Goal: Task Accomplishment & Management: Manage account settings

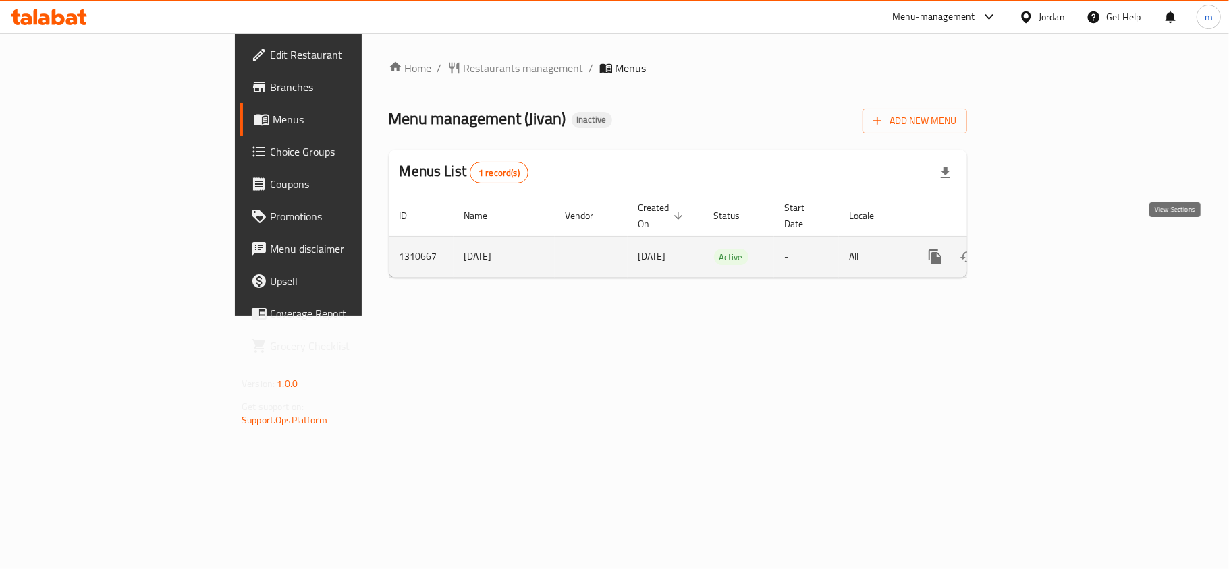
click at [1040, 249] on icon "enhanced table" at bounding box center [1032, 257] width 16 height 16
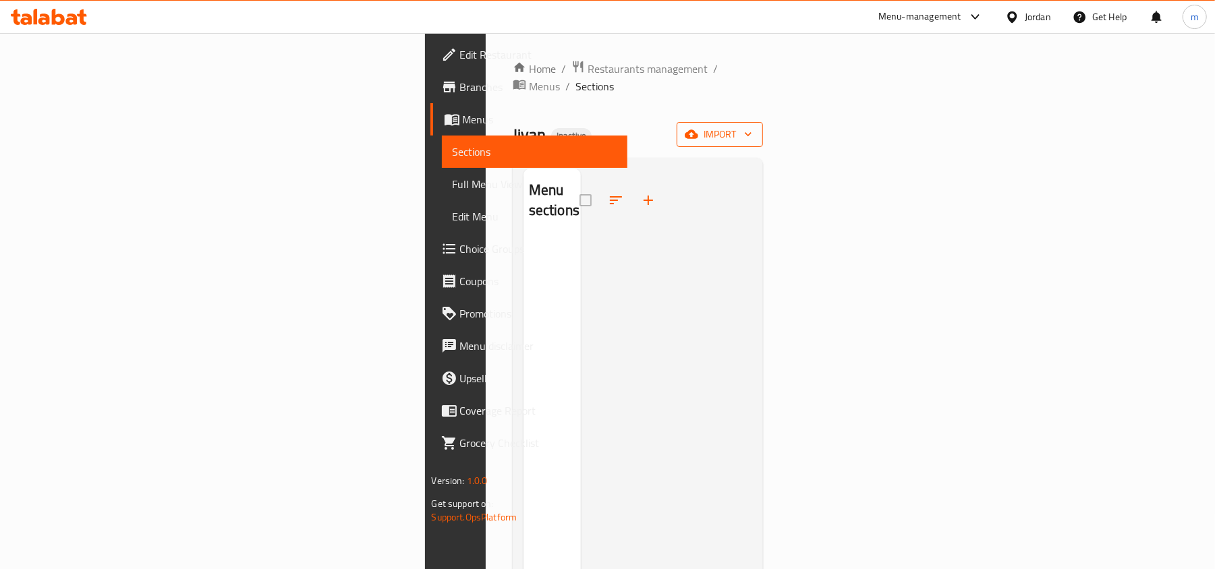
click at [752, 126] on span "import" at bounding box center [720, 134] width 65 height 17
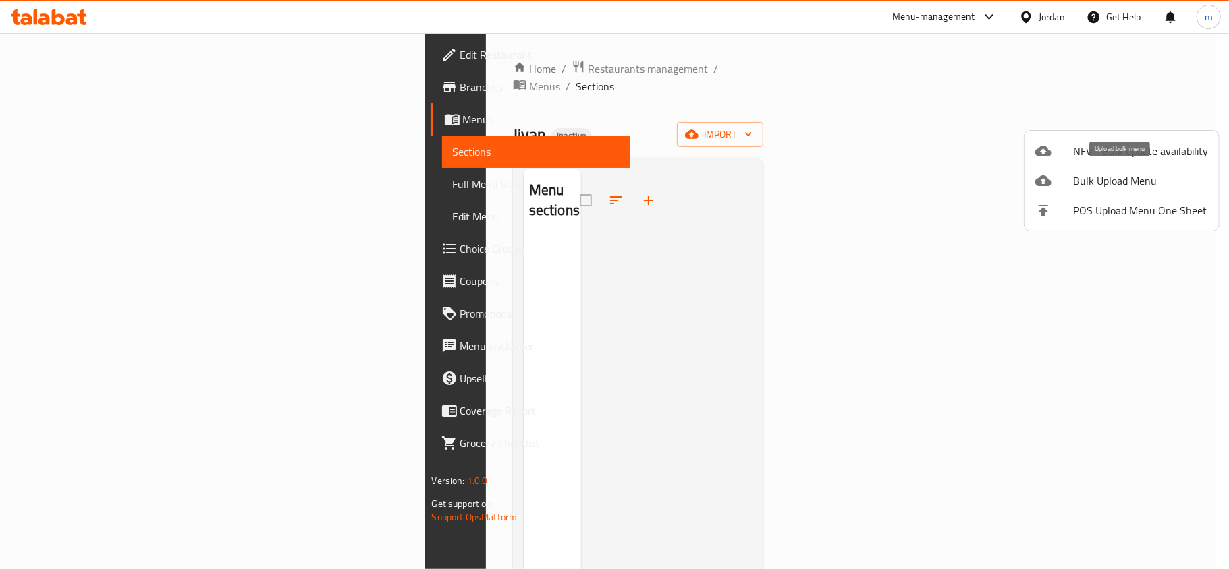
click at [1124, 176] on span "Bulk Upload Menu" at bounding box center [1140, 181] width 135 height 16
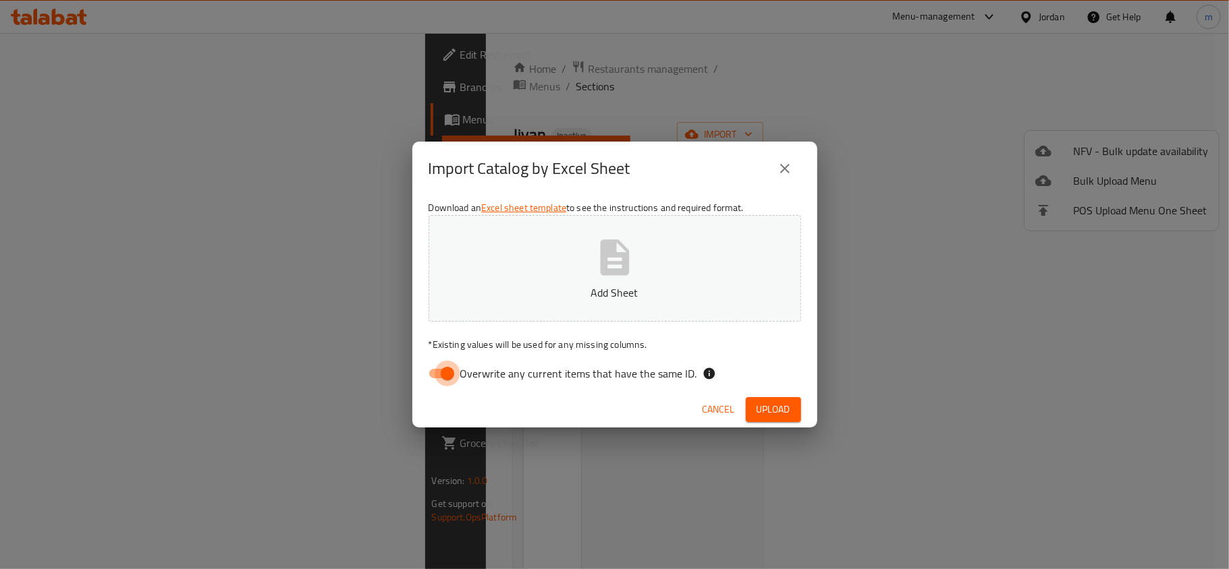
click at [446, 376] on input "Overwrite any current items that have the same ID." at bounding box center [447, 374] width 77 height 26
checkbox input "false"
click at [602, 278] on icon "button" at bounding box center [614, 257] width 43 height 43
click at [781, 411] on span "Upload" at bounding box center [773, 409] width 34 height 17
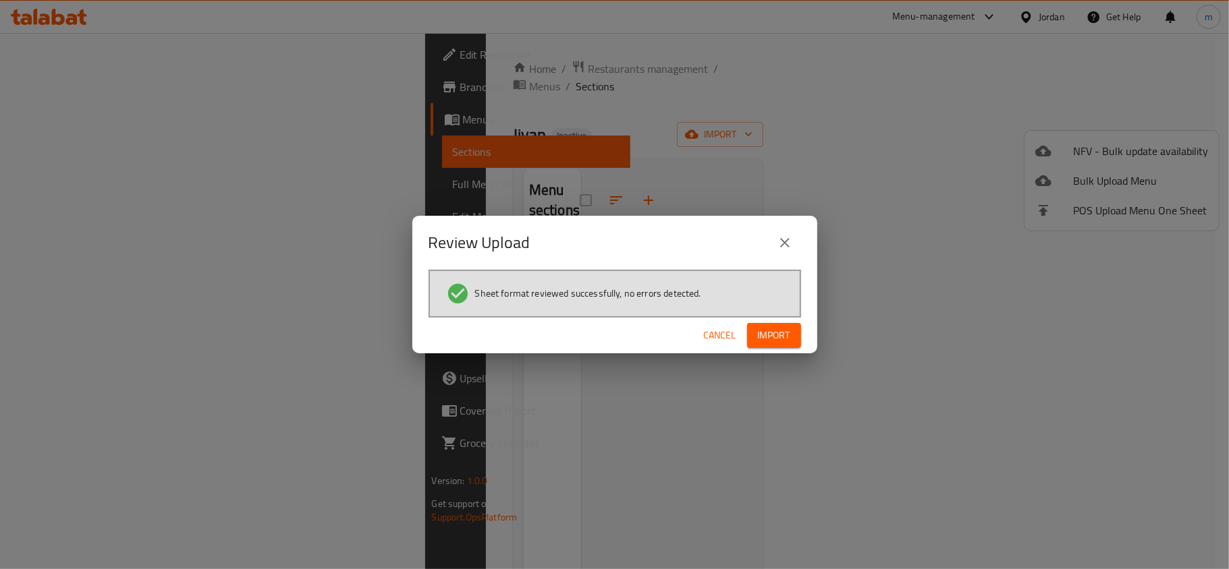
click at [773, 335] on span "Import" at bounding box center [774, 335] width 32 height 17
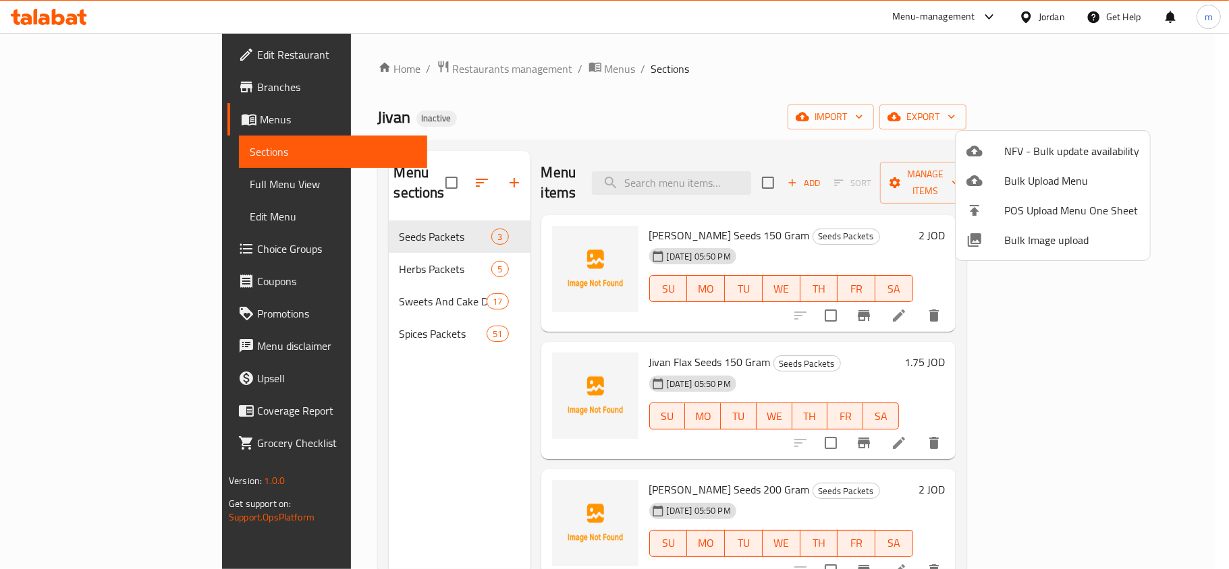
click at [337, 370] on div at bounding box center [614, 284] width 1229 height 569
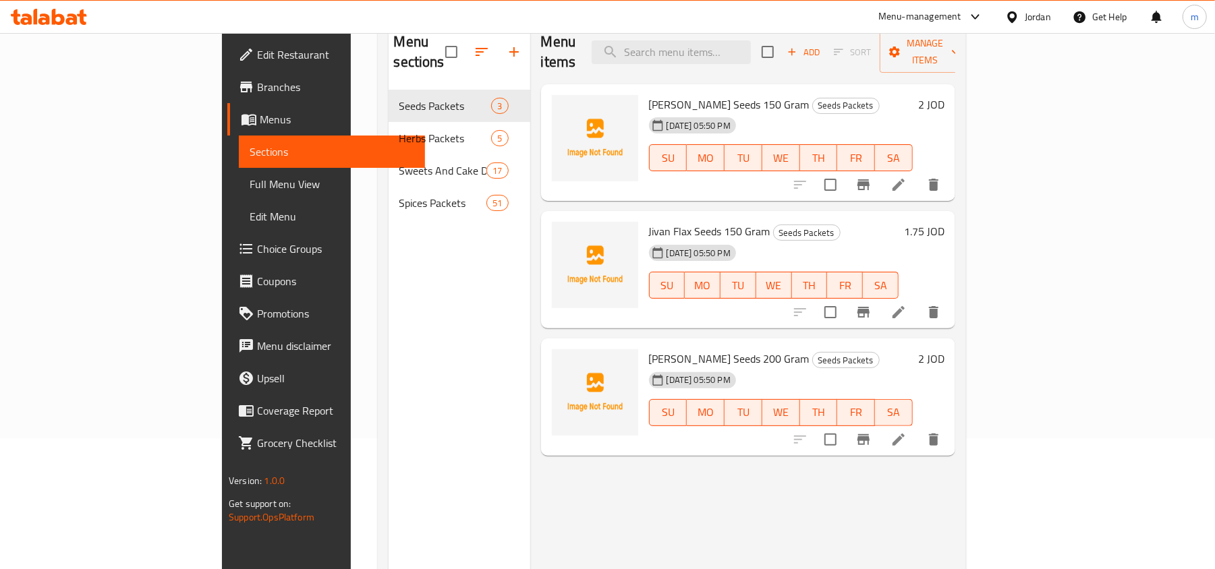
scroll to position [100, 0]
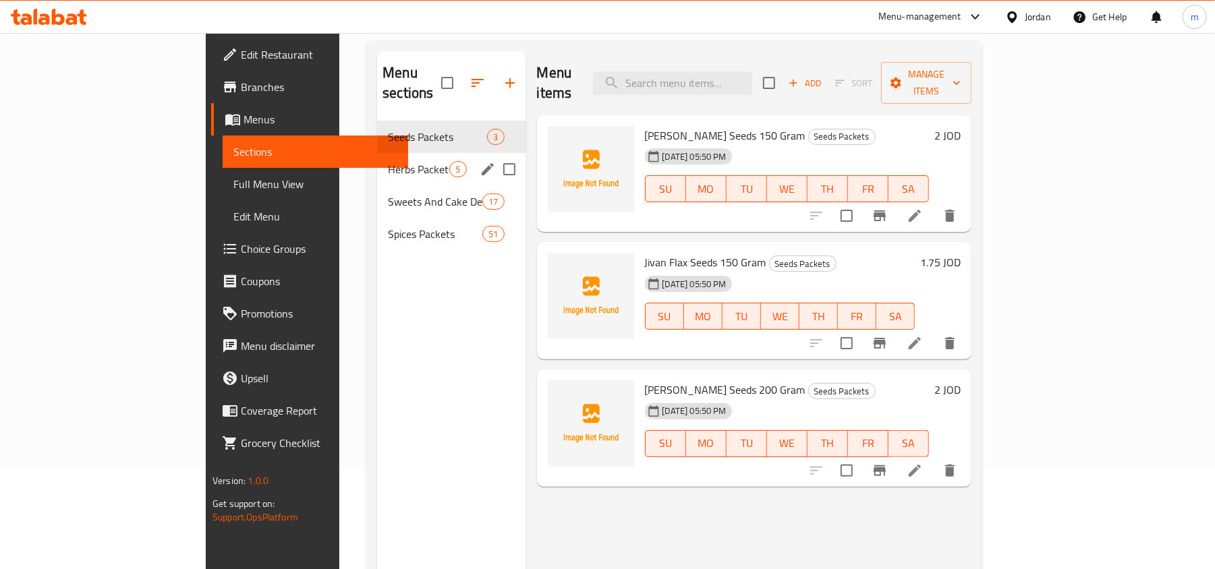
click at [377, 158] on div "Herbs Packets 5" at bounding box center [451, 169] width 148 height 32
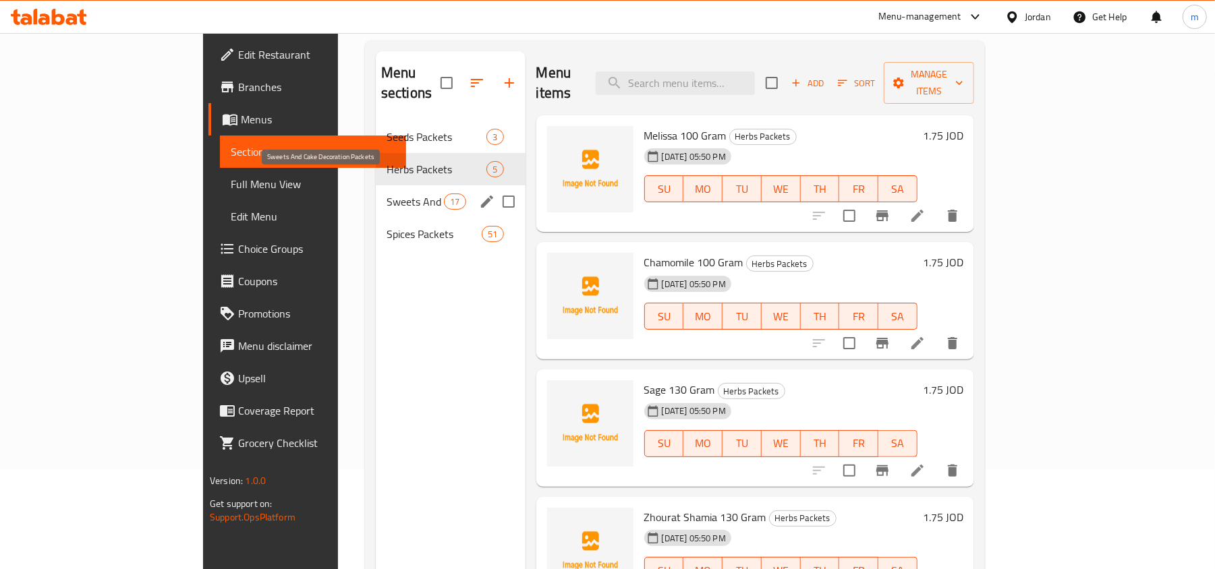
click at [387, 194] on span "Sweets And Cake Decoration Packets" at bounding box center [415, 202] width 57 height 16
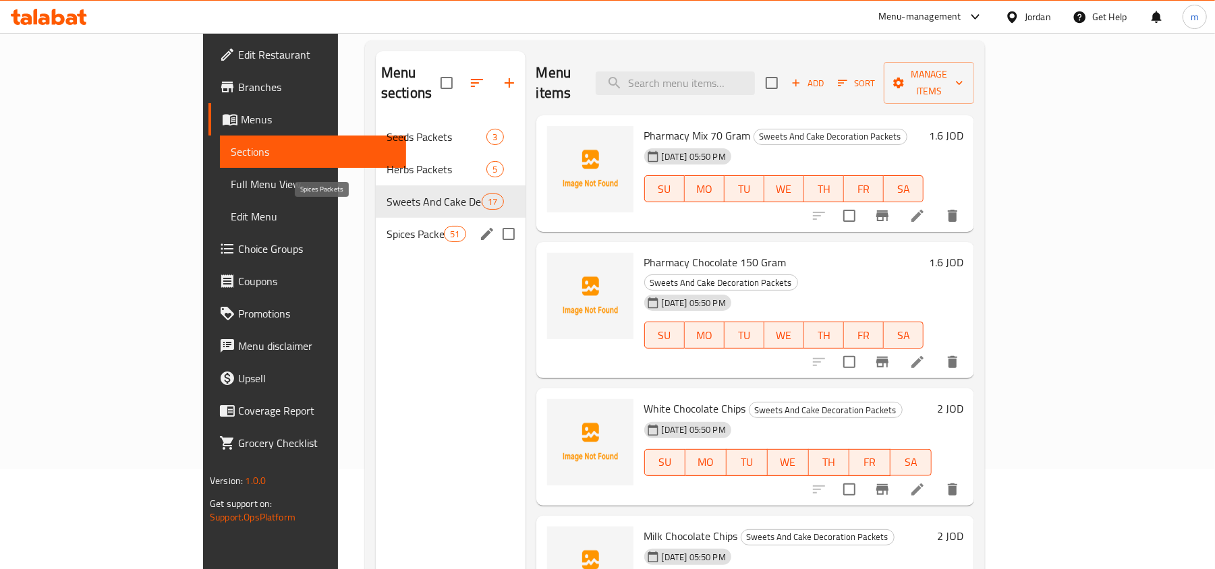
click at [387, 226] on span "Spices Packets" at bounding box center [415, 234] width 57 height 16
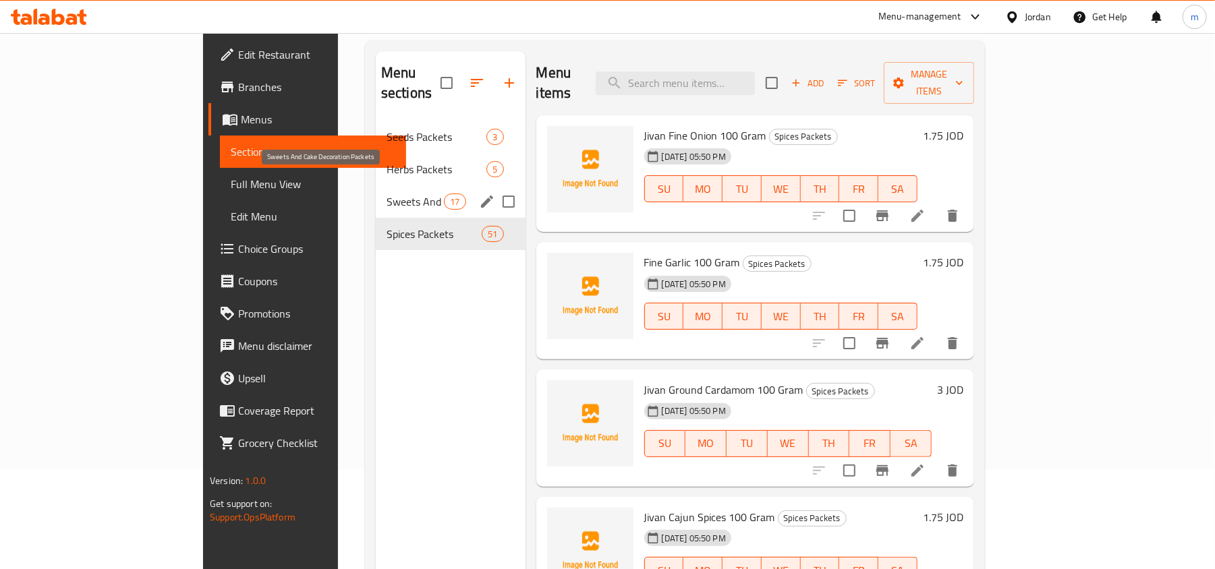
click at [387, 194] on span "Sweets And Cake Decoration Packets" at bounding box center [415, 202] width 57 height 16
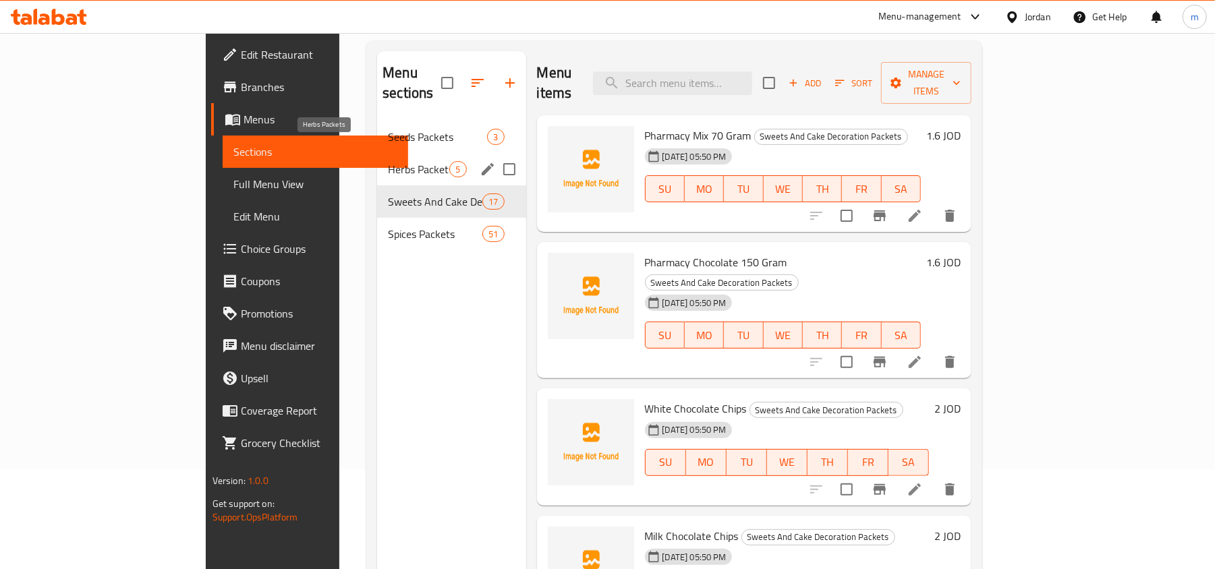
click at [388, 161] on span "Herbs Packets" at bounding box center [418, 169] width 61 height 16
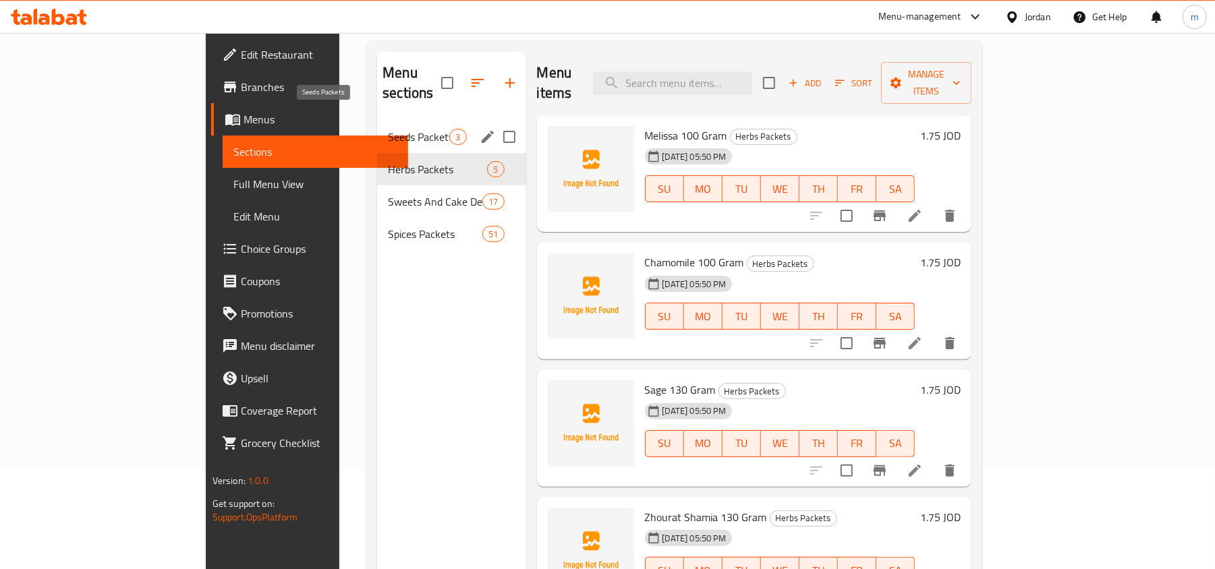
click at [388, 129] on span "Seeds Packets" at bounding box center [418, 137] width 61 height 16
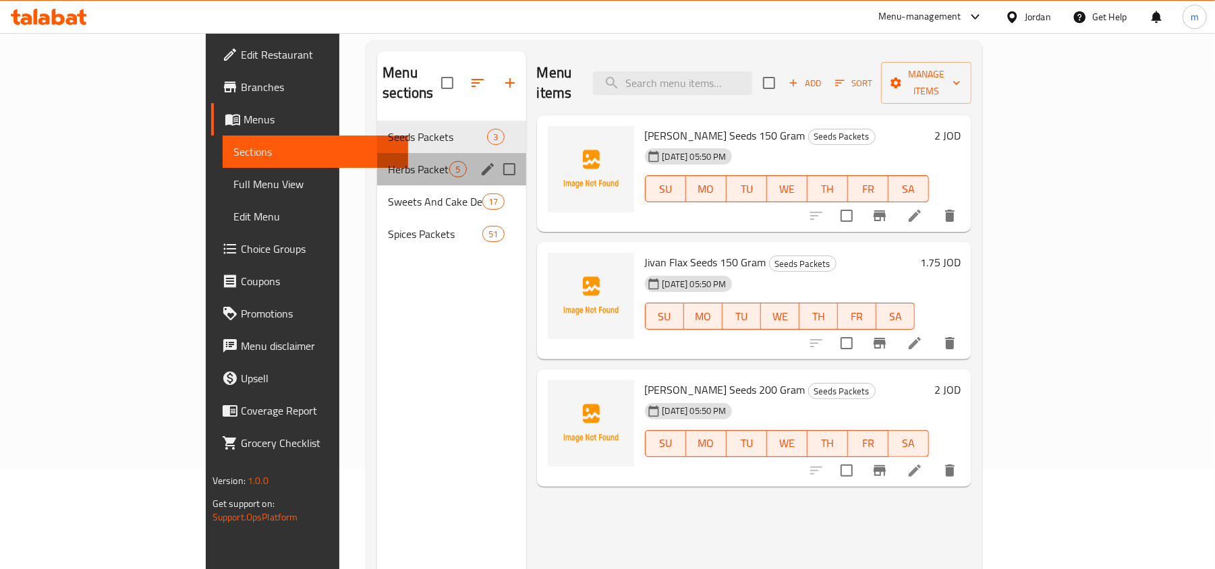
click at [377, 153] on div "Herbs Packets 5" at bounding box center [451, 169] width 148 height 32
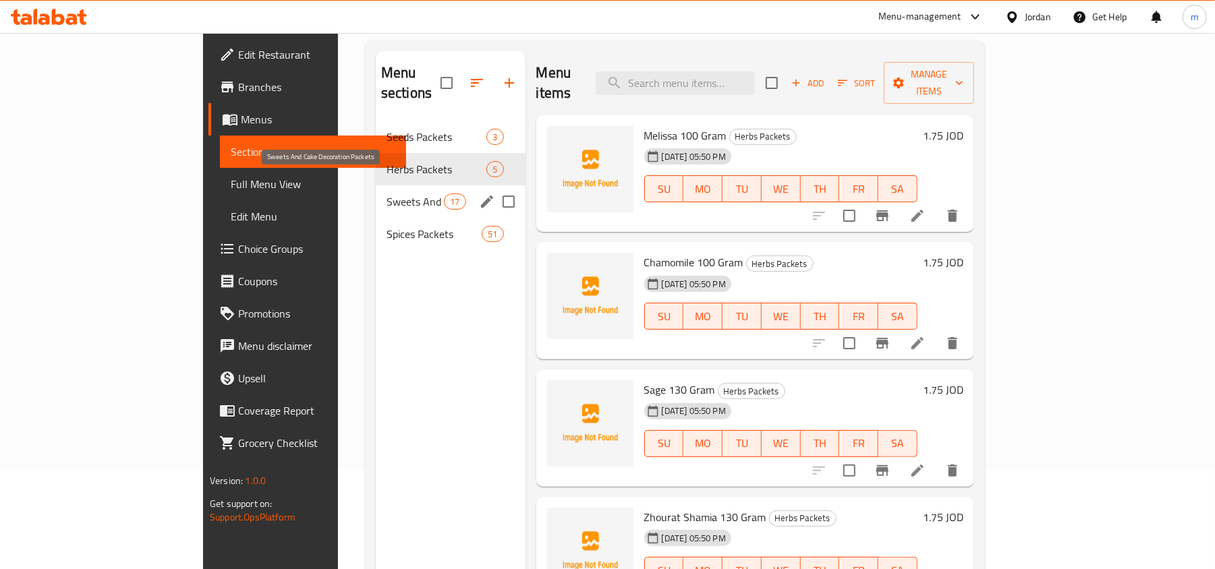
click at [387, 194] on span "Sweets And Cake Decoration Packets" at bounding box center [415, 202] width 57 height 16
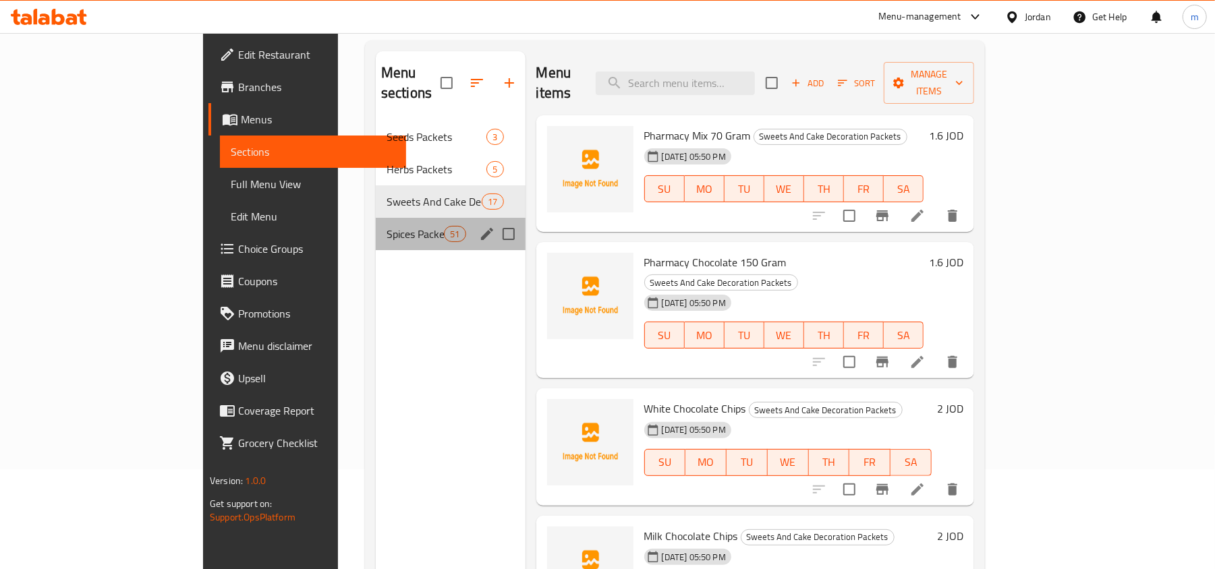
click at [376, 218] on div "Spices Packets 51" at bounding box center [451, 234] width 150 height 32
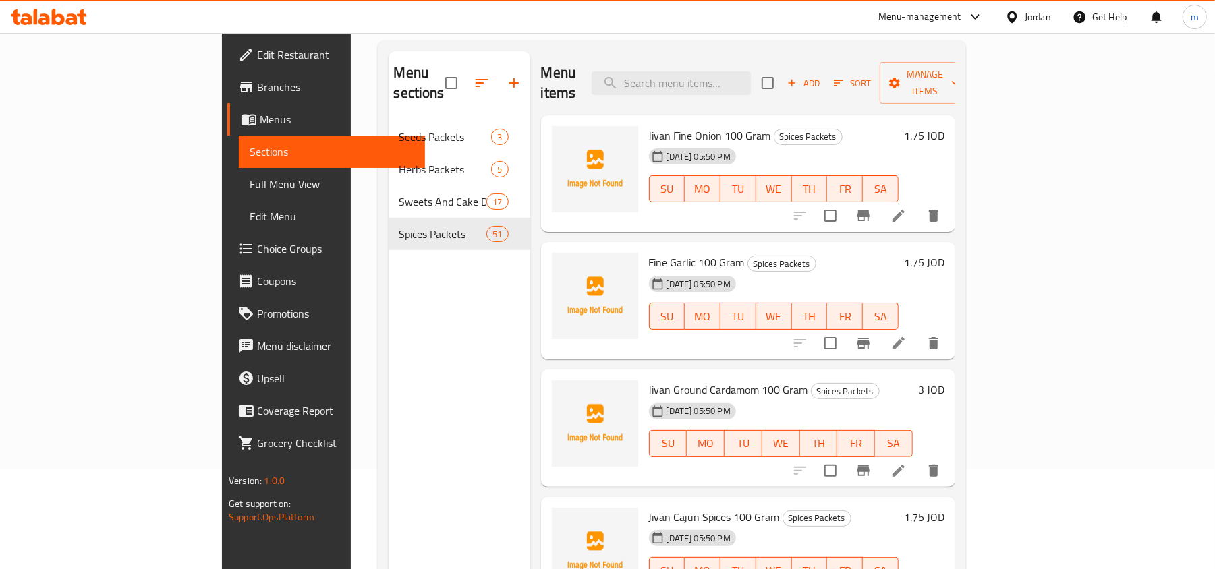
click at [389, 341] on div "Menu sections Seeds Packets 3 Herbs Packets 5 Sweets And Cake Decoration Packet…" at bounding box center [460, 335] width 142 height 569
click at [389, 331] on div "Menu sections Seeds Packets 3 Herbs Packets 5 Sweets And Cake Decoration Packet…" at bounding box center [460, 335] width 142 height 569
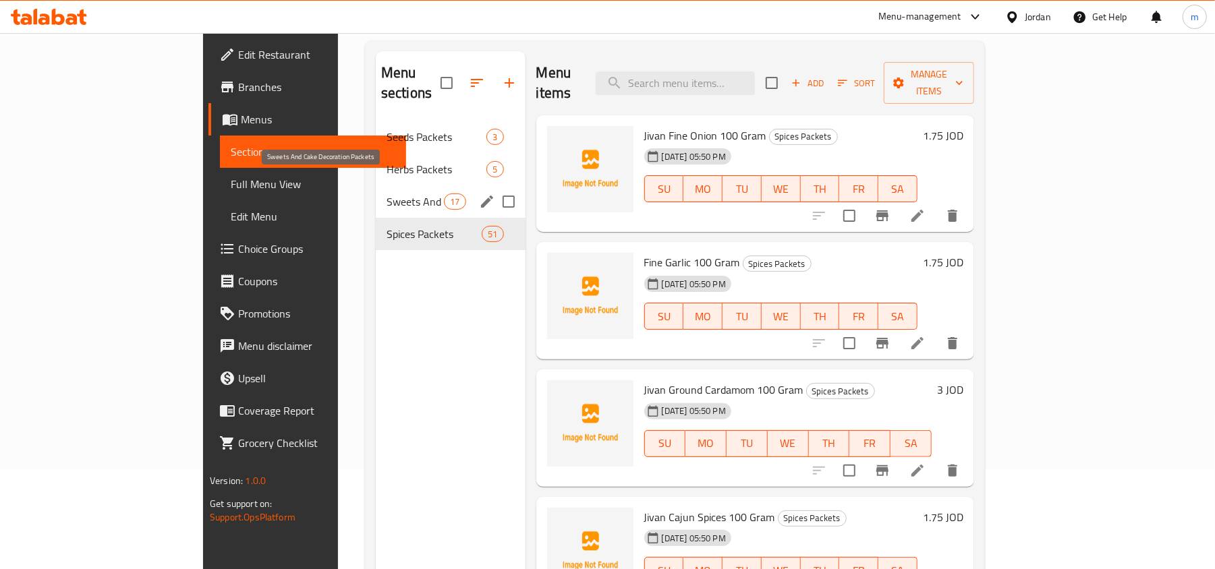
click at [387, 194] on span "Sweets And Cake Decoration Packets" at bounding box center [415, 202] width 57 height 16
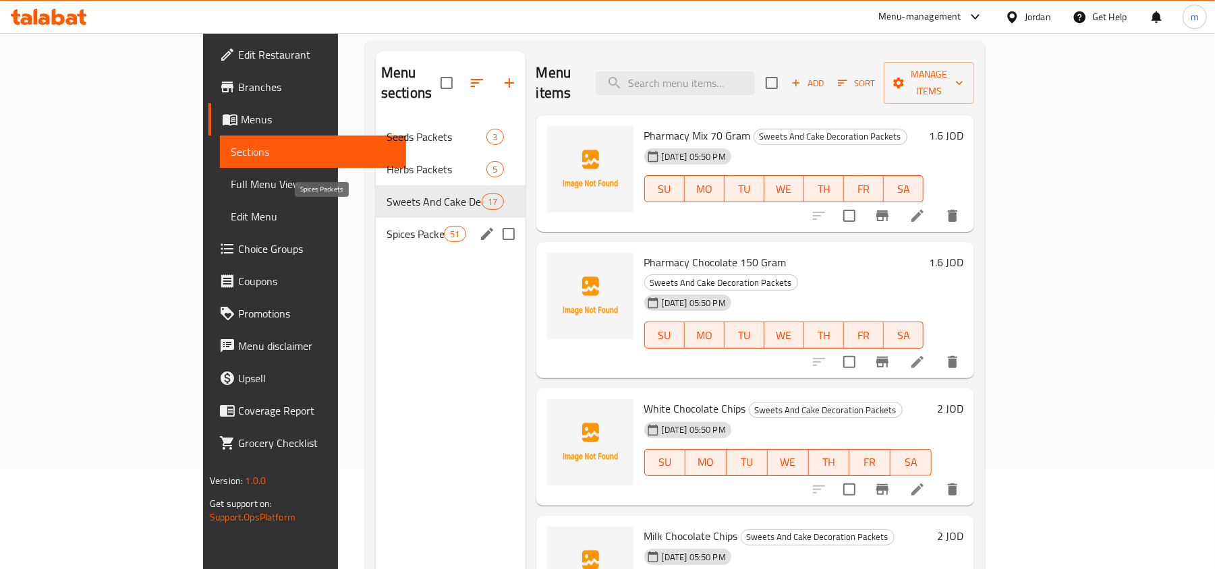
click at [387, 226] on span "Spices Packets" at bounding box center [415, 234] width 57 height 16
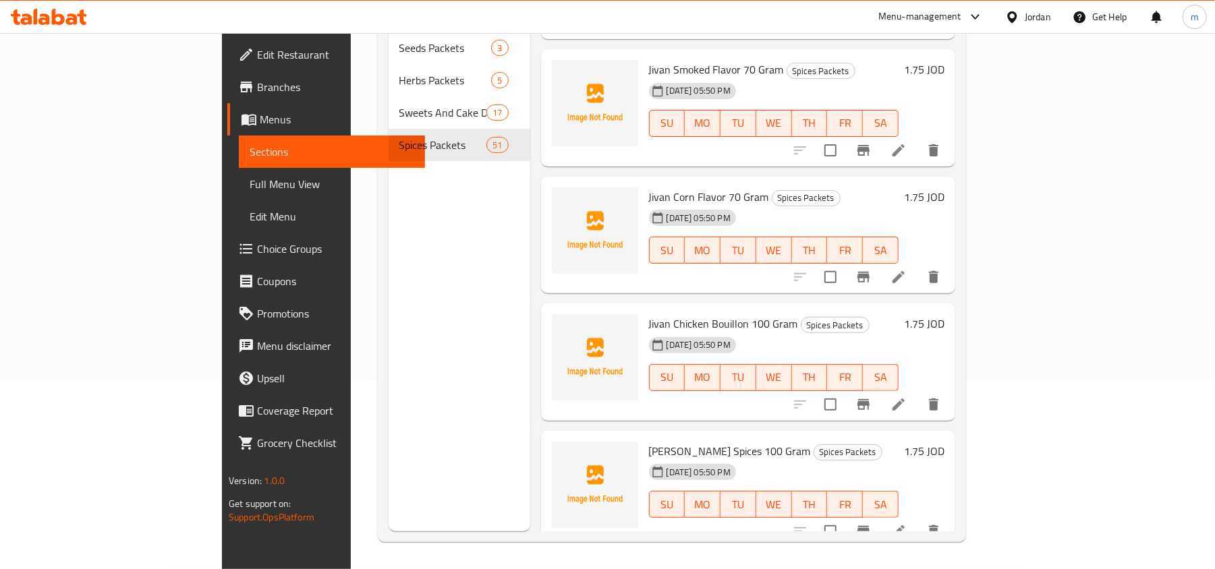
scroll to position [5593, 0]
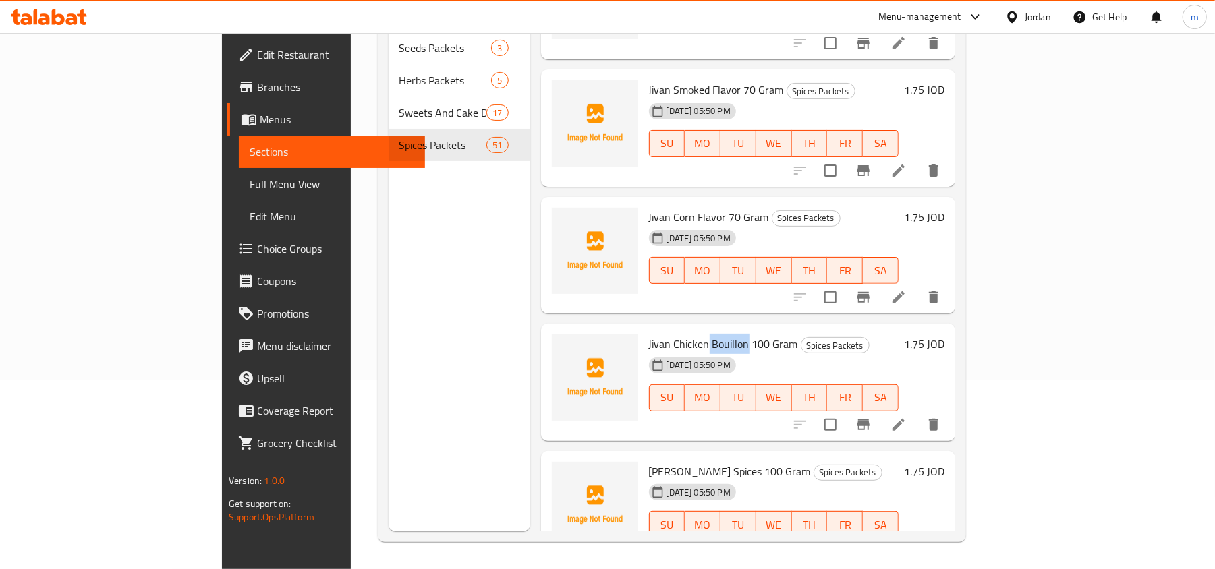
drag, startPoint x: 653, startPoint y: 286, endPoint x: 690, endPoint y: 286, distance: 36.4
click at [690, 334] on span "Jivan Chicken Bouillon 100 Gram" at bounding box center [723, 344] width 149 height 20
click at [858, 352] on div "[DATE] 05:50 PM SU MO TU WE TH FR SA" at bounding box center [774, 388] width 260 height 73
click at [389, 260] on div "Menu sections Seeds Packets 3 Herbs Packets 5 Sweets And Cake Decoration Packet…" at bounding box center [460, 246] width 142 height 569
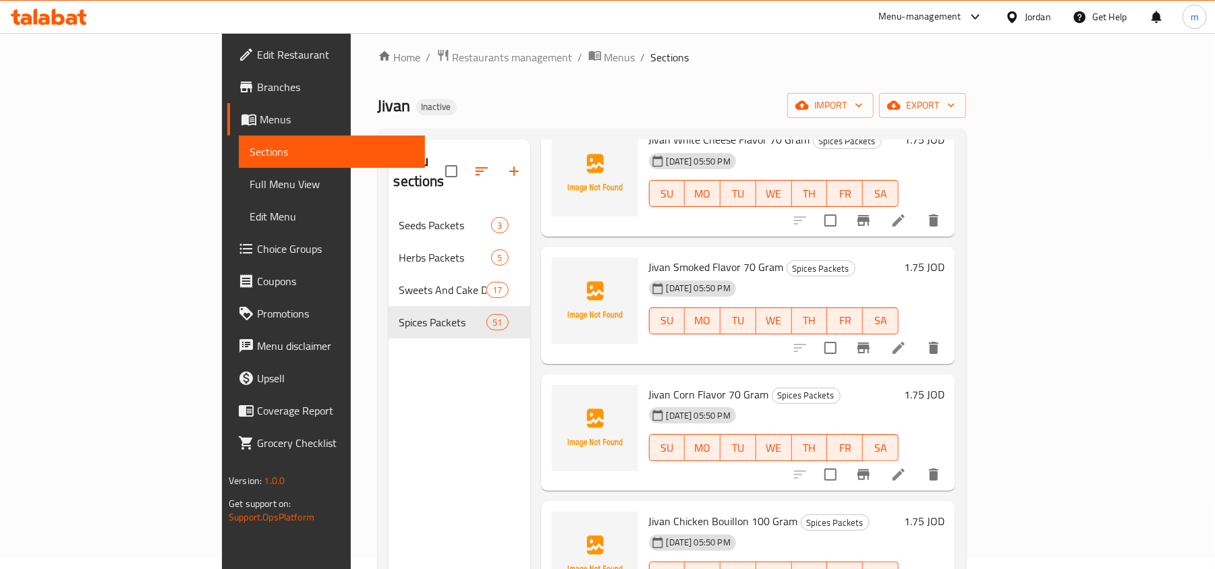
scroll to position [9, 0]
click at [863, 109] on span "import" at bounding box center [830, 107] width 65 height 17
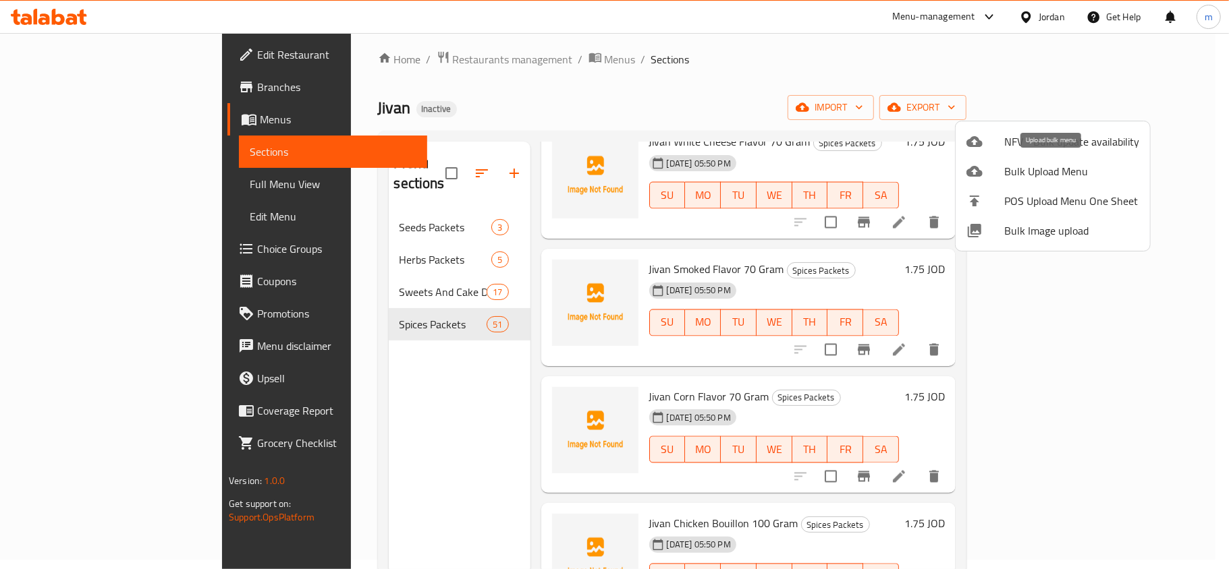
click at [1038, 171] on span "Bulk Upload Menu" at bounding box center [1071, 171] width 135 height 16
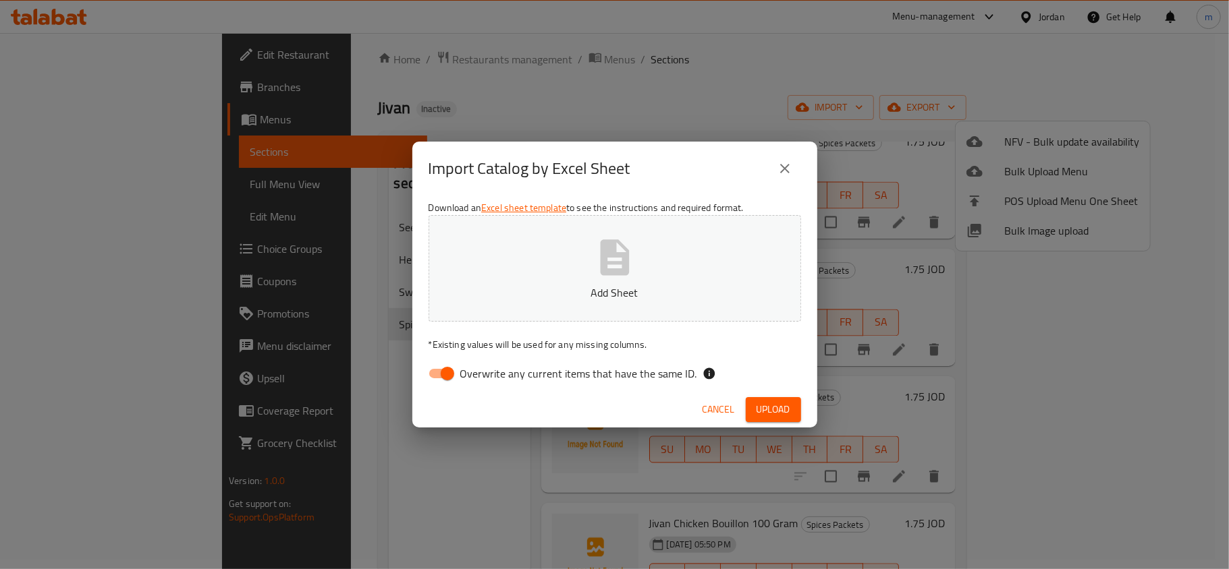
click at [441, 373] on input "Overwrite any current items that have the same ID." at bounding box center [447, 374] width 77 height 26
checkbox input "false"
click at [600, 265] on icon "button" at bounding box center [614, 258] width 29 height 36
click at [773, 406] on span "Upload" at bounding box center [773, 409] width 34 height 17
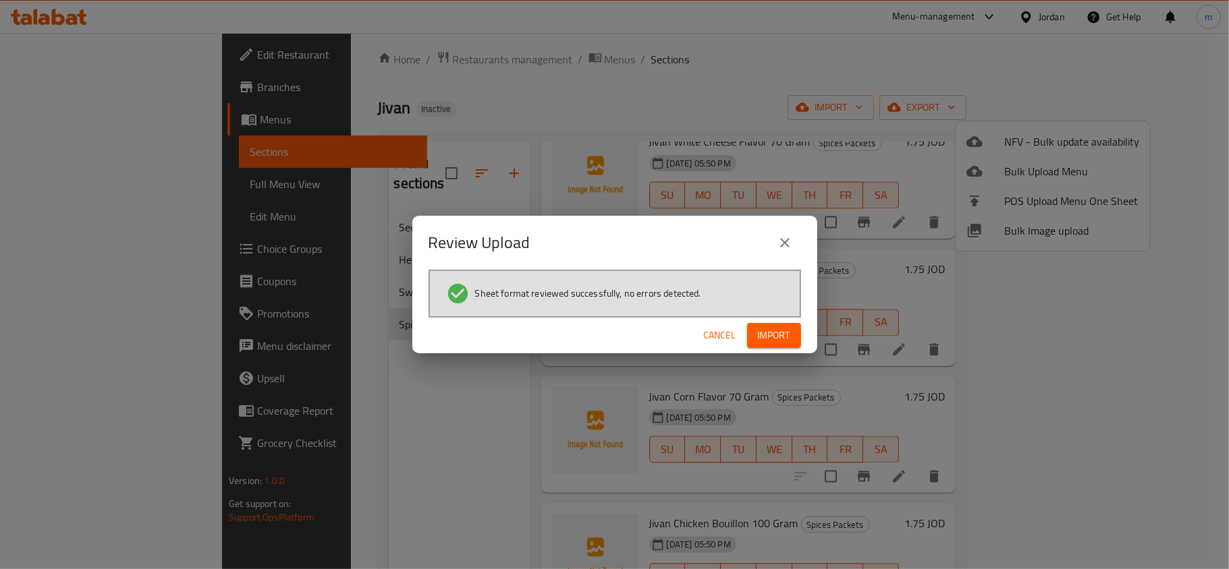
click at [762, 339] on span "Import" at bounding box center [774, 335] width 32 height 17
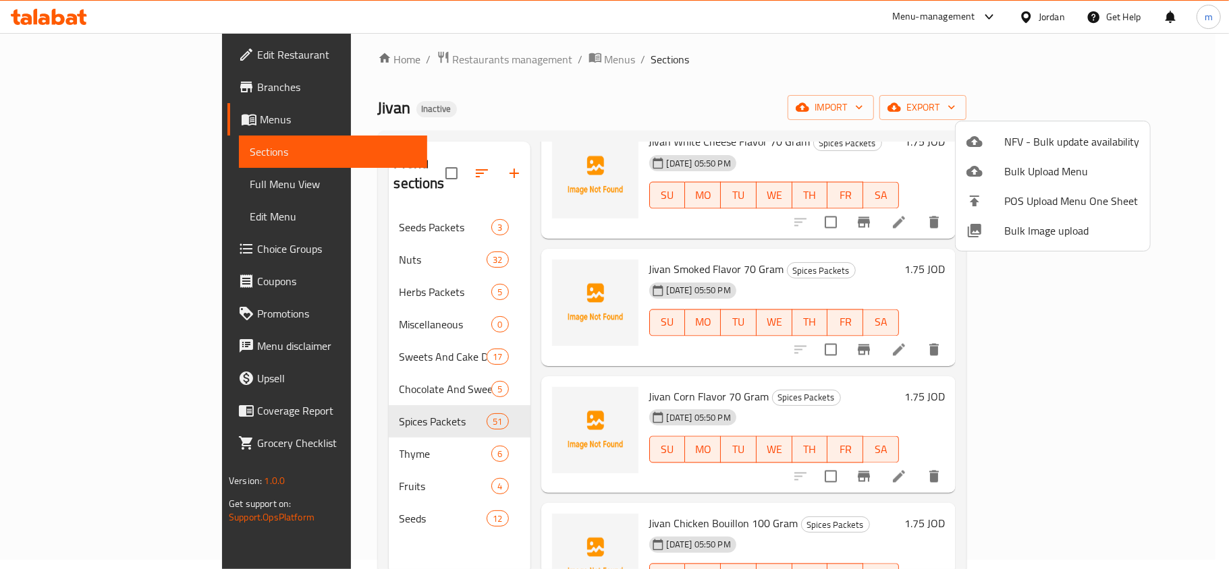
click at [766, 67] on div at bounding box center [614, 284] width 1229 height 569
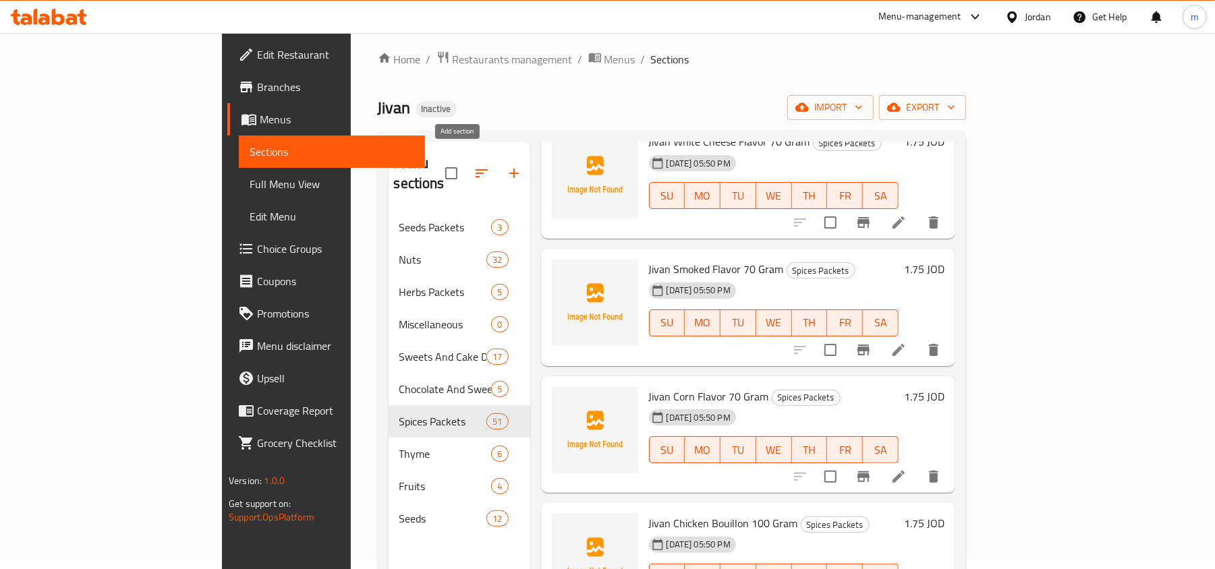
click at [506, 165] on icon "button" at bounding box center [514, 173] width 16 height 16
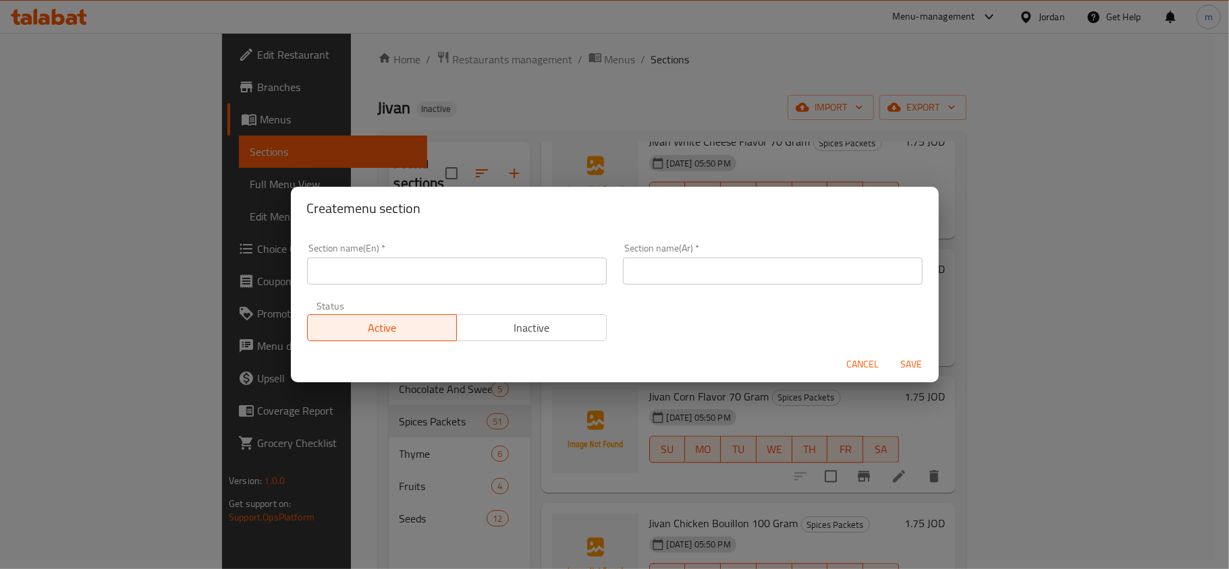
click at [368, 525] on div "Create menu section Section name(En)   * Section name(En) * Section name(Ar)   …" at bounding box center [614, 284] width 1229 height 569
click at [862, 368] on span "Cancel" at bounding box center [863, 364] width 32 height 17
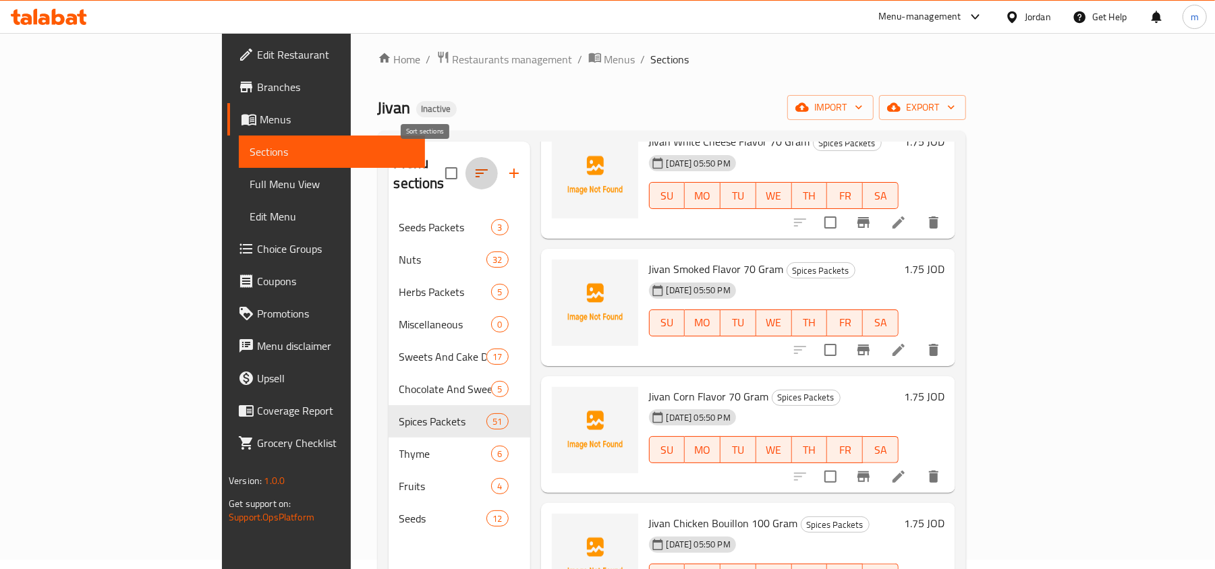
click at [474, 165] on icon "button" at bounding box center [482, 173] width 16 height 16
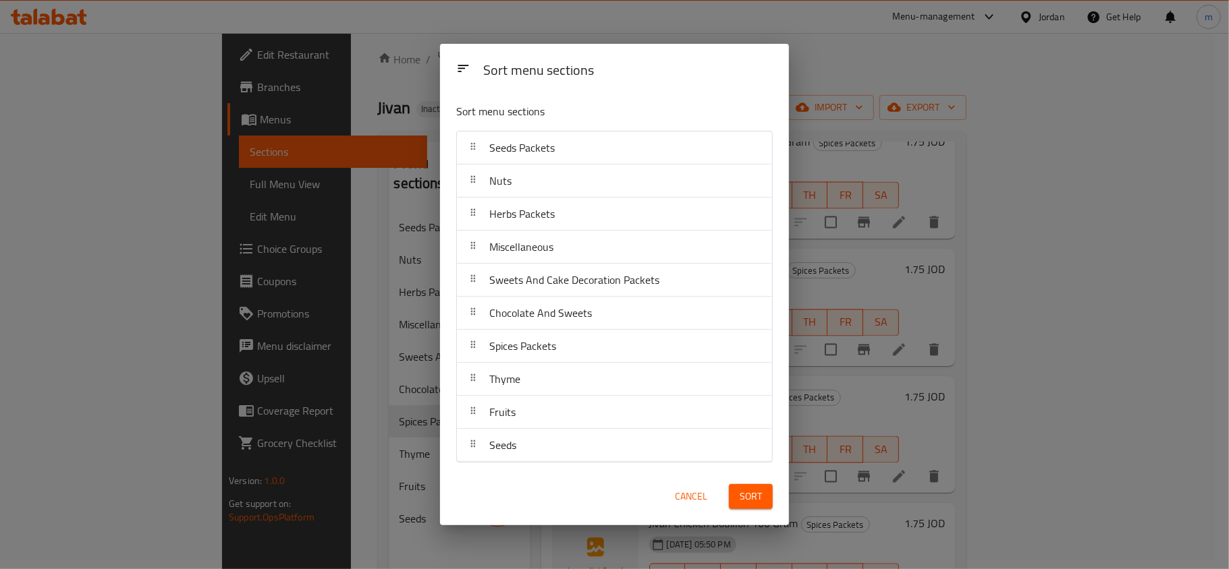
click at [374, 470] on div "Sort menu sections Sort menu sections Seeds Packets Nuts Herbs Packets Miscella…" at bounding box center [614, 284] width 1229 height 569
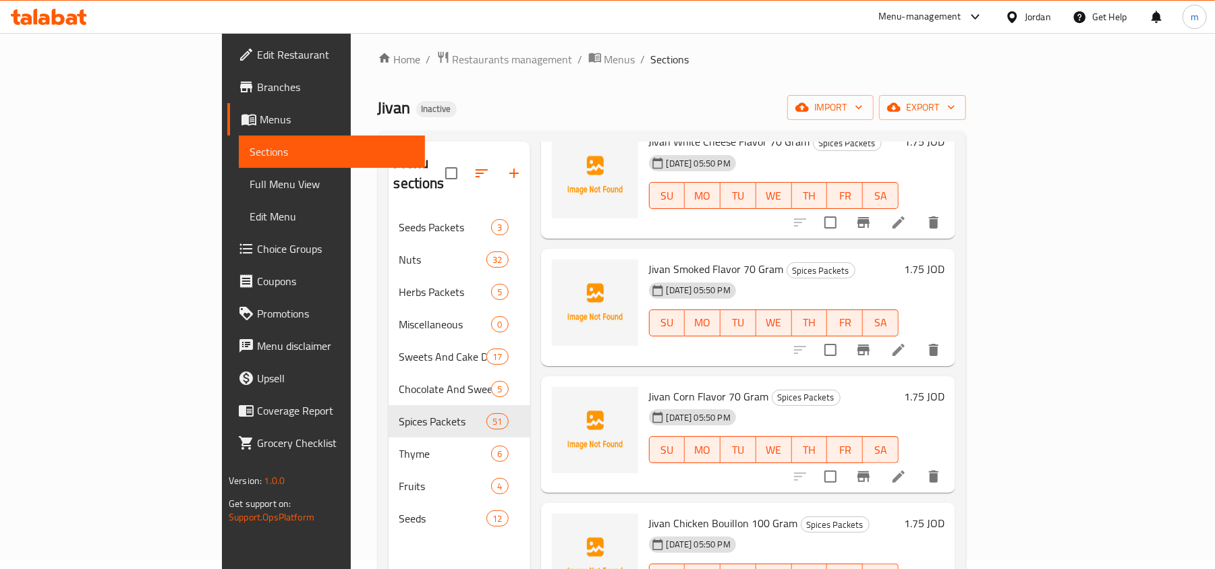
click at [437, 166] on input "checkbox" at bounding box center [451, 173] width 28 height 28
checkbox input "false"
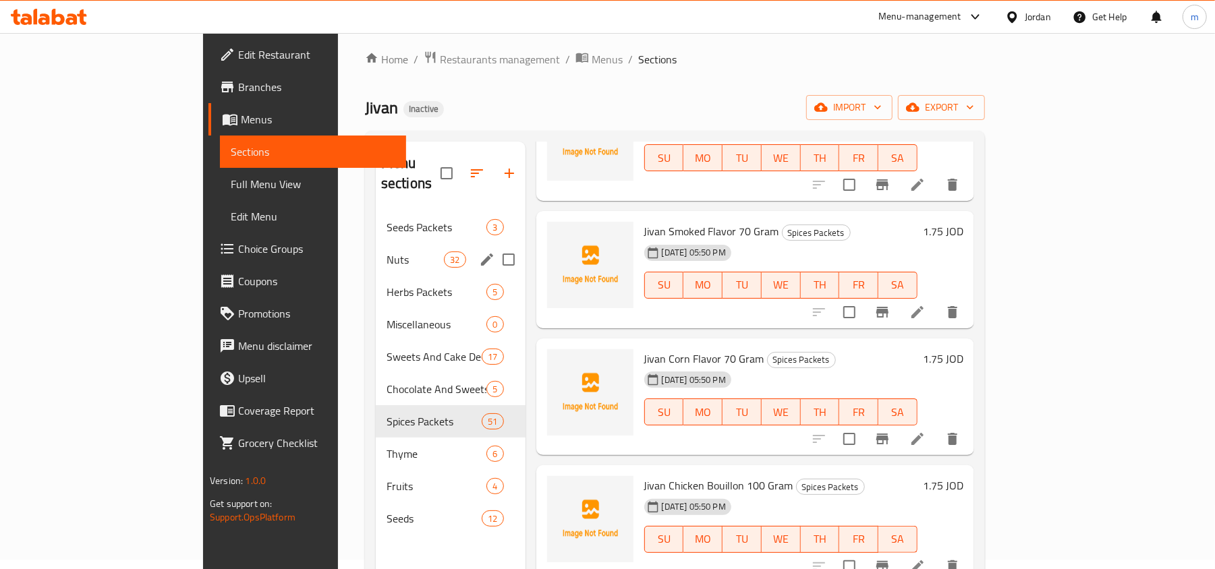
click at [495, 246] on input "Menu sections" at bounding box center [509, 260] width 28 height 28
checkbox input "true"
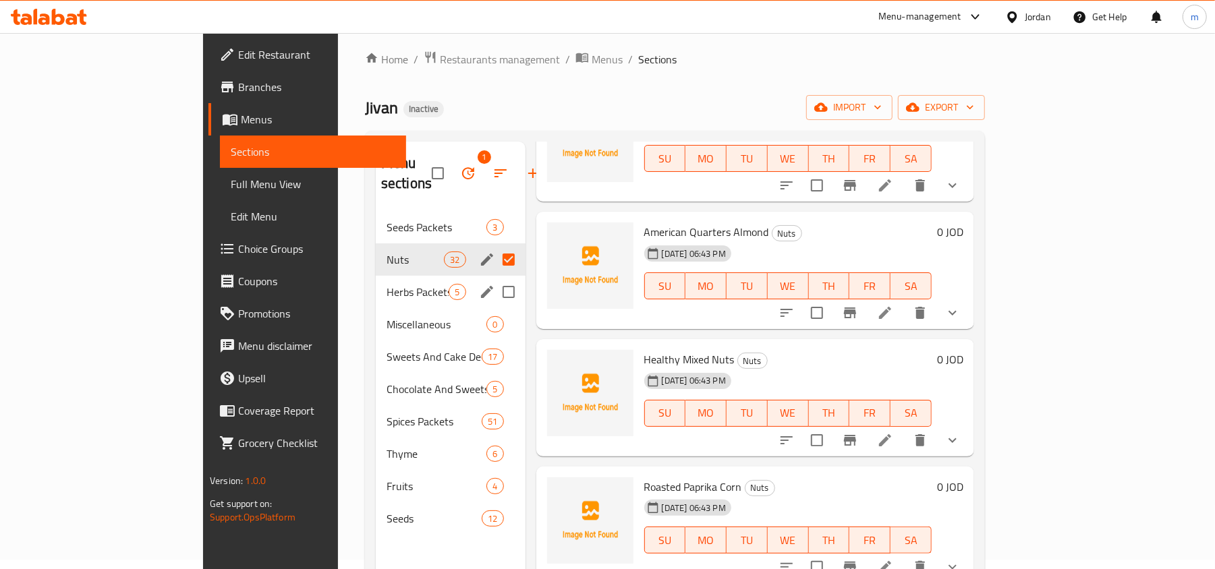
scroll to position [3535, 0]
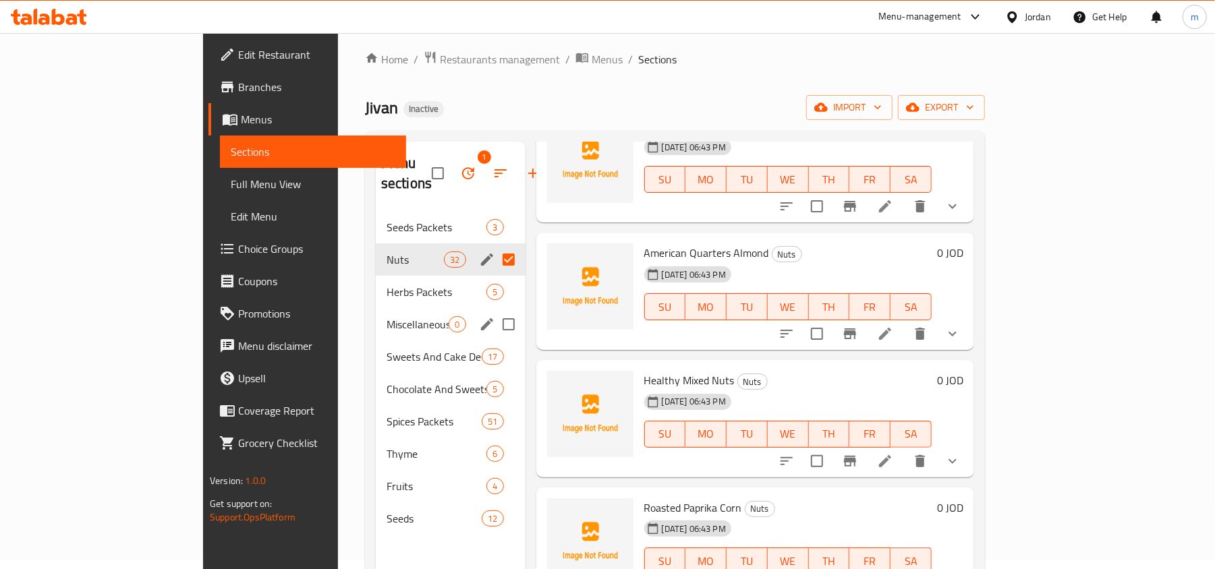
click at [495, 310] on input "Menu sections" at bounding box center [509, 324] width 28 height 28
checkbox input "true"
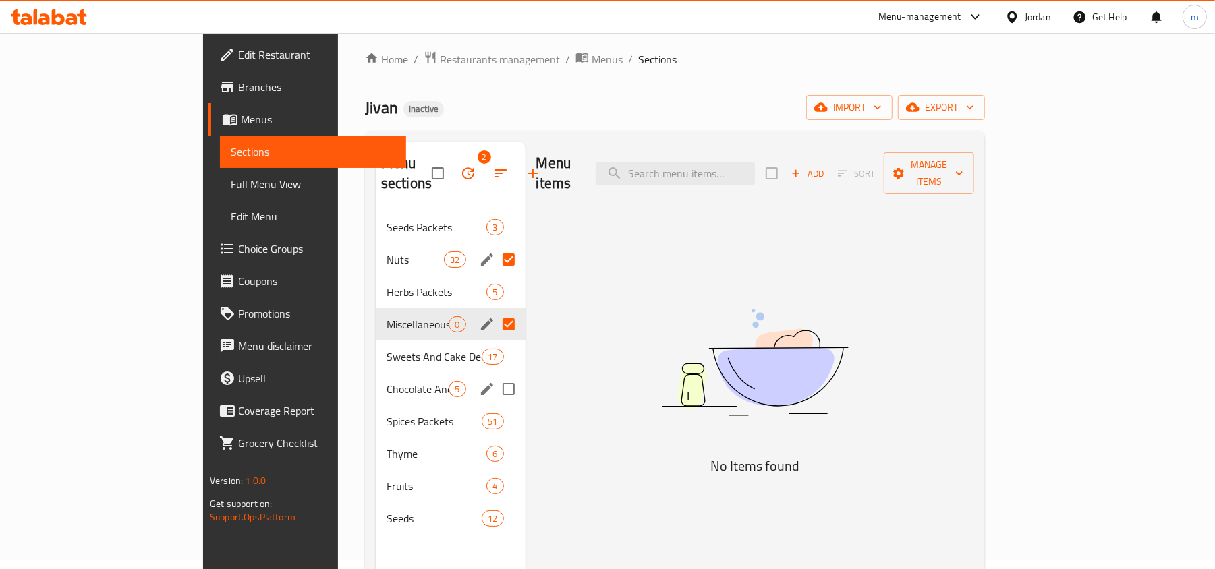
click at [495, 375] on input "Menu sections" at bounding box center [509, 389] width 28 height 28
checkbox input "true"
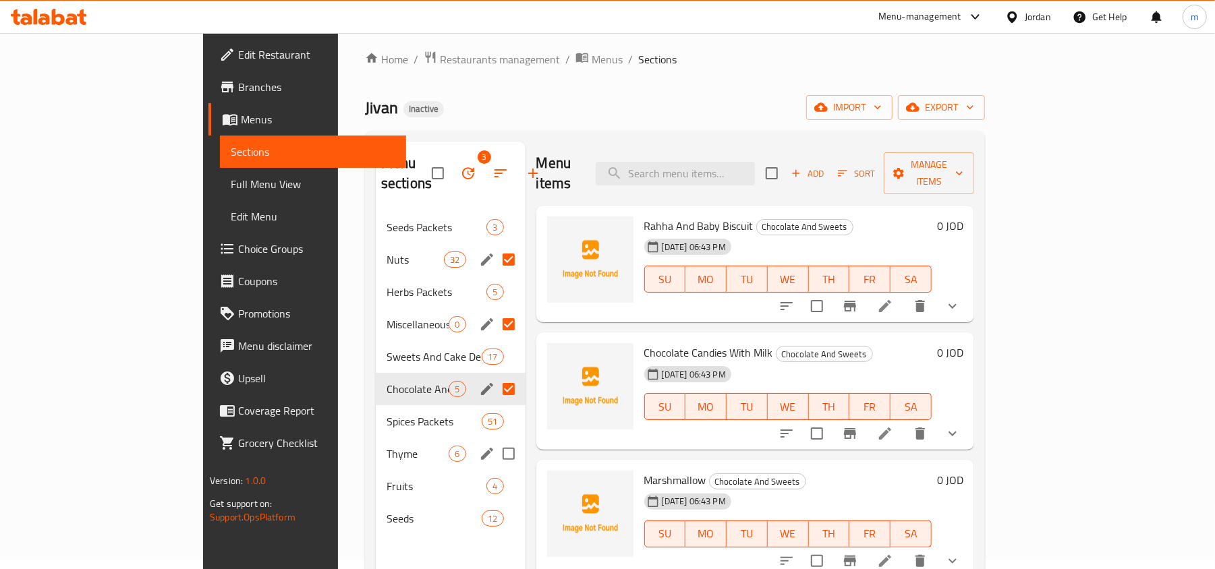
click at [495, 440] on input "Menu sections" at bounding box center [509, 454] width 28 height 28
checkbox input "true"
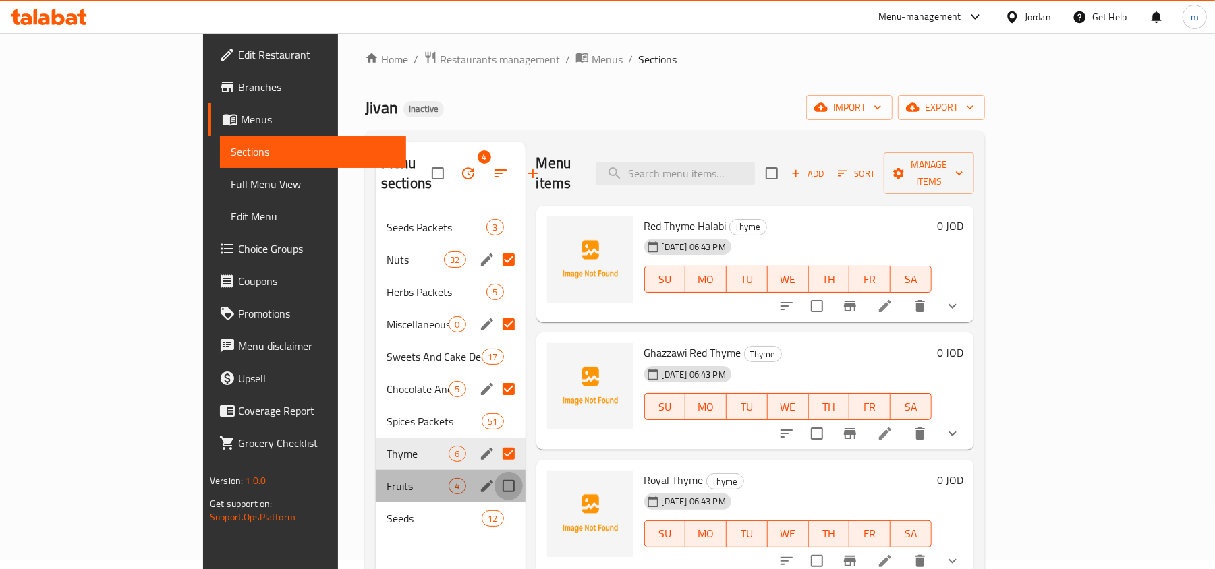
click at [495, 472] on input "Menu sections" at bounding box center [509, 486] width 28 height 28
checkbox input "true"
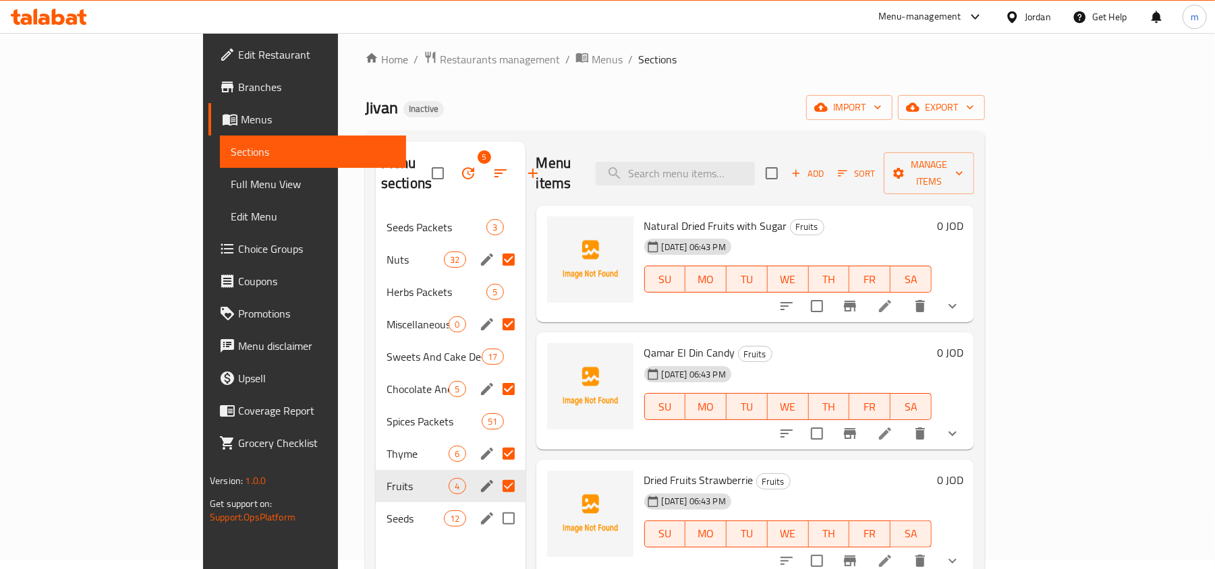
click at [495, 505] on input "Menu sections" at bounding box center [509, 519] width 28 height 28
checkbox input "true"
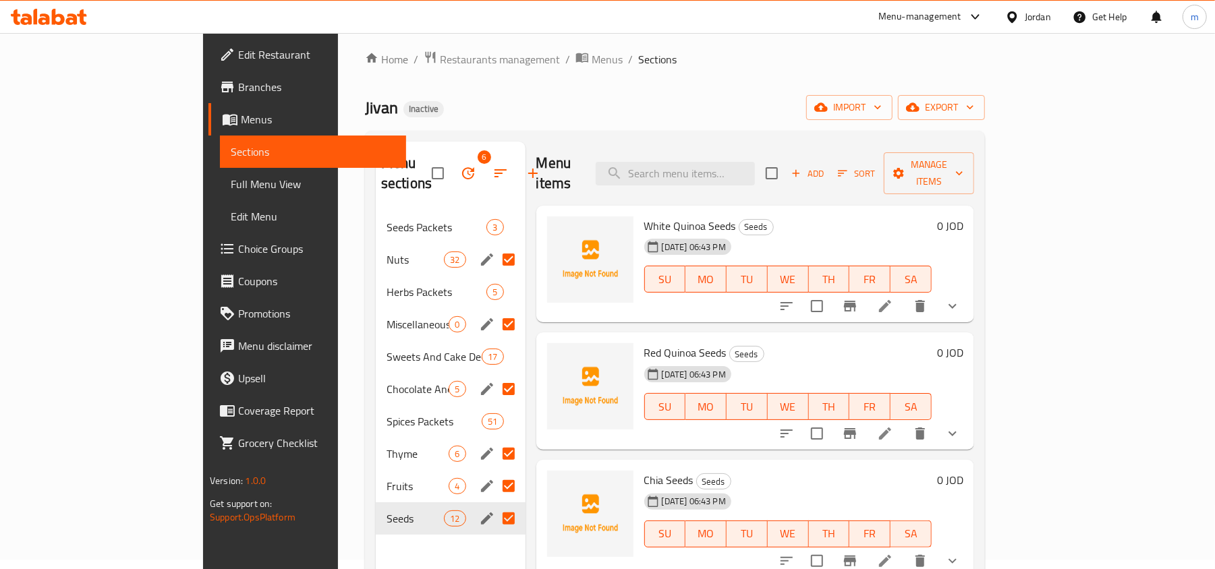
click at [732, 59] on ol "Home / Restaurants management / Menus / Sections" at bounding box center [675, 60] width 620 height 18
click at [495, 375] on input "Menu sections" at bounding box center [509, 389] width 28 height 28
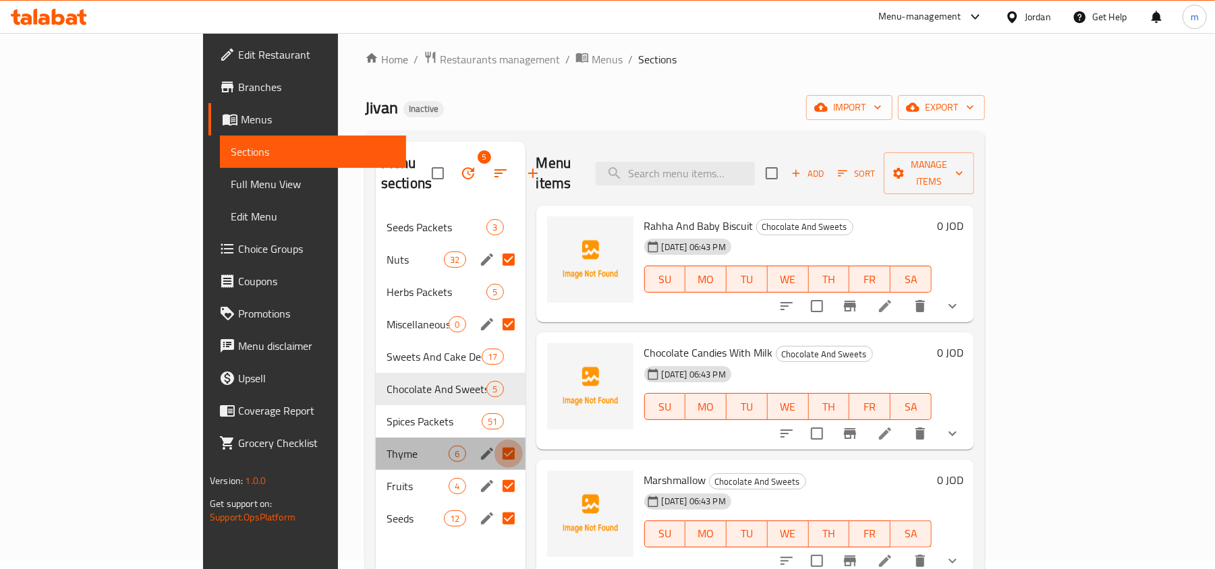
click at [495, 440] on input "Menu sections" at bounding box center [509, 454] width 28 height 28
checkbox input "false"
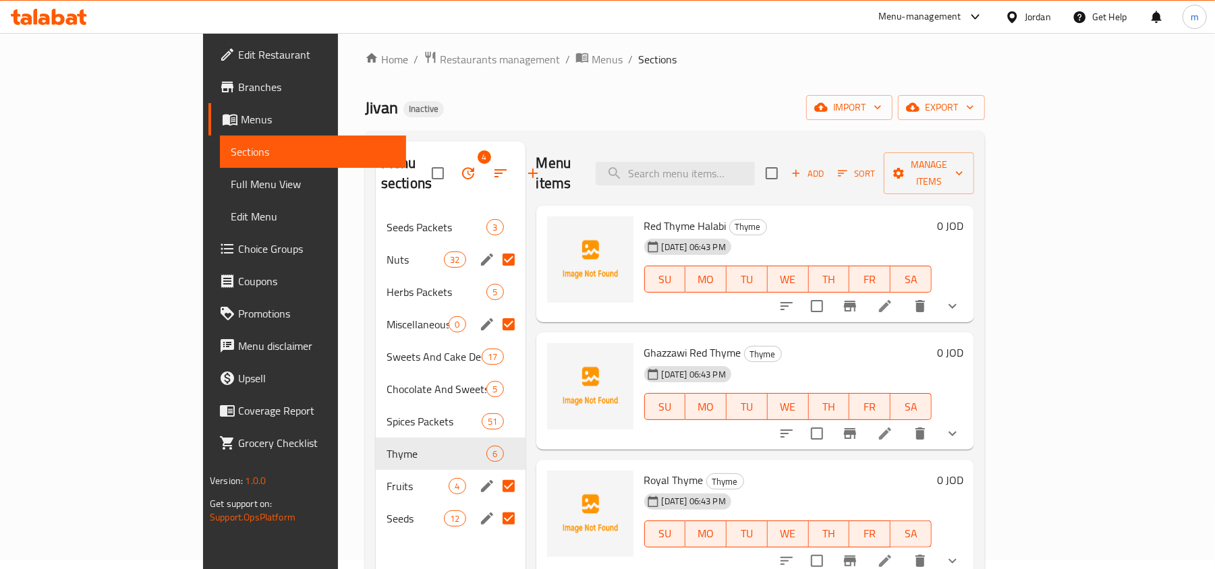
click at [495, 472] on input "Menu sections" at bounding box center [509, 486] width 28 height 28
checkbox input "false"
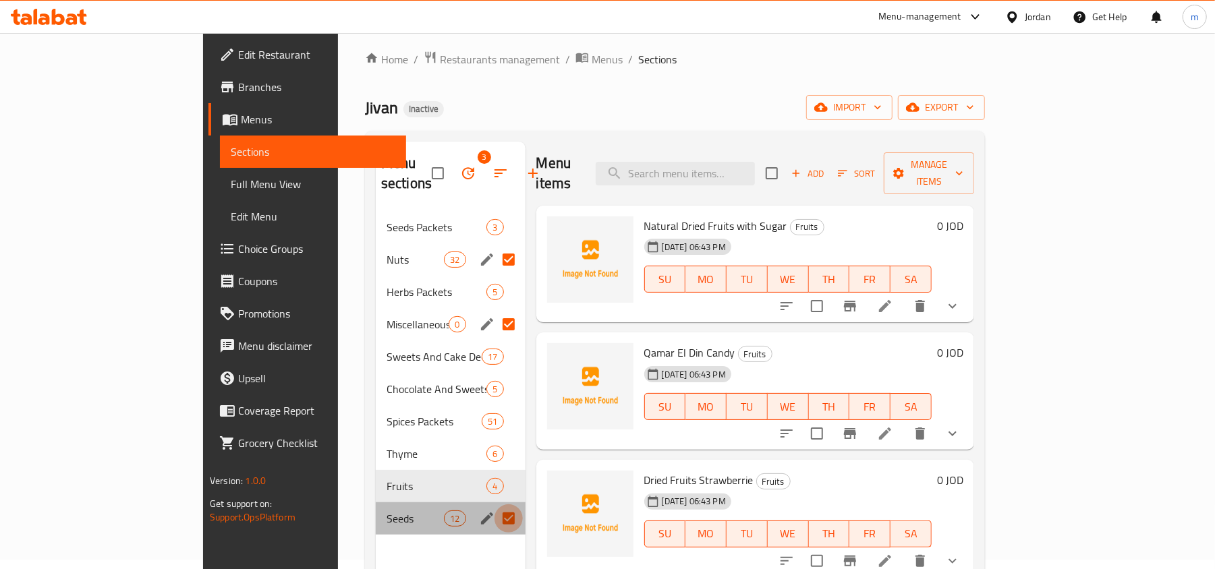
click at [495, 505] on input "Menu sections" at bounding box center [509, 519] width 28 height 28
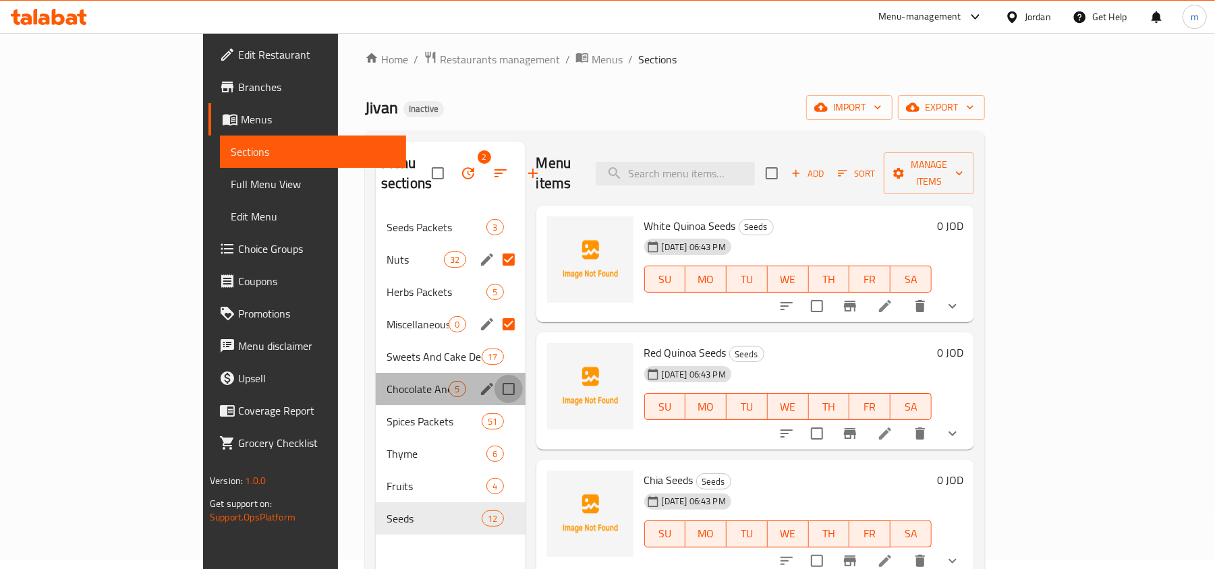
click at [495, 375] on input "Menu sections" at bounding box center [509, 389] width 28 height 28
checkbox input "true"
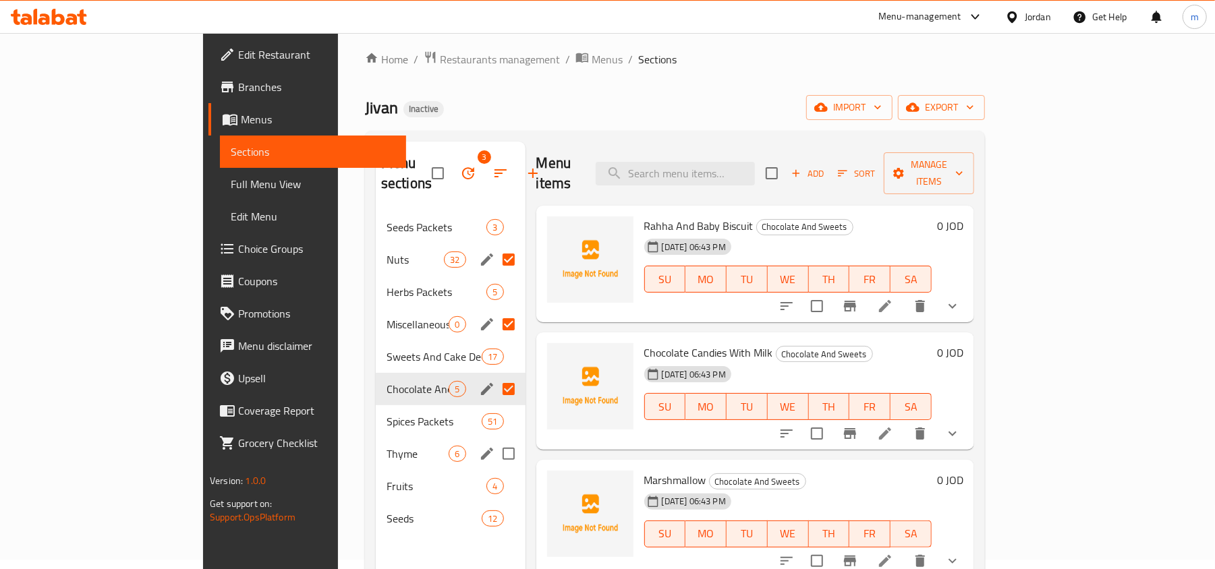
click at [495, 440] on input "Menu sections" at bounding box center [509, 454] width 28 height 28
checkbox input "true"
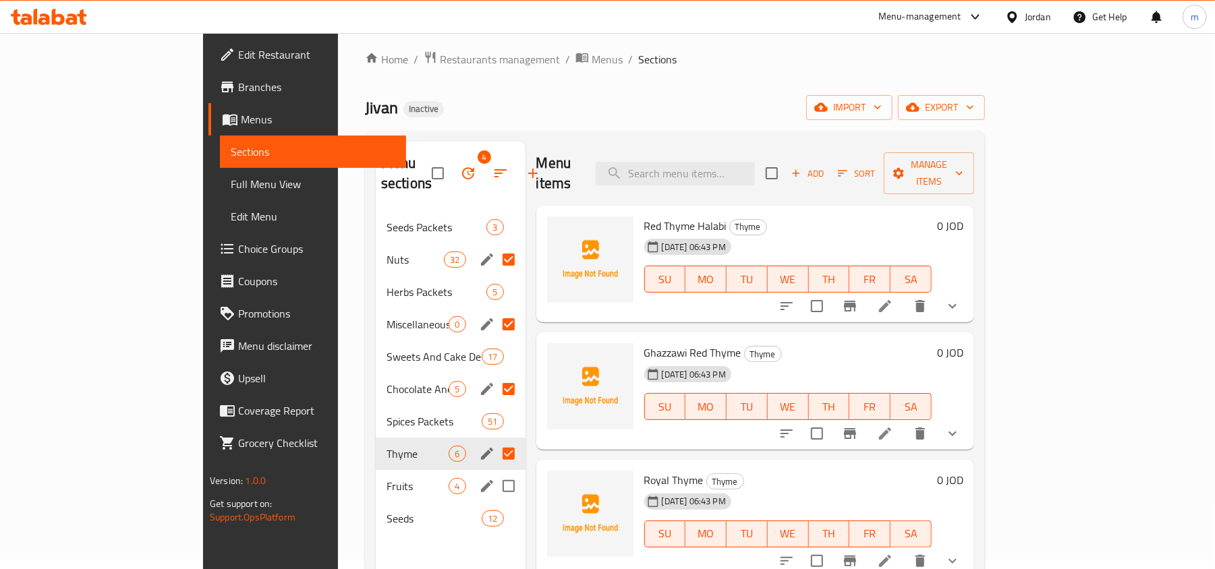
click at [495, 472] on input "Menu sections" at bounding box center [509, 486] width 28 height 28
checkbox input "true"
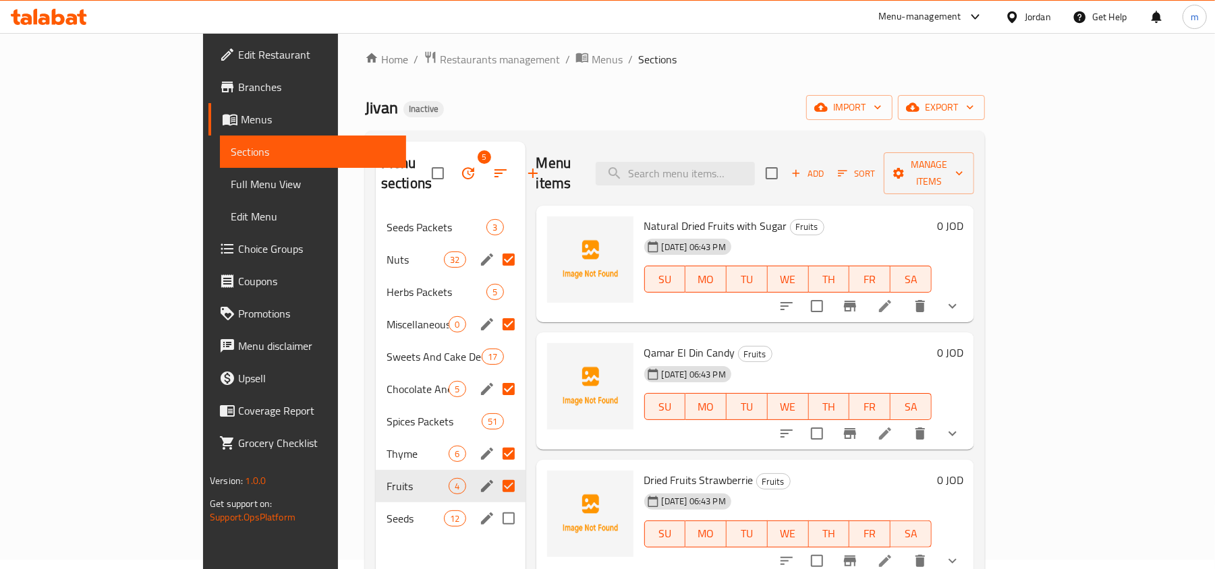
click at [495, 505] on input "Menu sections" at bounding box center [509, 519] width 28 height 28
checkbox input "true"
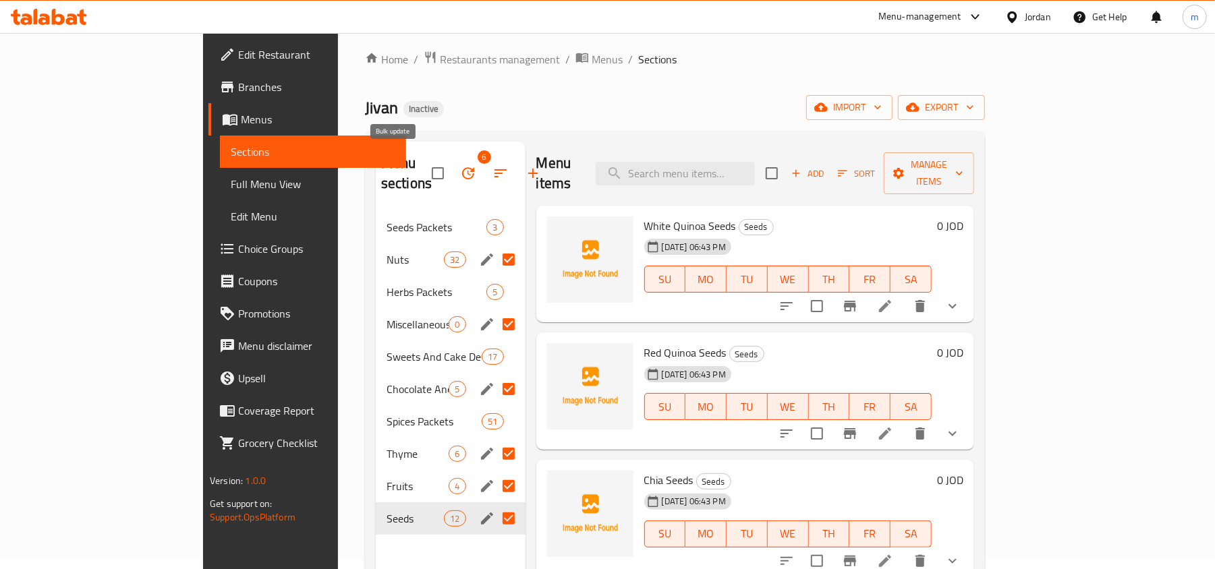
click at [460, 165] on icon "button" at bounding box center [468, 173] width 16 height 16
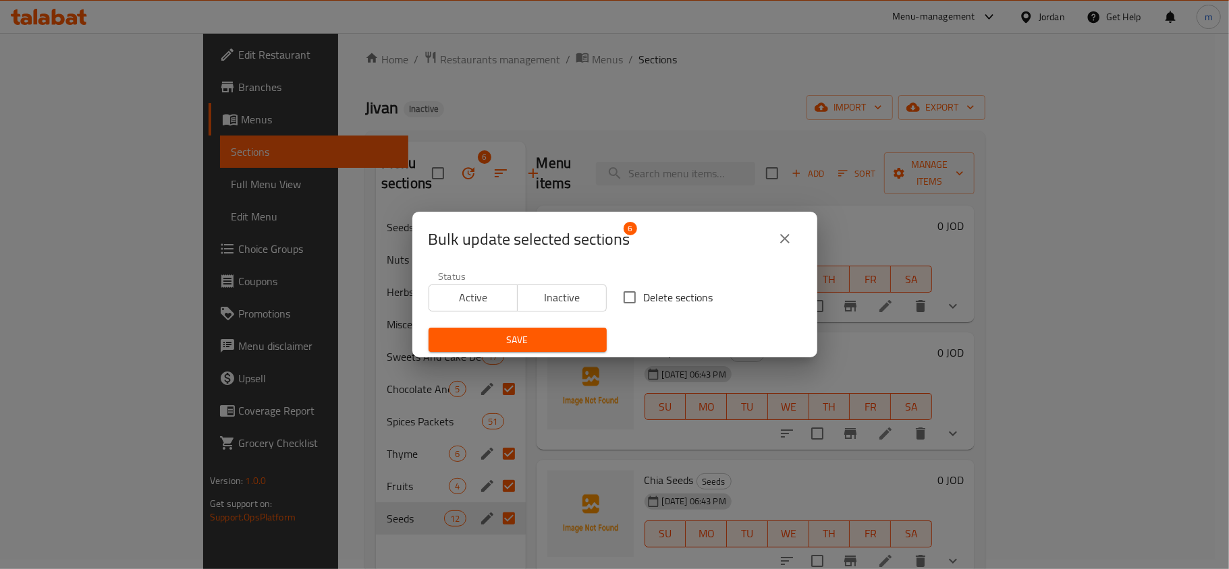
click at [659, 292] on span "Delete sections" at bounding box center [678, 297] width 69 height 16
click at [644, 292] on input "Delete sections" at bounding box center [629, 297] width 28 height 28
checkbox input "true"
click at [516, 341] on span "Save" at bounding box center [517, 340] width 157 height 17
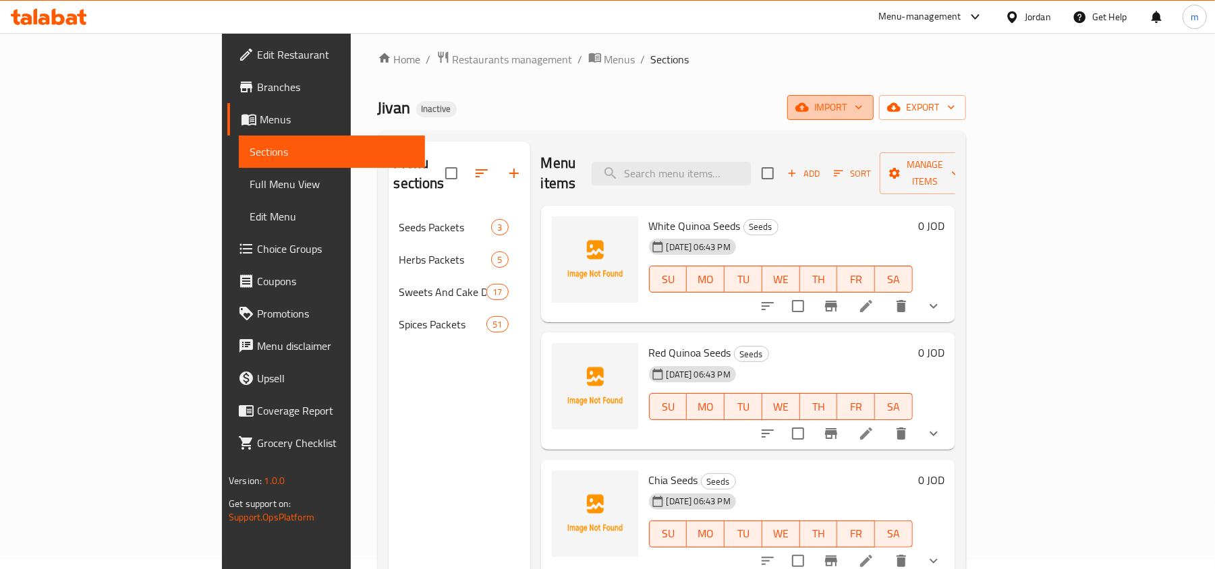
click at [863, 105] on span "import" at bounding box center [830, 107] width 65 height 17
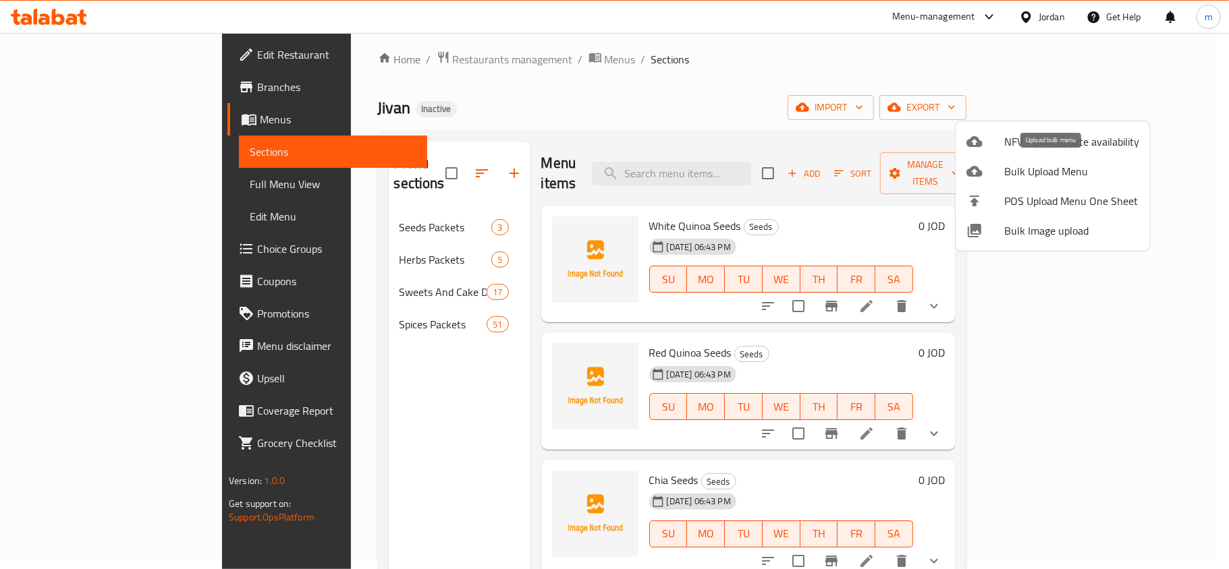
click at [1061, 166] on span "Bulk Upload Menu" at bounding box center [1071, 171] width 135 height 16
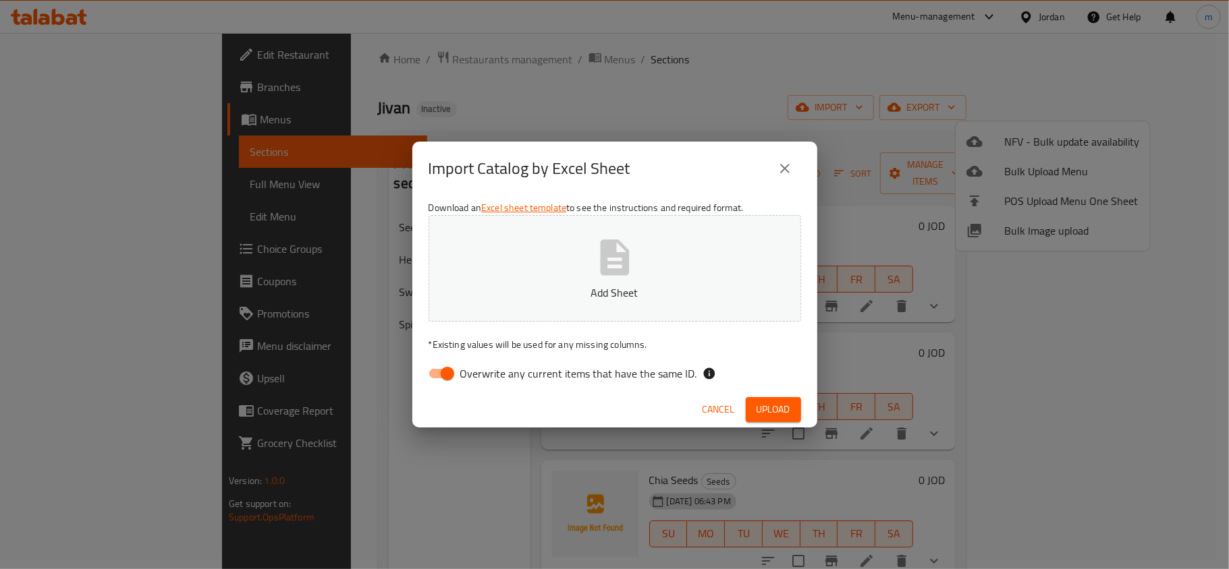
click at [448, 376] on input "Overwrite any current items that have the same ID." at bounding box center [447, 374] width 77 height 26
checkbox input "false"
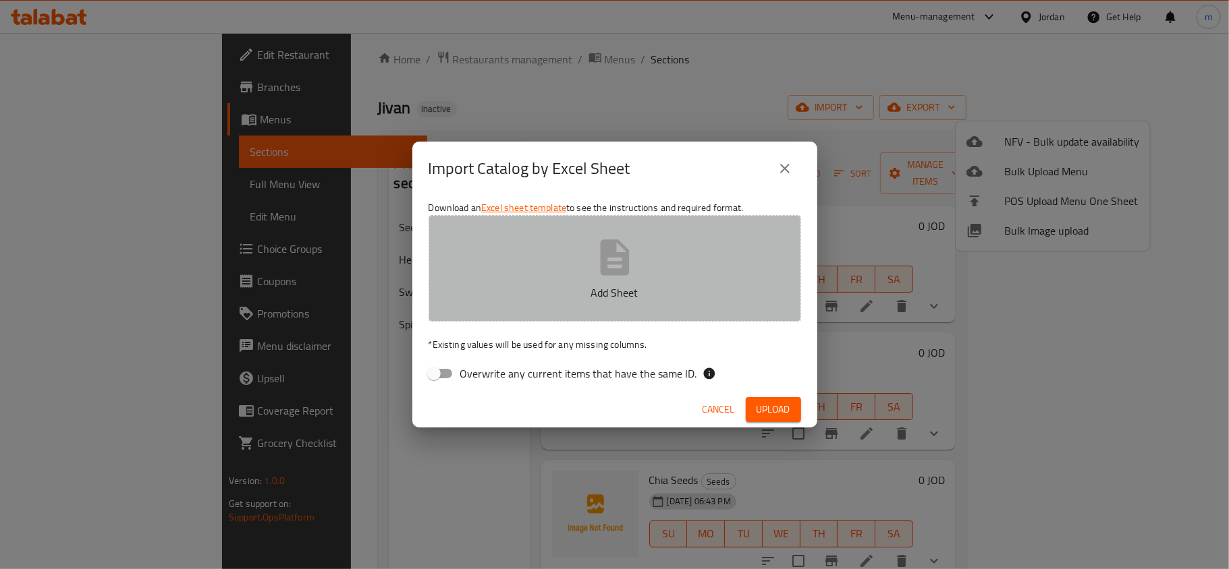
click at [565, 283] on button "Add Sheet" at bounding box center [614, 268] width 372 height 107
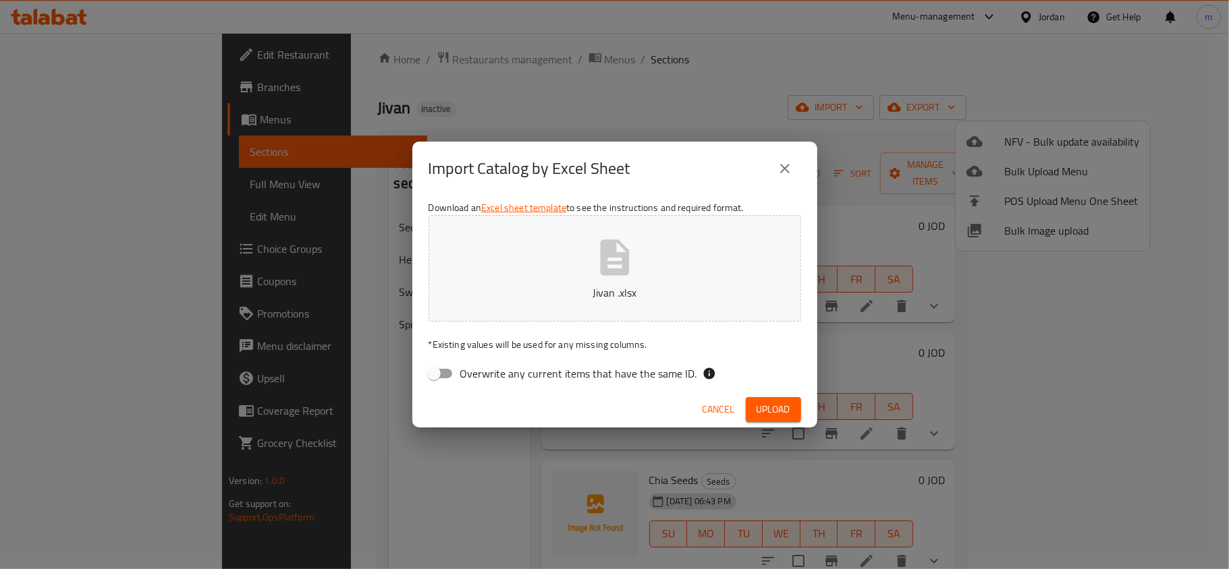
click at [761, 410] on span "Upload" at bounding box center [773, 409] width 34 height 17
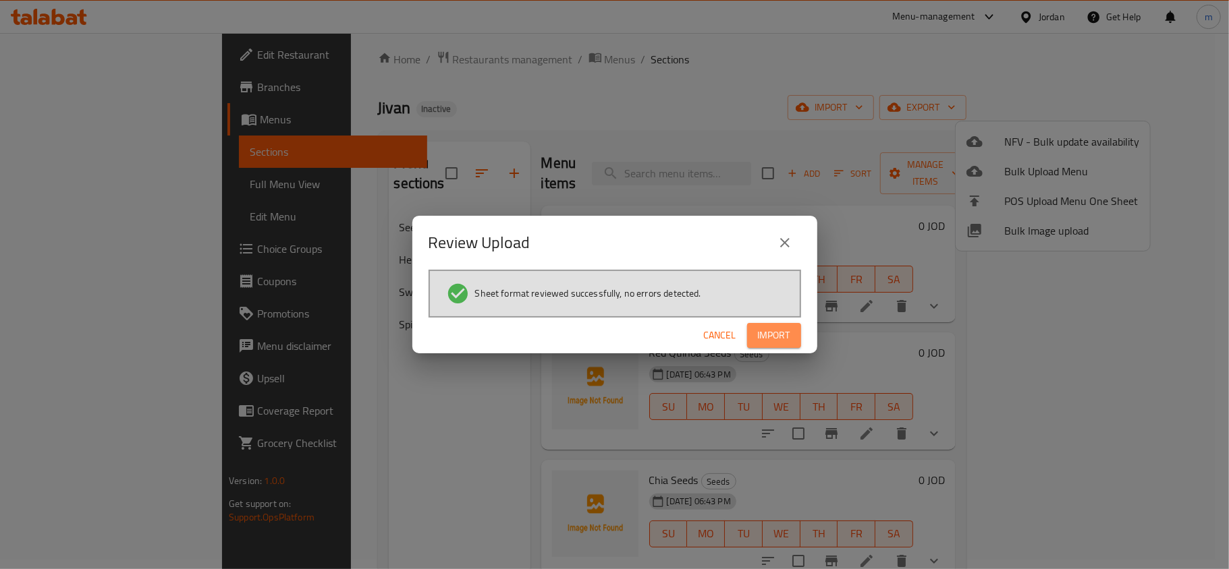
click at [769, 332] on span "Import" at bounding box center [774, 335] width 32 height 17
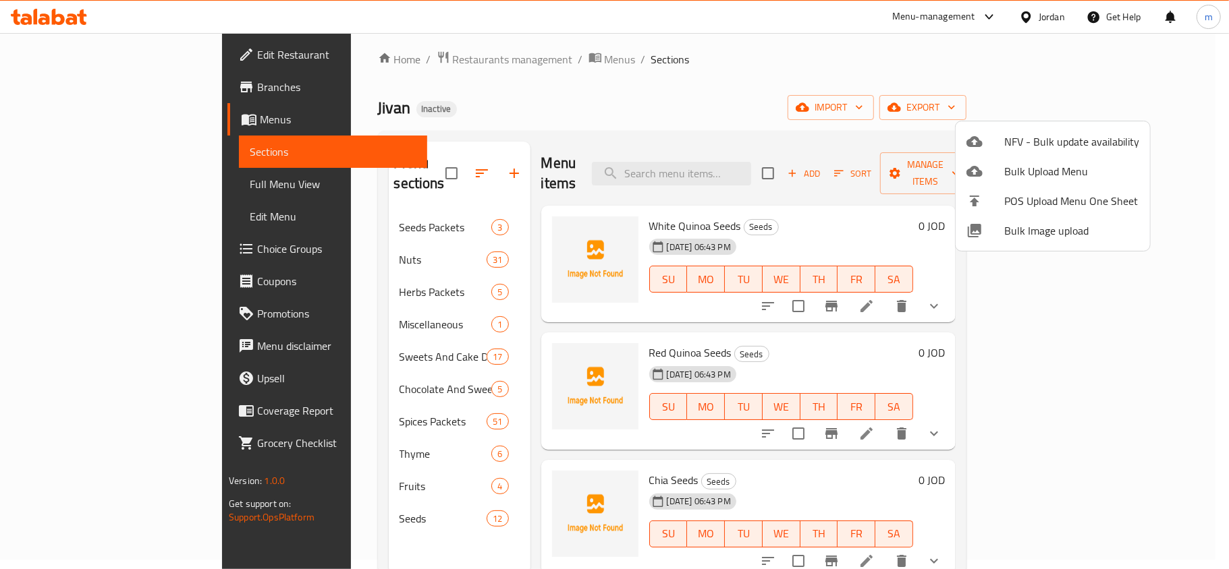
click at [815, 119] on div at bounding box center [614, 284] width 1229 height 569
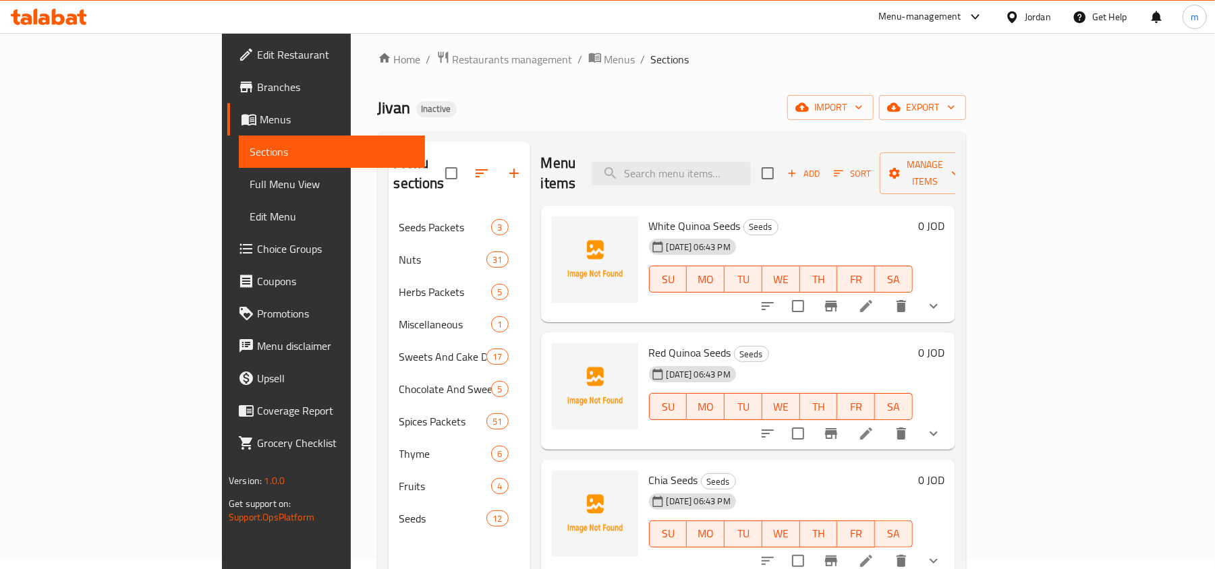
click at [250, 187] on span "Full Menu View" at bounding box center [332, 184] width 165 height 16
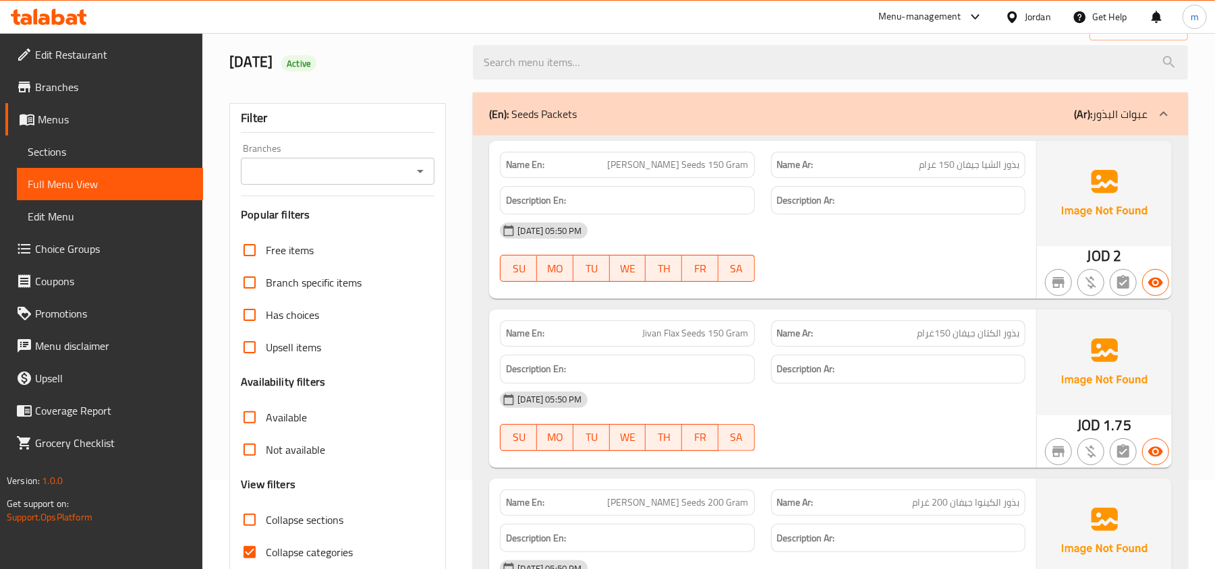
scroll to position [190, 0]
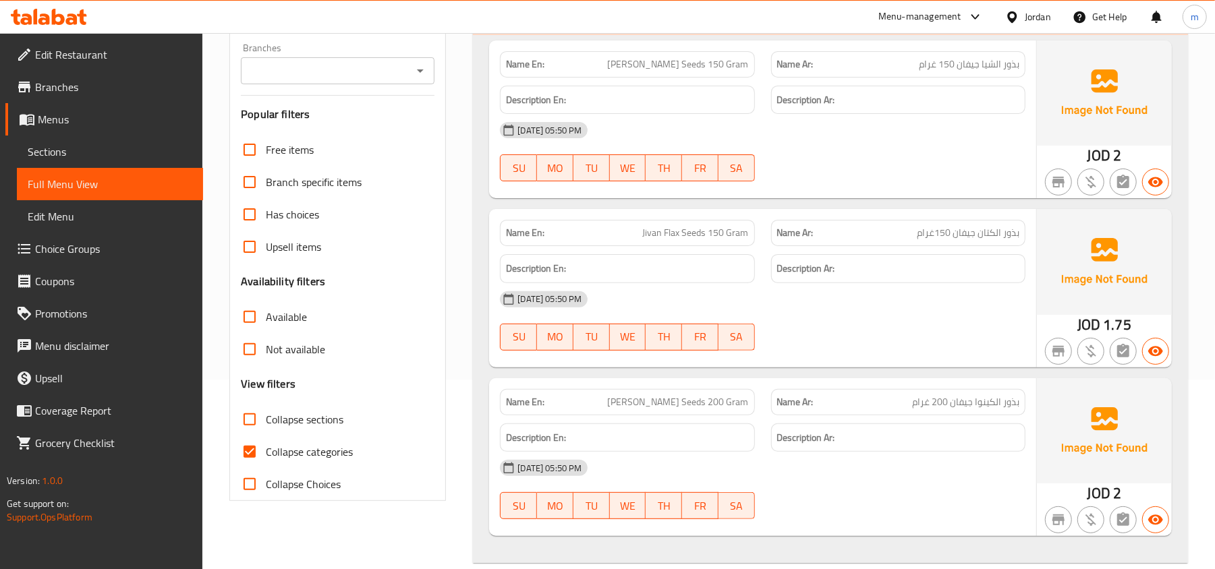
click at [262, 421] on input "Collapse sections" at bounding box center [249, 419] width 32 height 32
checkbox input "true"
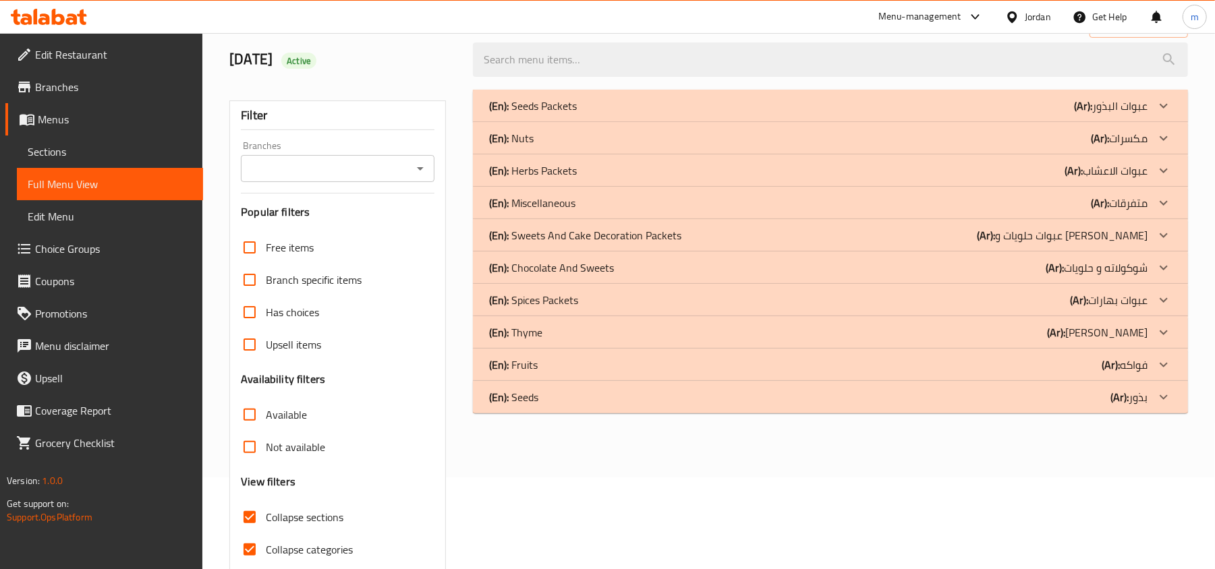
scroll to position [60, 0]
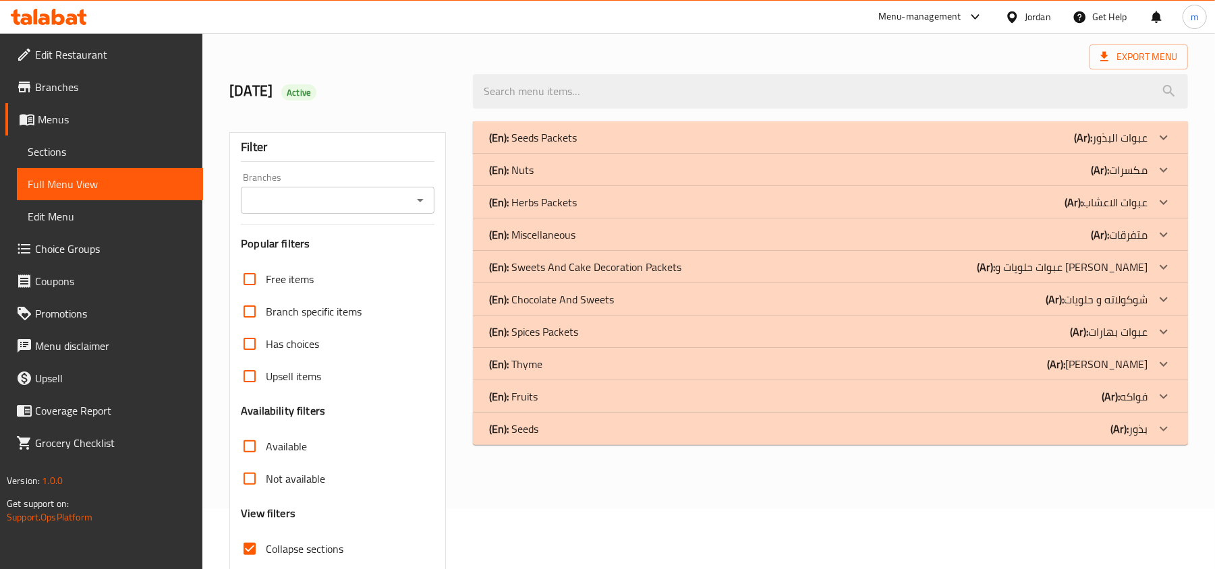
drag, startPoint x: 1169, startPoint y: 429, endPoint x: 1175, endPoint y: 405, distance: 24.6
click at [1169, 429] on icon at bounding box center [1164, 429] width 16 height 16
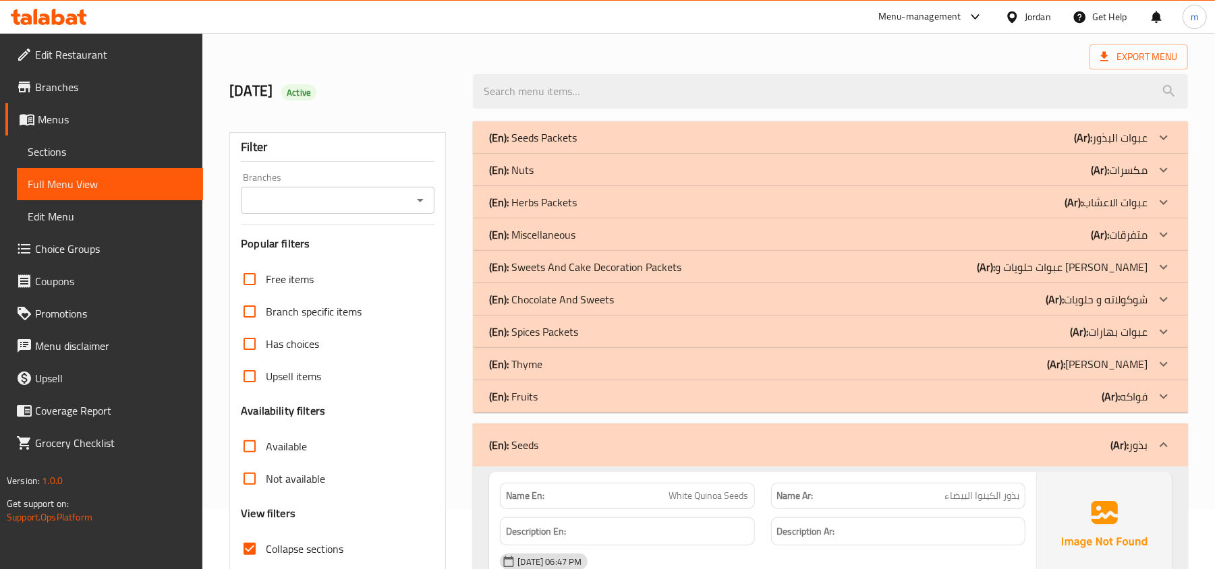
click at [1166, 400] on icon at bounding box center [1164, 397] width 16 height 16
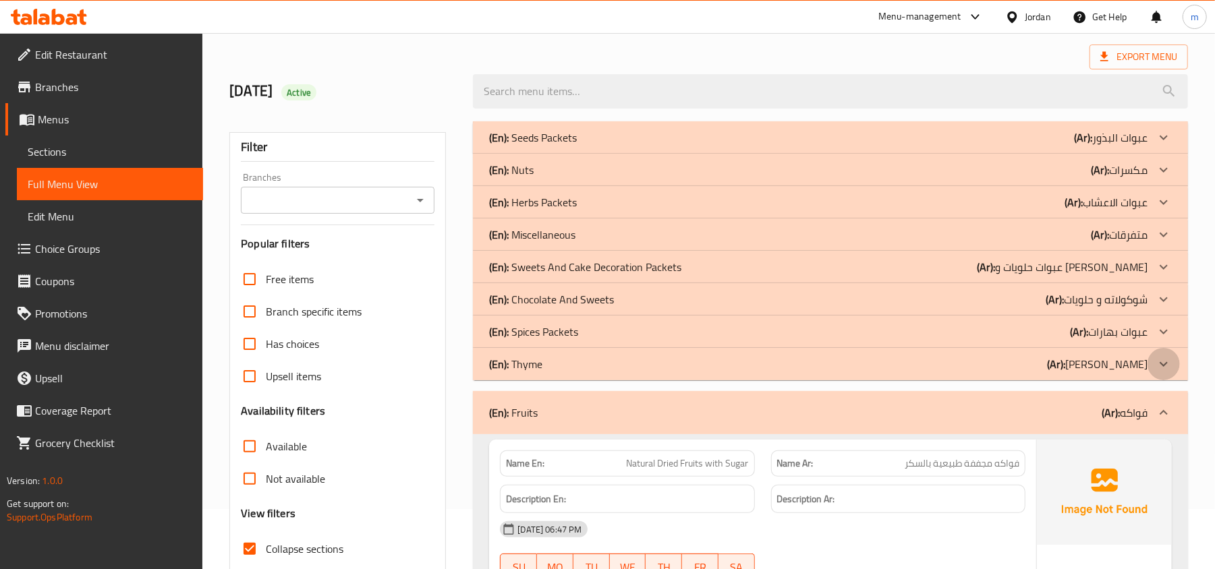
click at [1167, 367] on icon at bounding box center [1164, 364] width 16 height 16
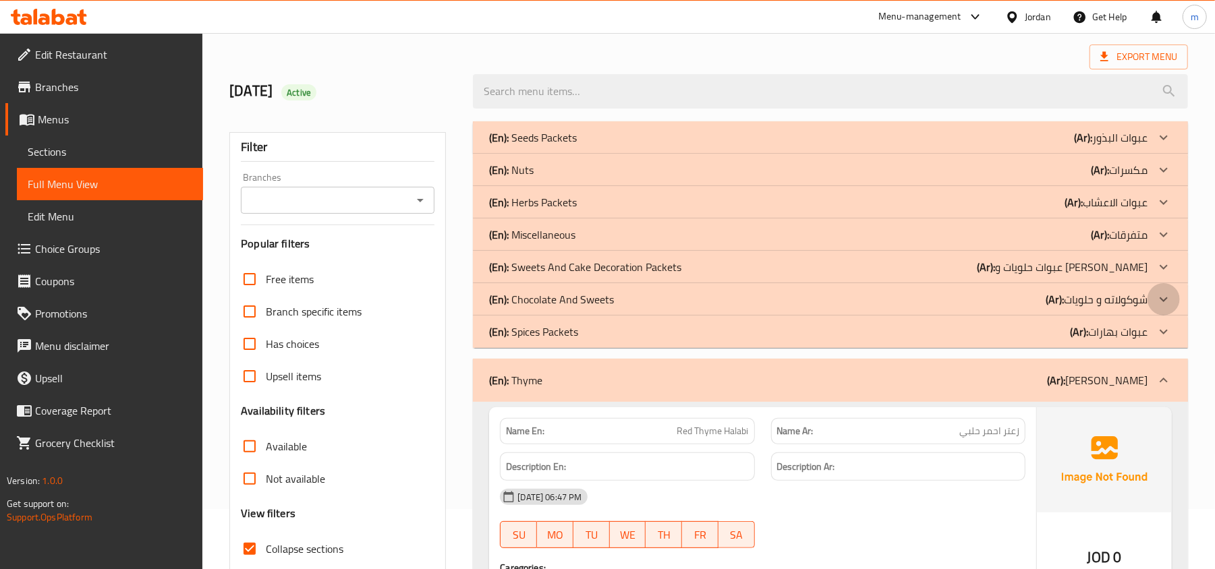
click at [1163, 301] on icon at bounding box center [1164, 299] width 8 height 5
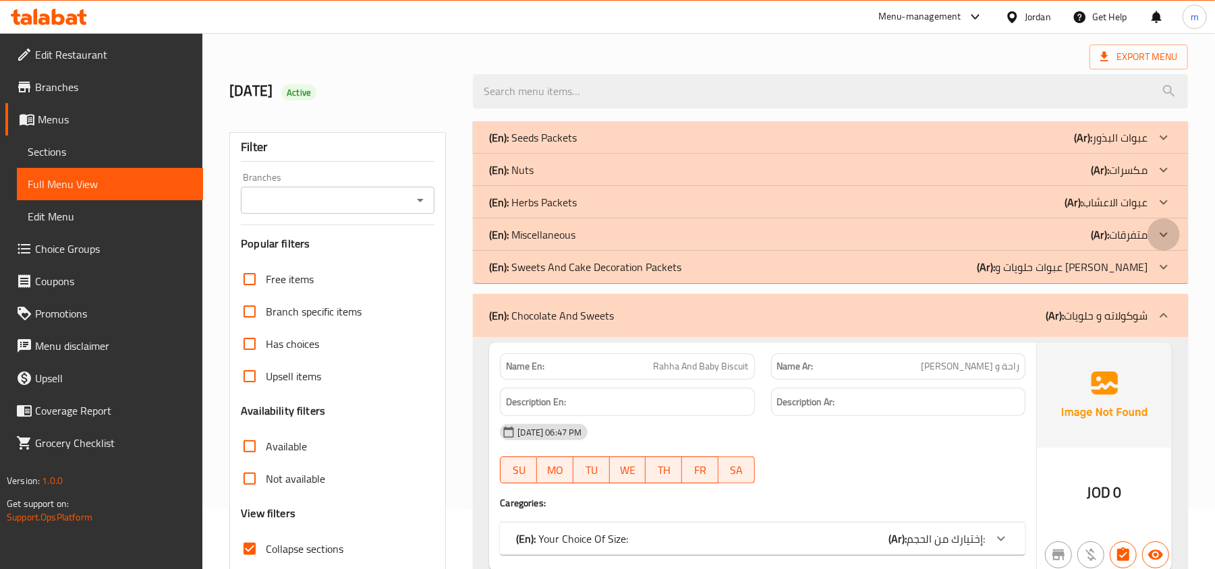
click at [1166, 232] on icon at bounding box center [1164, 235] width 16 height 16
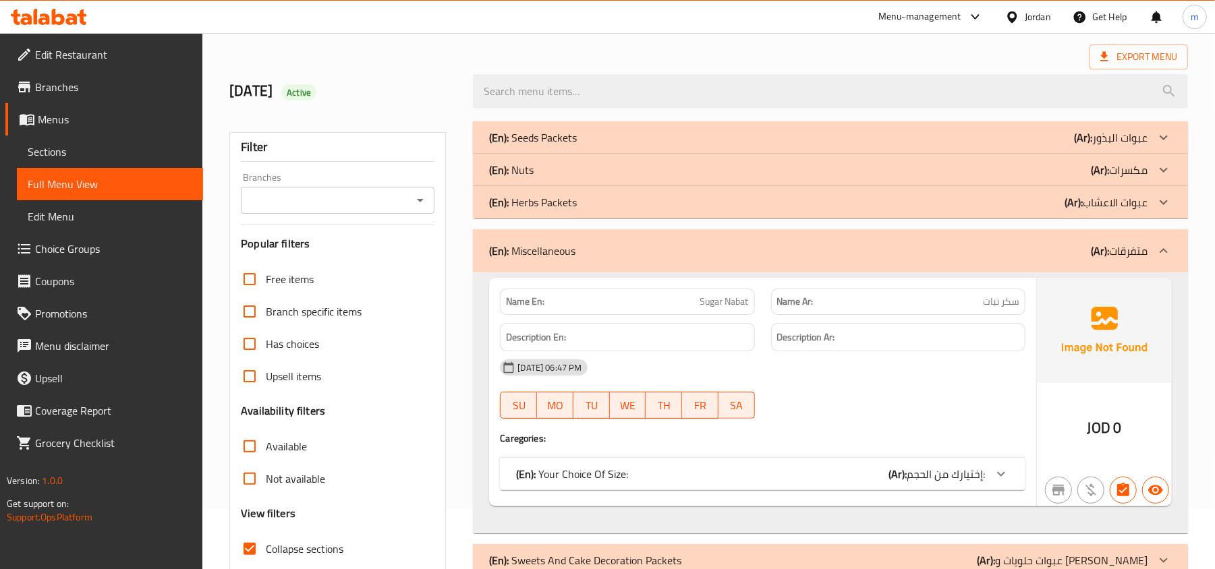
click at [1164, 169] on icon at bounding box center [1164, 170] width 16 height 16
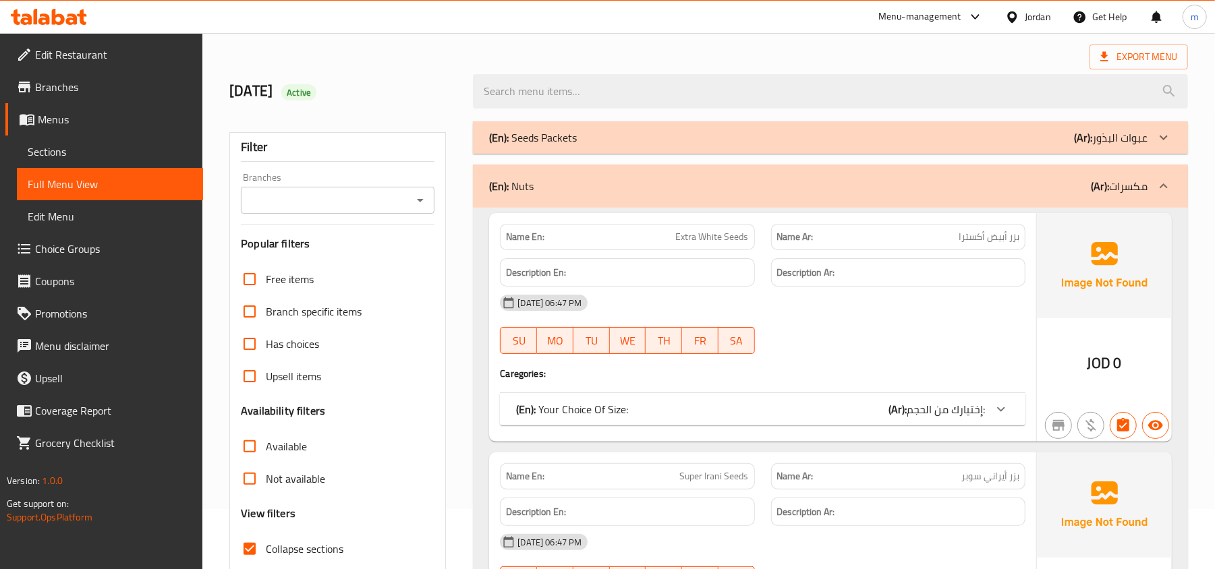
click at [72, 176] on span "Full Menu View" at bounding box center [110, 184] width 165 height 16
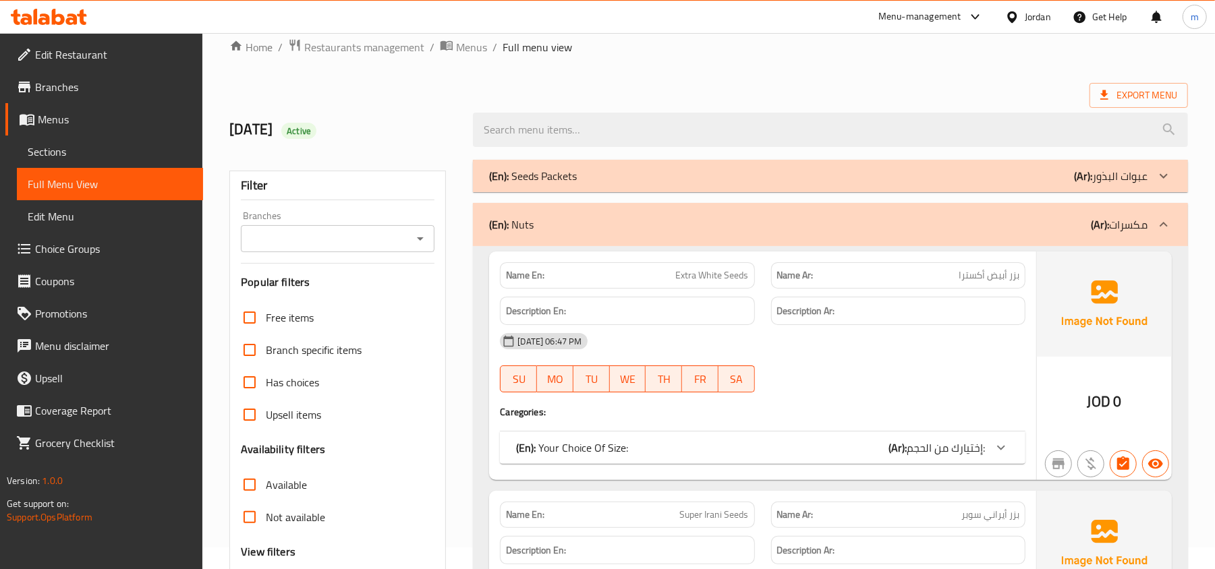
scroll to position [0, 0]
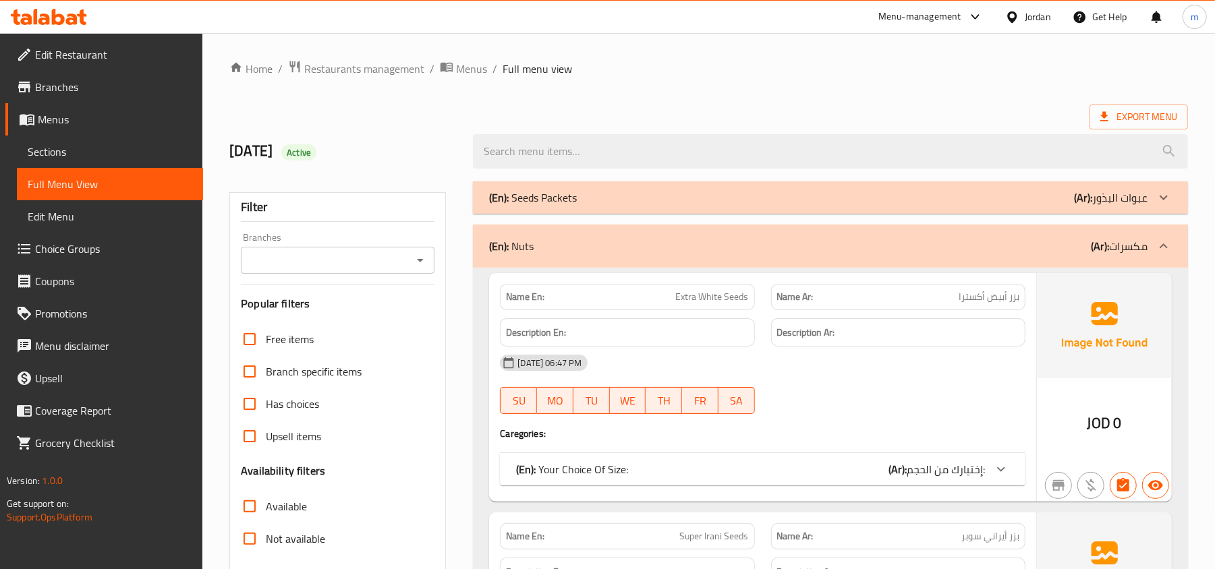
click at [68, 155] on span "Sections" at bounding box center [110, 152] width 165 height 16
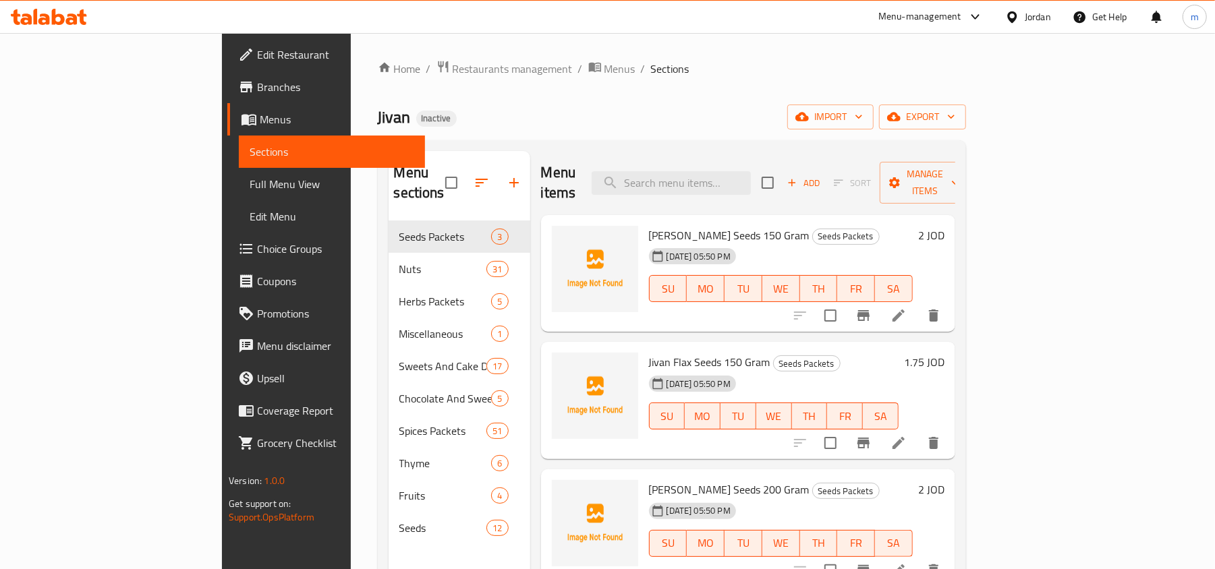
click at [250, 176] on span "Full Menu View" at bounding box center [332, 184] width 165 height 16
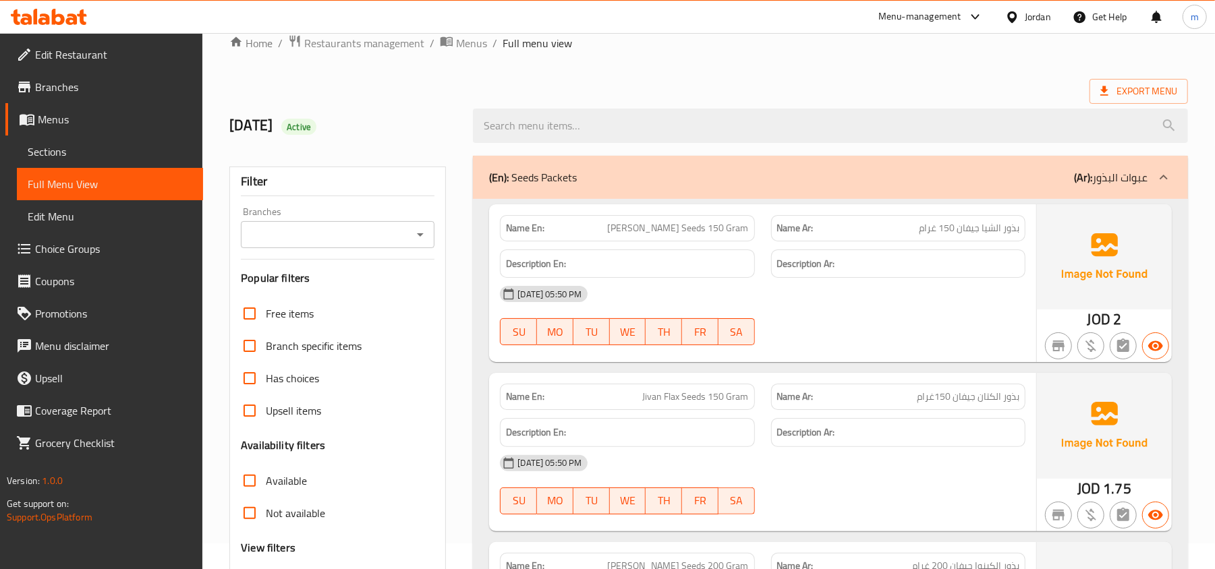
scroll to position [179, 0]
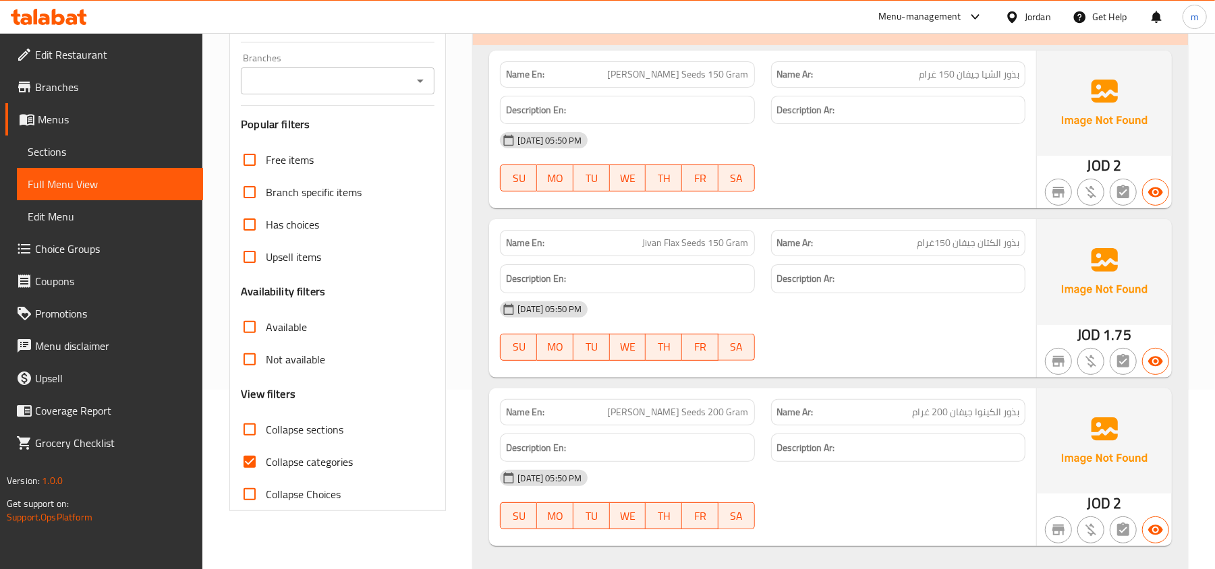
click at [303, 432] on span "Collapse sections" at bounding box center [305, 430] width 78 height 16
click at [266, 432] on input "Collapse sections" at bounding box center [249, 430] width 32 height 32
checkbox input "true"
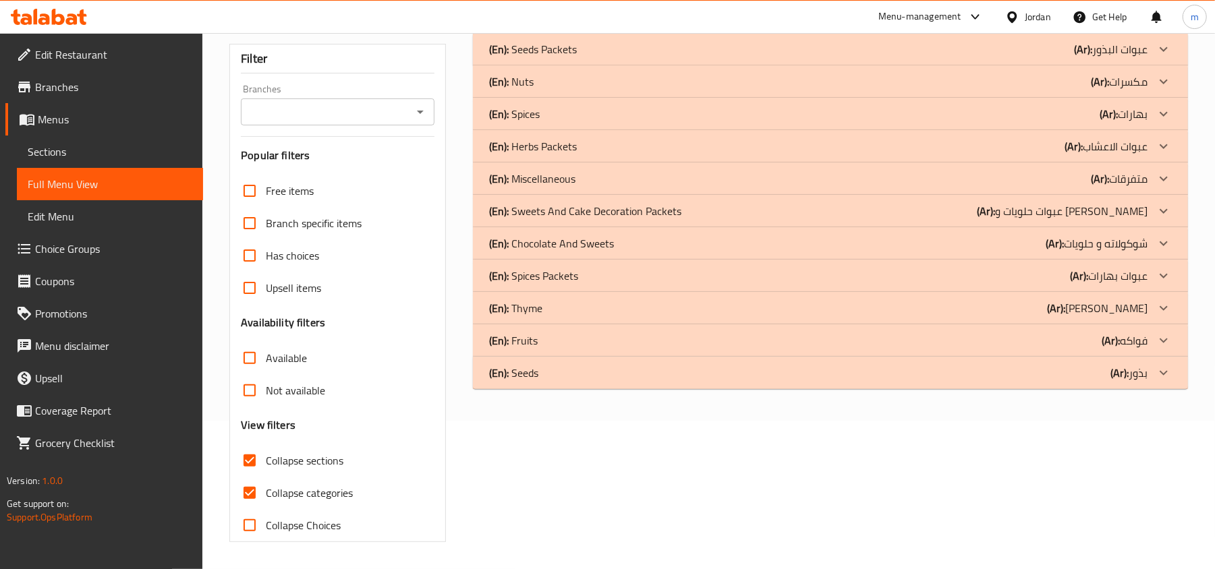
scroll to position [150, 0]
click at [65, 127] on span "Menus" at bounding box center [115, 119] width 155 height 16
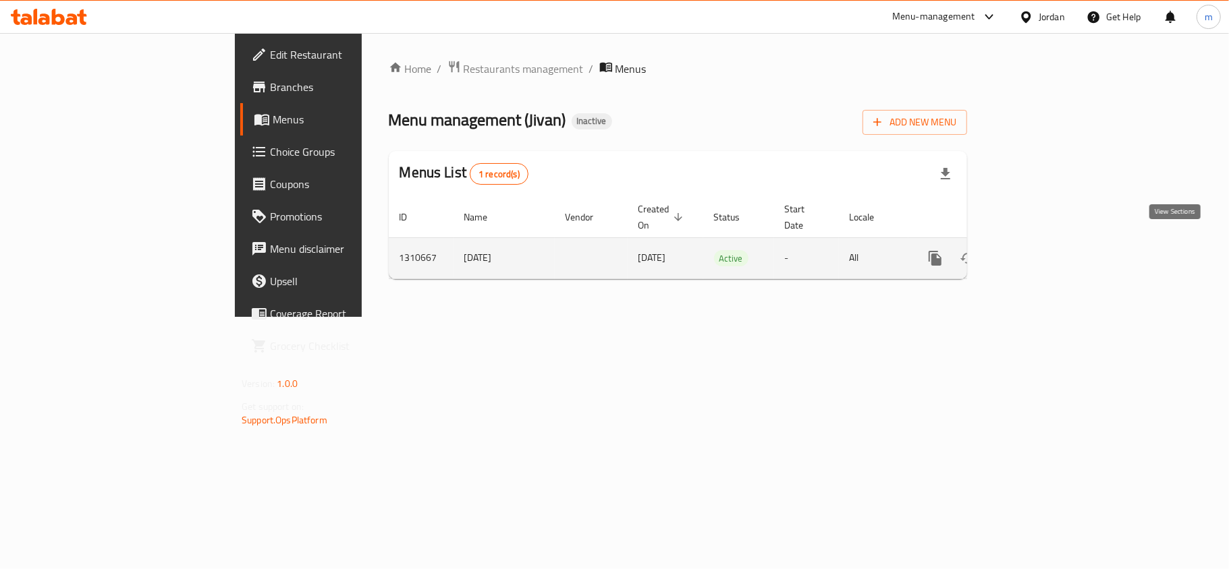
click at [1038, 252] on icon "enhanced table" at bounding box center [1032, 258] width 12 height 12
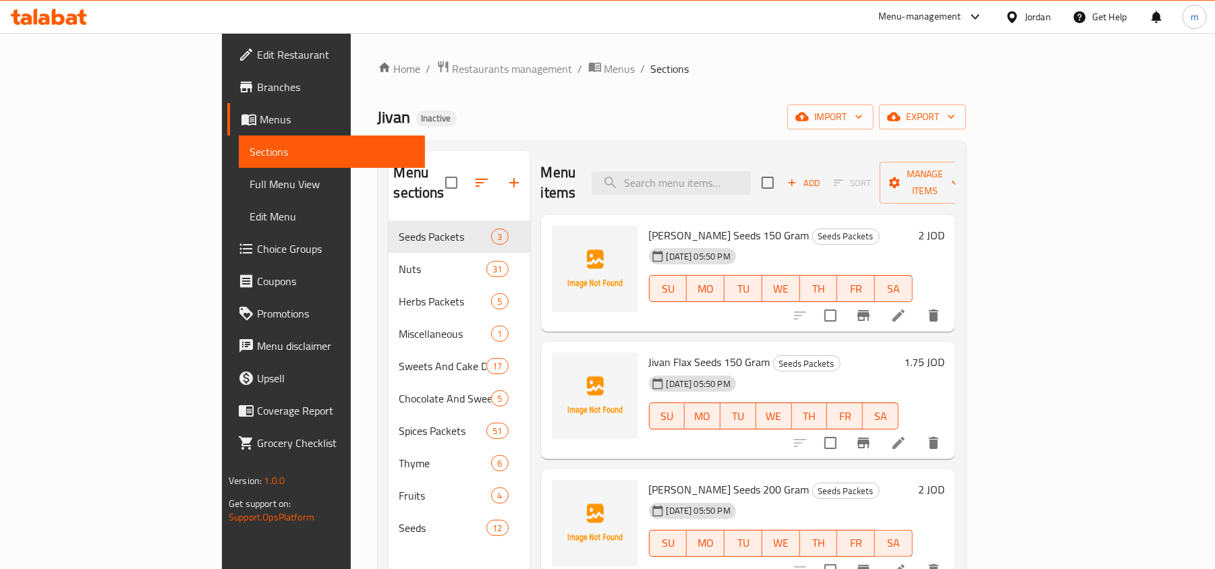
click at [250, 189] on span "Full Menu View" at bounding box center [332, 184] width 165 height 16
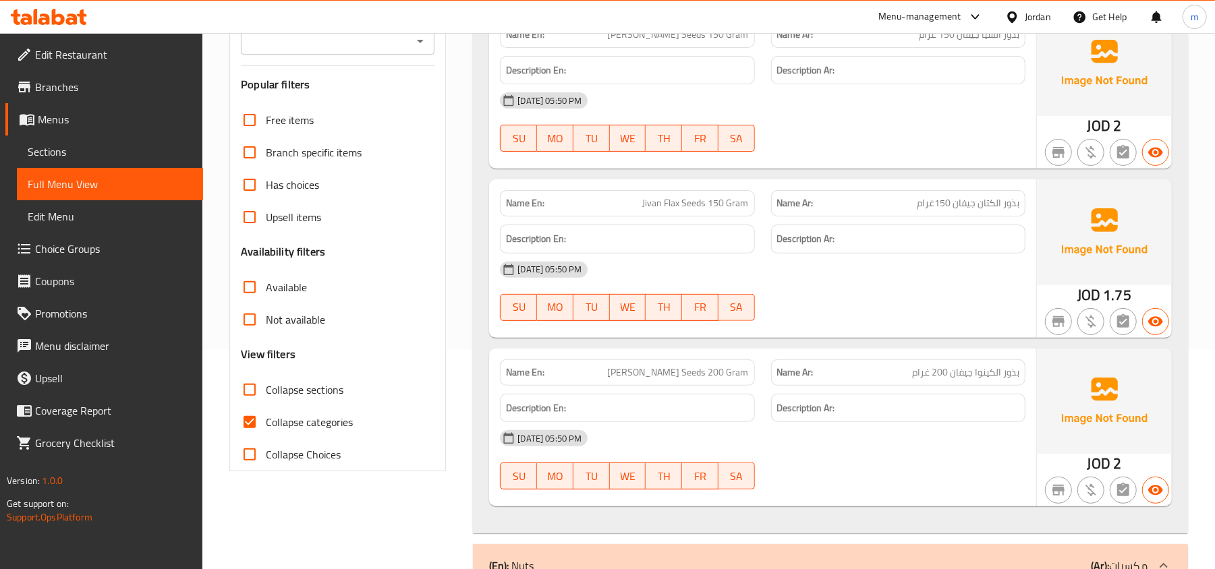
scroll to position [270, 0]
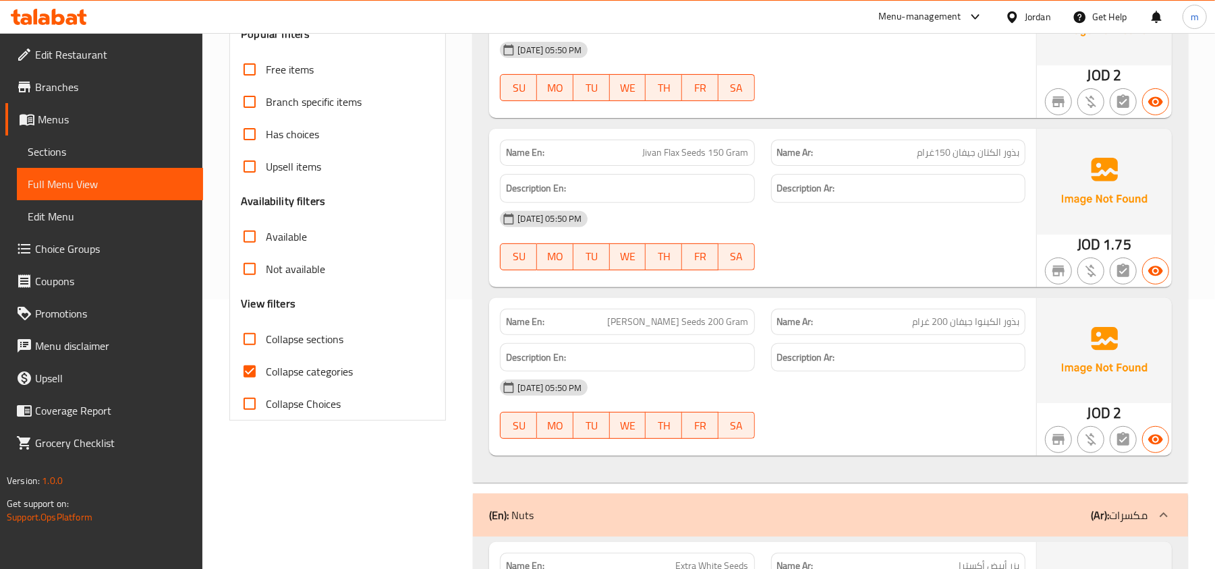
click at [304, 347] on span "Collapse sections" at bounding box center [305, 339] width 78 height 16
click at [266, 347] on input "Collapse sections" at bounding box center [249, 339] width 32 height 32
checkbox input "true"
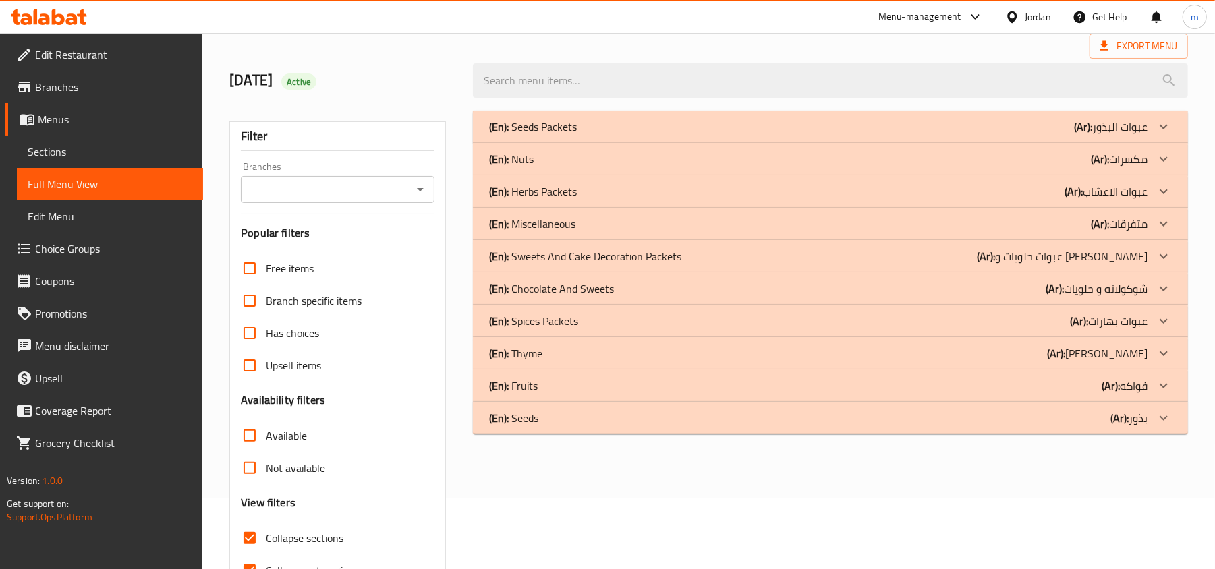
scroll to position [0, 0]
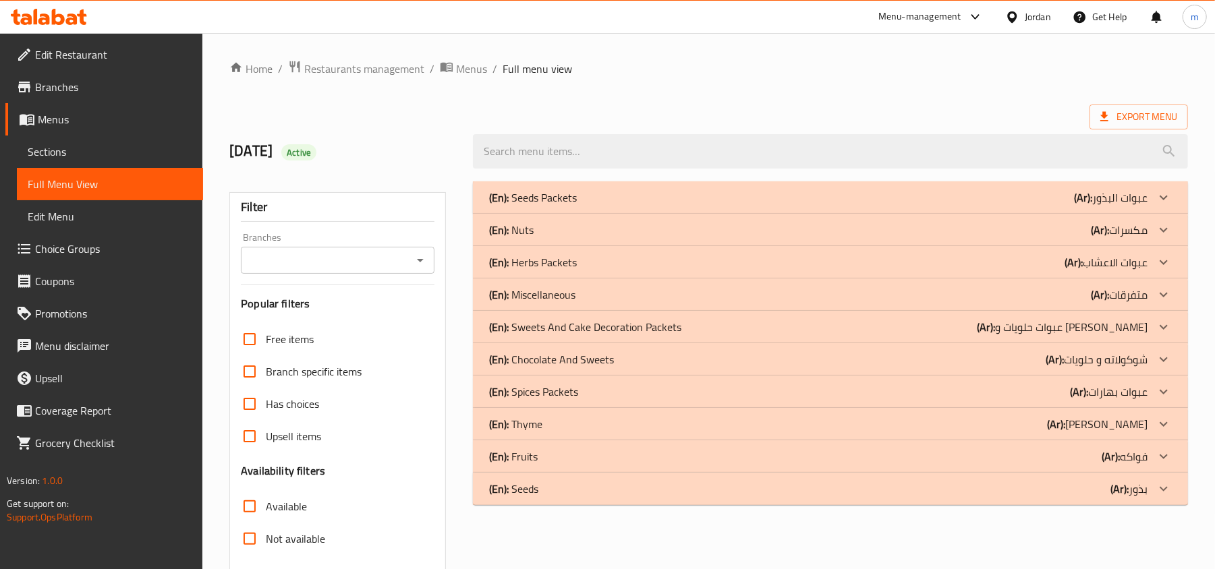
click at [57, 117] on span "Menus" at bounding box center [115, 119] width 155 height 16
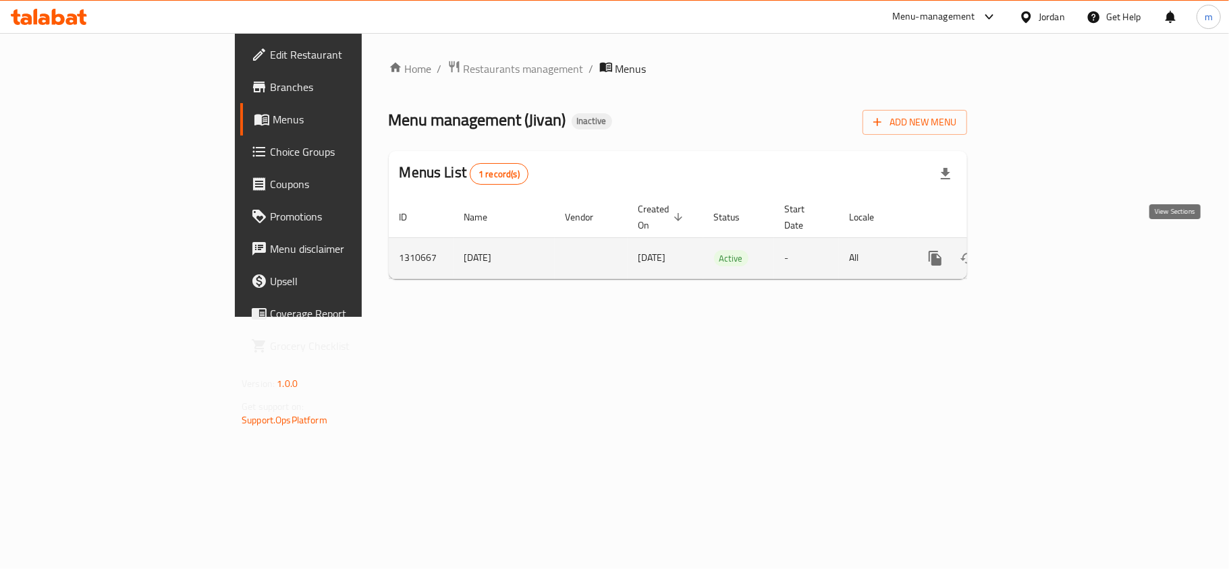
click at [1040, 250] on icon "enhanced table" at bounding box center [1032, 258] width 16 height 16
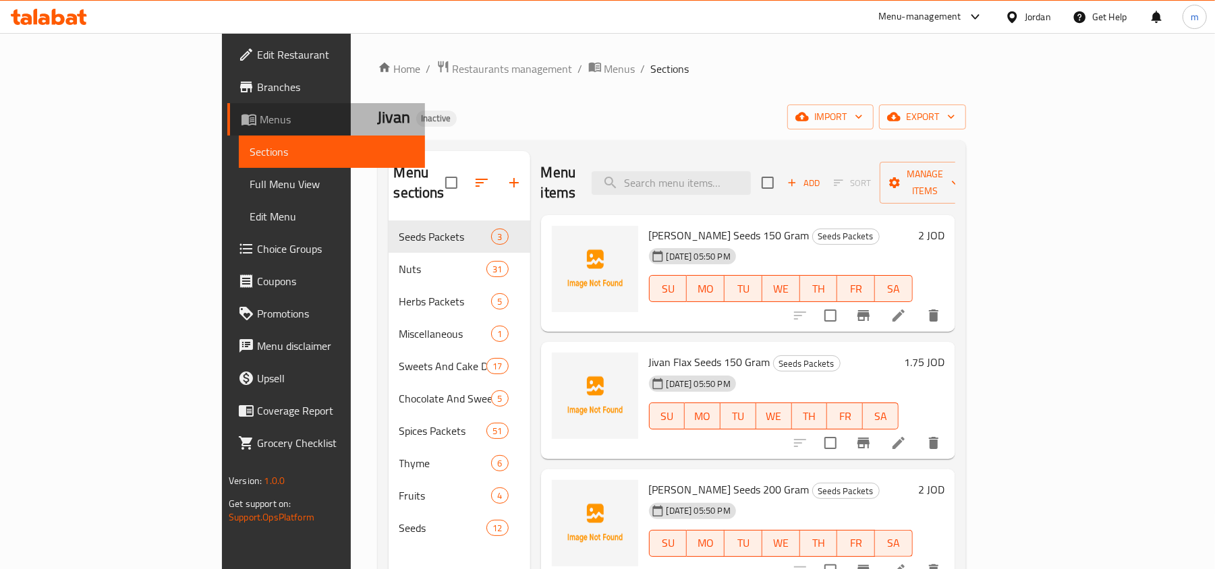
click at [260, 117] on span "Menus" at bounding box center [337, 119] width 155 height 16
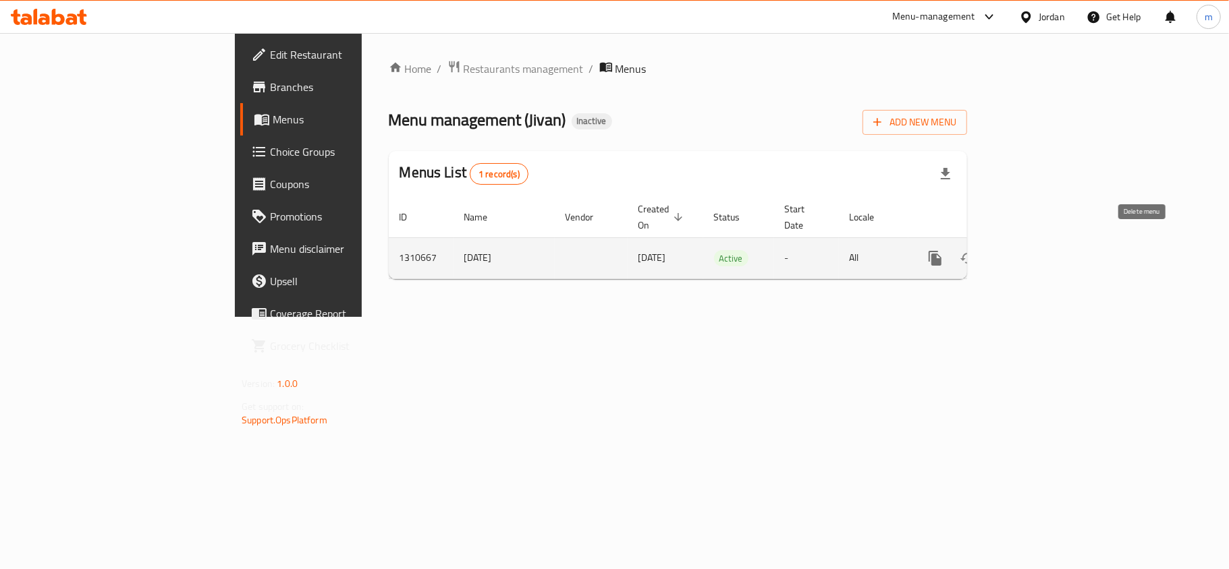
click at [1005, 252] on icon "enhanced table" at bounding box center [999, 258] width 9 height 12
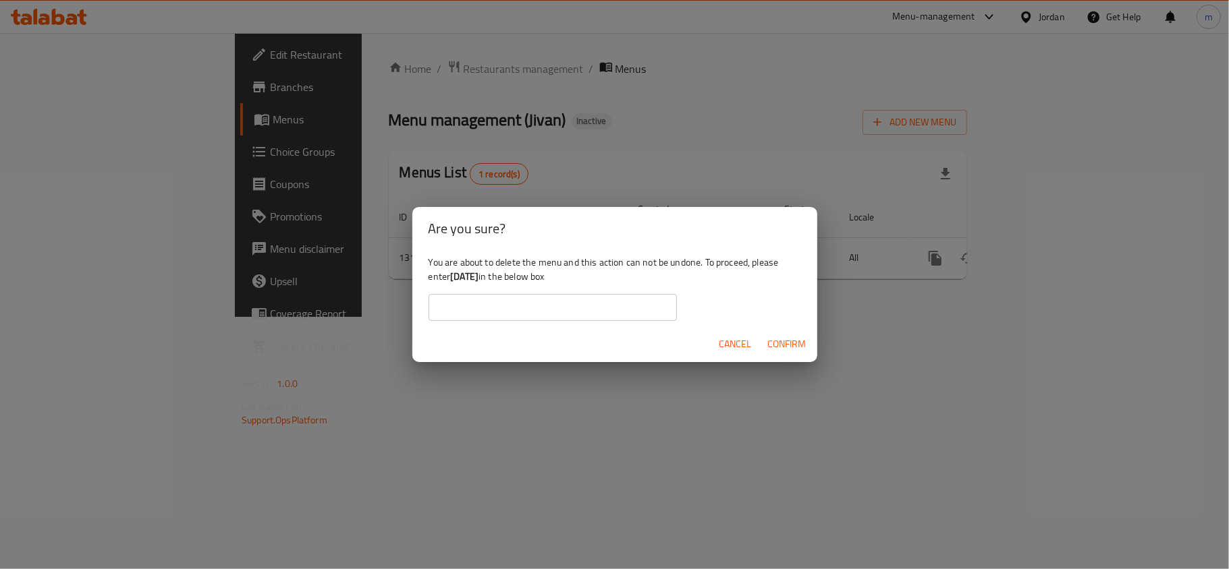
click at [787, 343] on span "Confirm" at bounding box center [787, 344] width 38 height 17
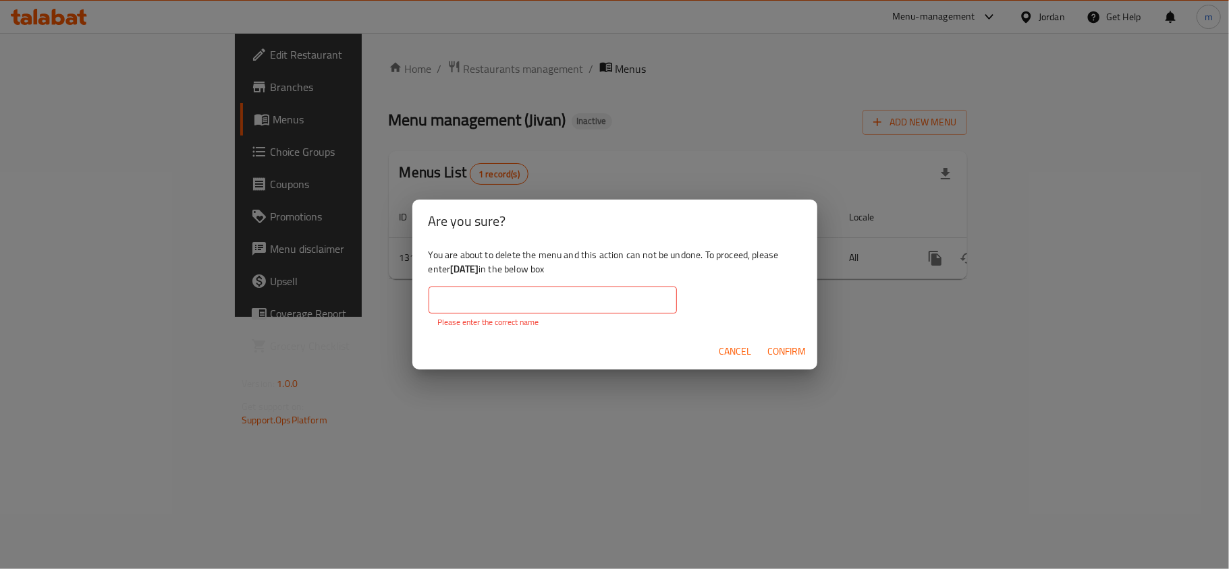
click at [519, 305] on input "text" at bounding box center [552, 300] width 248 height 27
click at [314, 248] on div "Are you sure? You are about to delete the menu and this action can not be undon…" at bounding box center [614, 284] width 1229 height 569
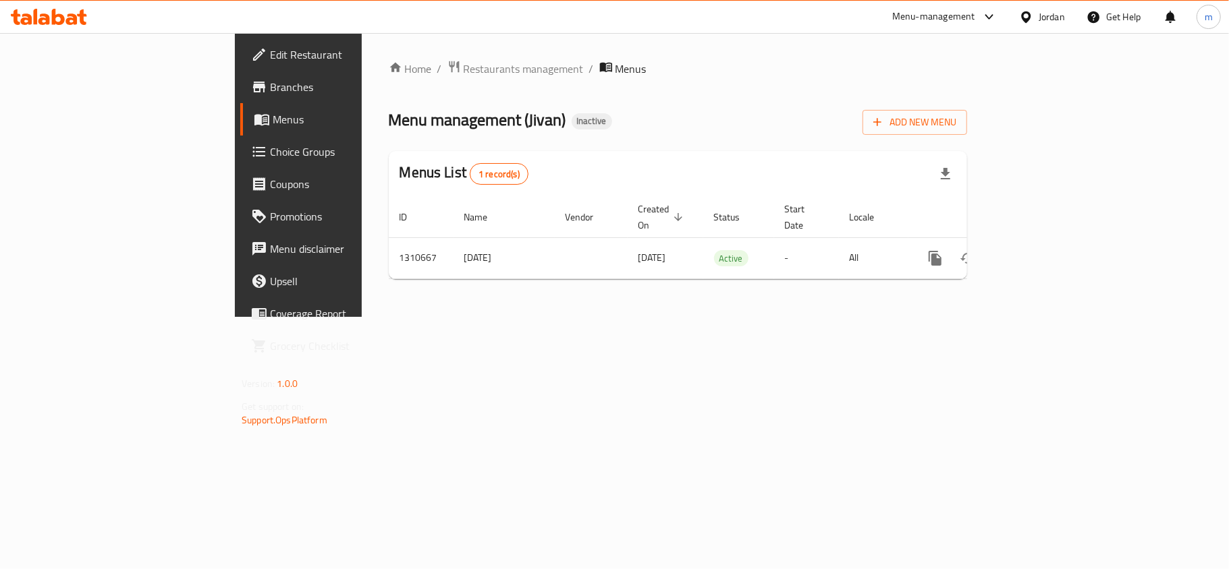
drag, startPoint x: 367, startPoint y: 244, endPoint x: 276, endPoint y: 269, distance: 94.4
click at [389, 269] on div "Home / Restaurants management / Menus Menu management ( Jivan ) Inactive Add Ne…" at bounding box center [678, 175] width 578 height 230
click at [389, 273] on div "Home / Restaurants management / Menus Menu management ( Jivan ) Inactive Add Ne…" at bounding box center [678, 175] width 578 height 230
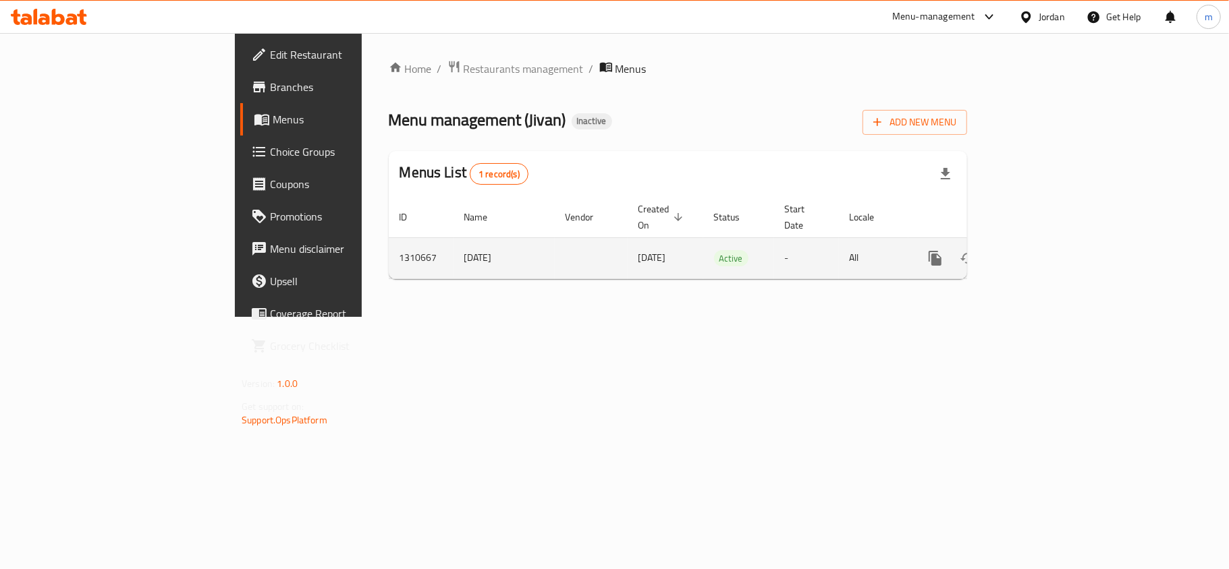
drag, startPoint x: 368, startPoint y: 249, endPoint x: 308, endPoint y: 252, distance: 60.8
click at [453, 252] on td "[DATE]" at bounding box center [503, 257] width 101 height 41
copy td "[DATE]"
click at [1038, 252] on icon "enhanced table" at bounding box center [1032, 258] width 12 height 12
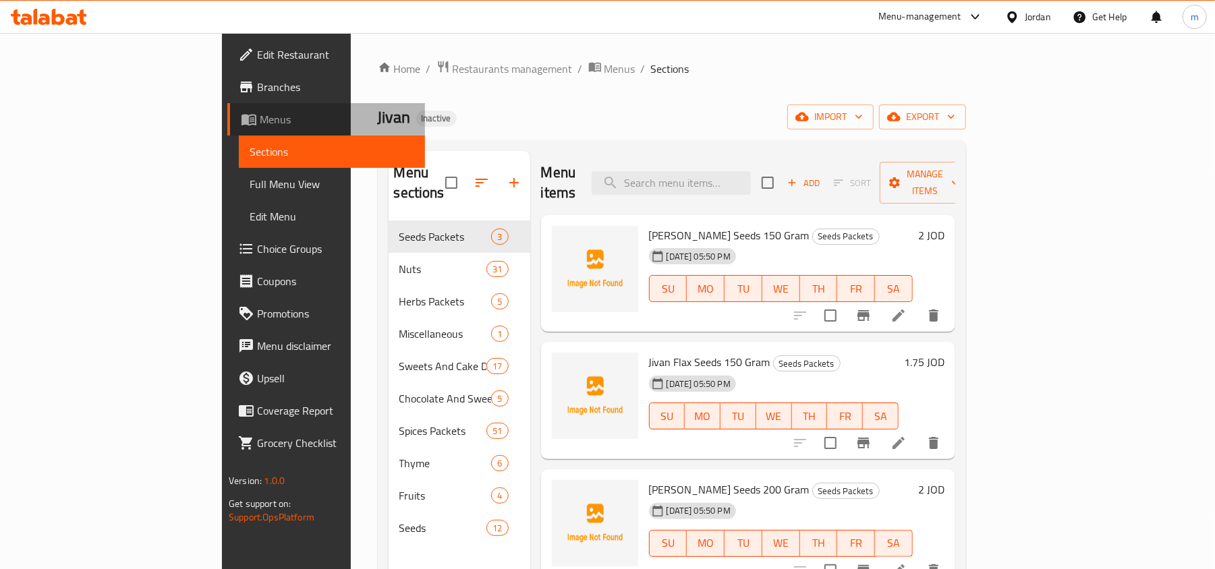
click at [260, 124] on span "Menus" at bounding box center [337, 119] width 155 height 16
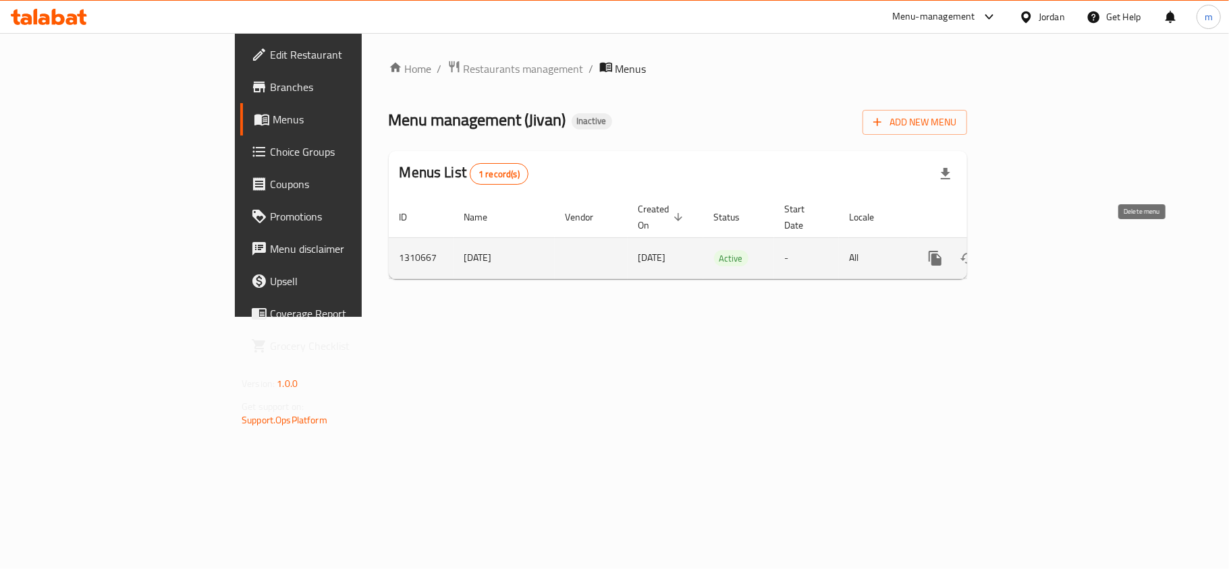
click at [1005, 252] on icon "enhanced table" at bounding box center [999, 258] width 9 height 12
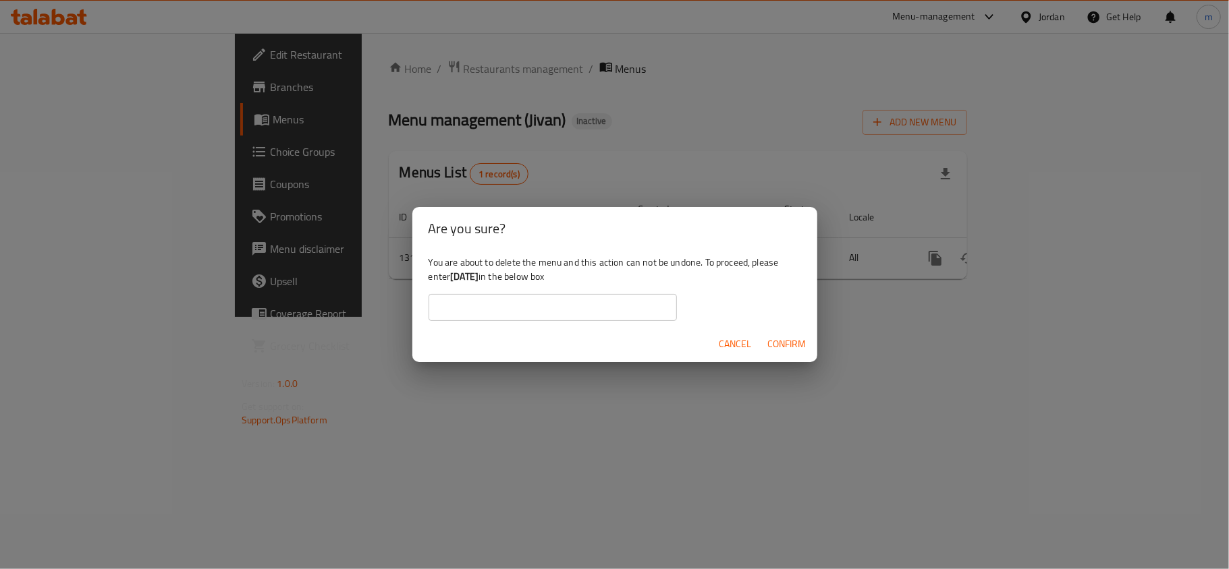
click at [473, 314] on input "text" at bounding box center [552, 307] width 248 height 27
paste input "[DATE]"
type input "[DATE]"
click at [791, 346] on span "Confirm" at bounding box center [787, 344] width 38 height 17
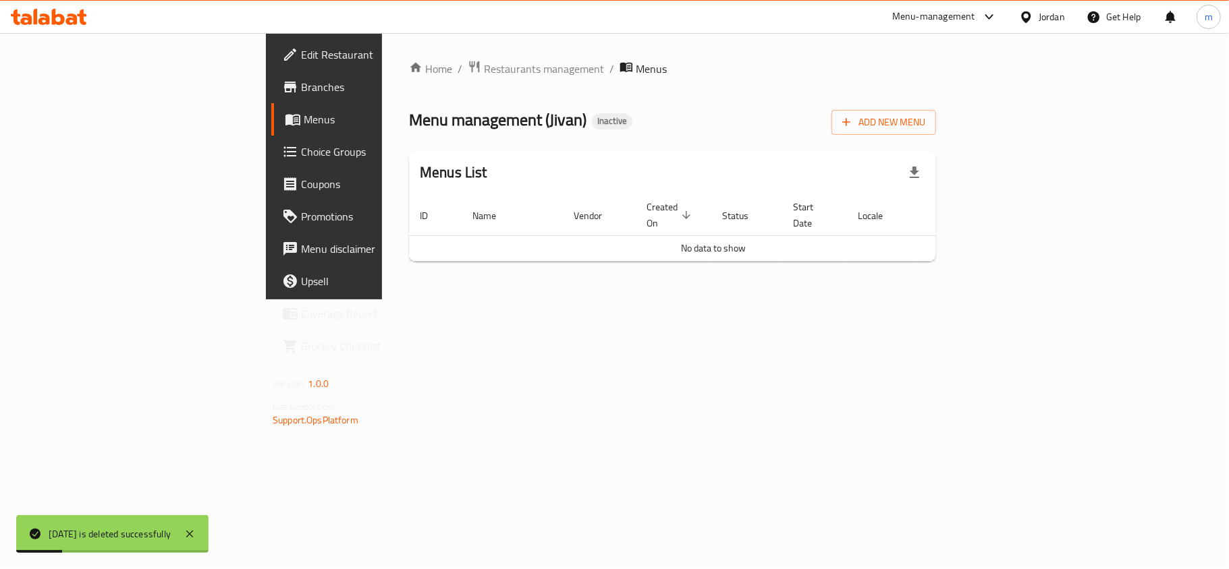
click at [382, 300] on div "Home / Restaurants management / Menus Menu management ( Jivan ) Inactive Add Ne…" at bounding box center [672, 166] width 581 height 267
click at [925, 122] on span "Add New Menu" at bounding box center [883, 122] width 83 height 17
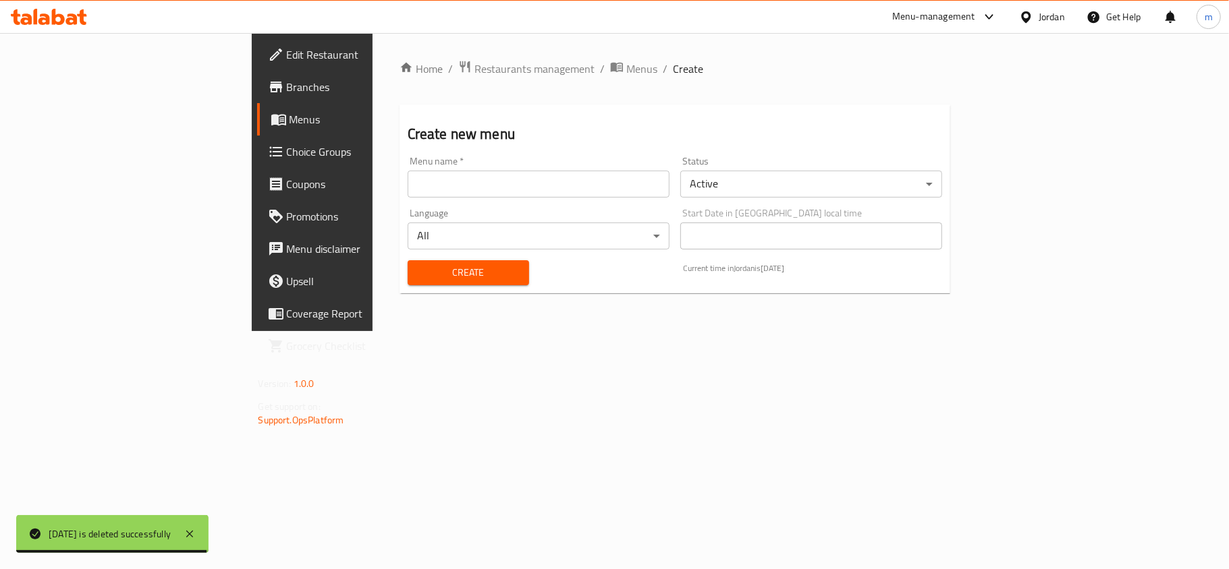
click at [408, 185] on input "text" at bounding box center [539, 184] width 262 height 27
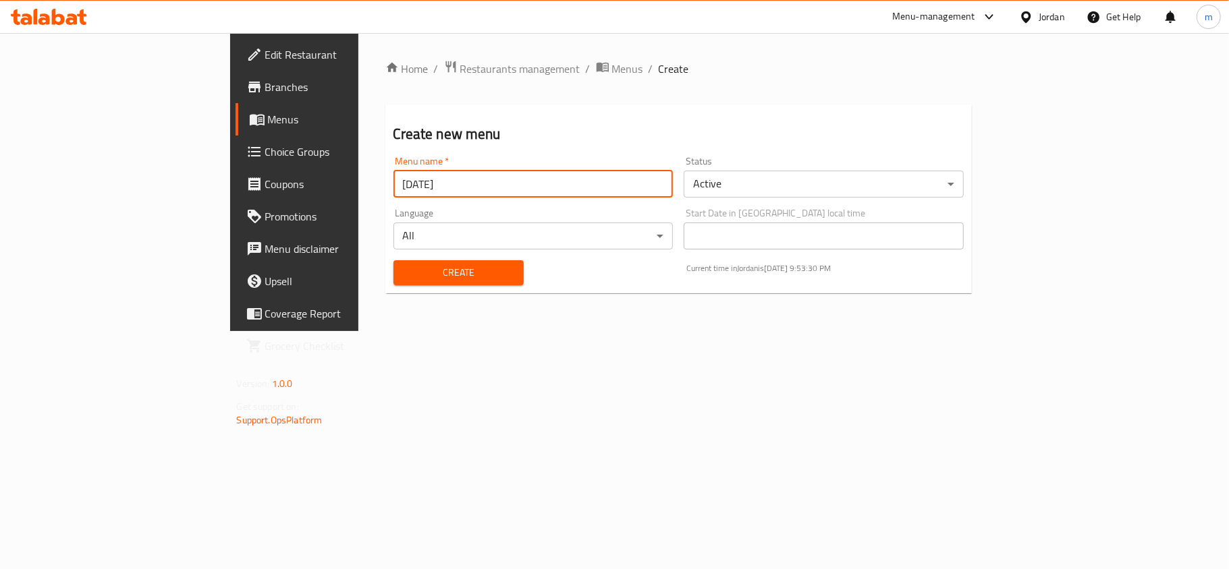
type input "[DATE]"
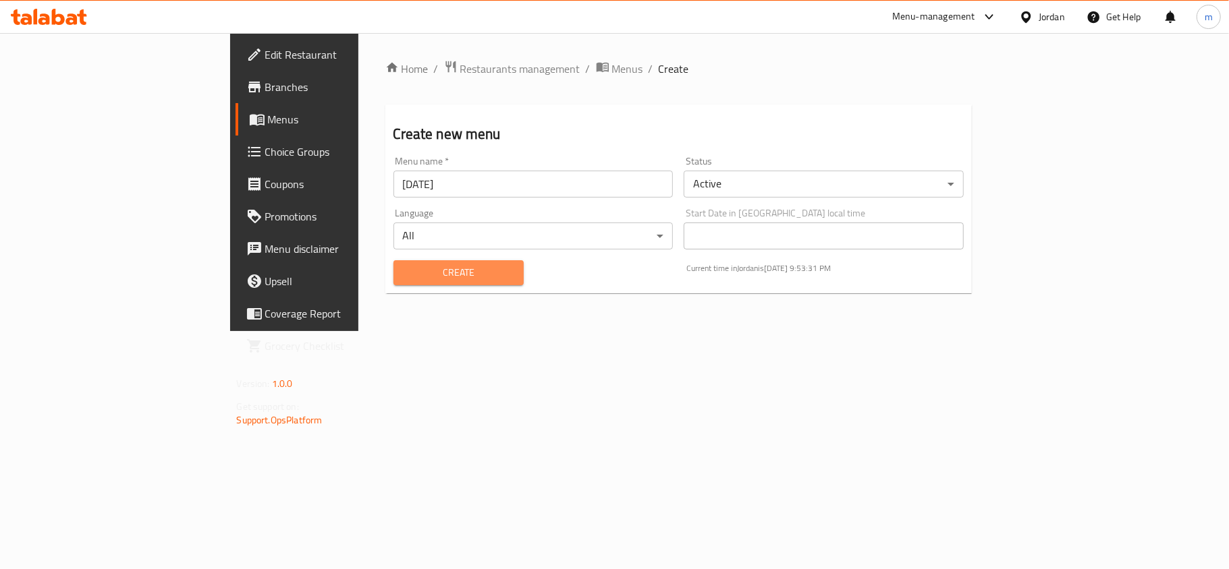
click at [404, 267] on span "Create" at bounding box center [458, 272] width 109 height 17
click at [268, 111] on span "Menus" at bounding box center [346, 119] width 157 height 16
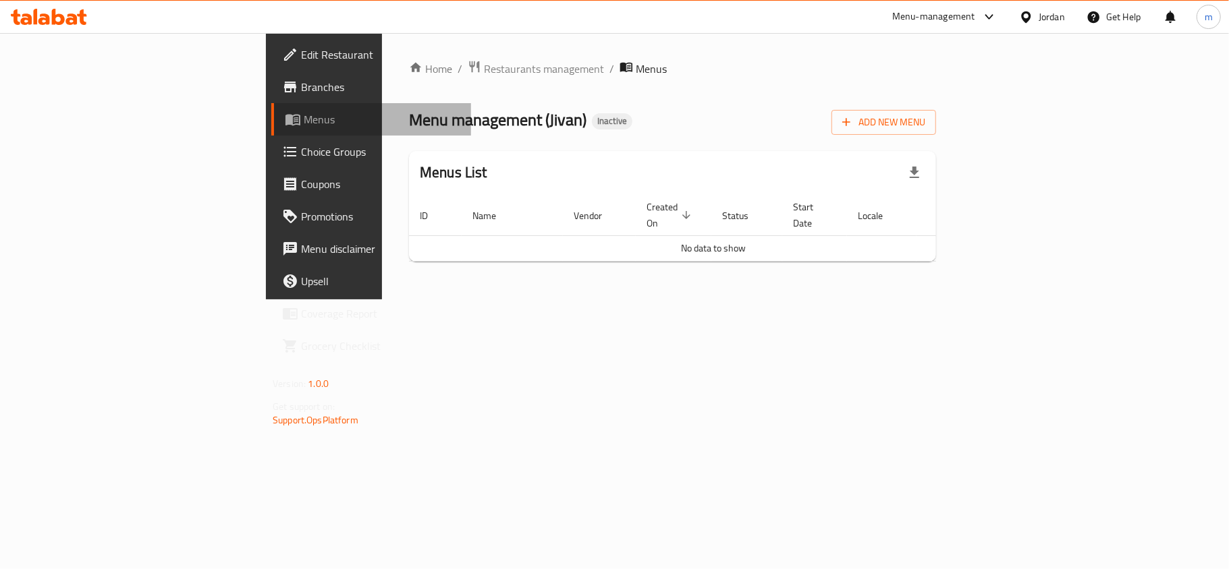
click at [304, 122] on span "Menus" at bounding box center [382, 119] width 157 height 16
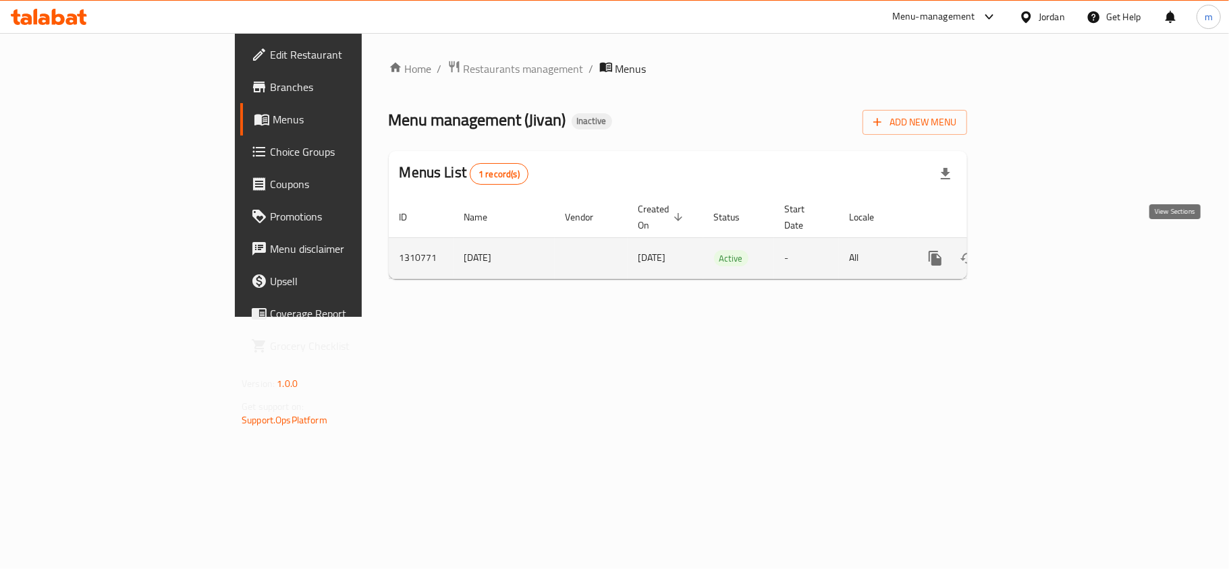
click at [1048, 242] on link "enhanced table" at bounding box center [1032, 258] width 32 height 32
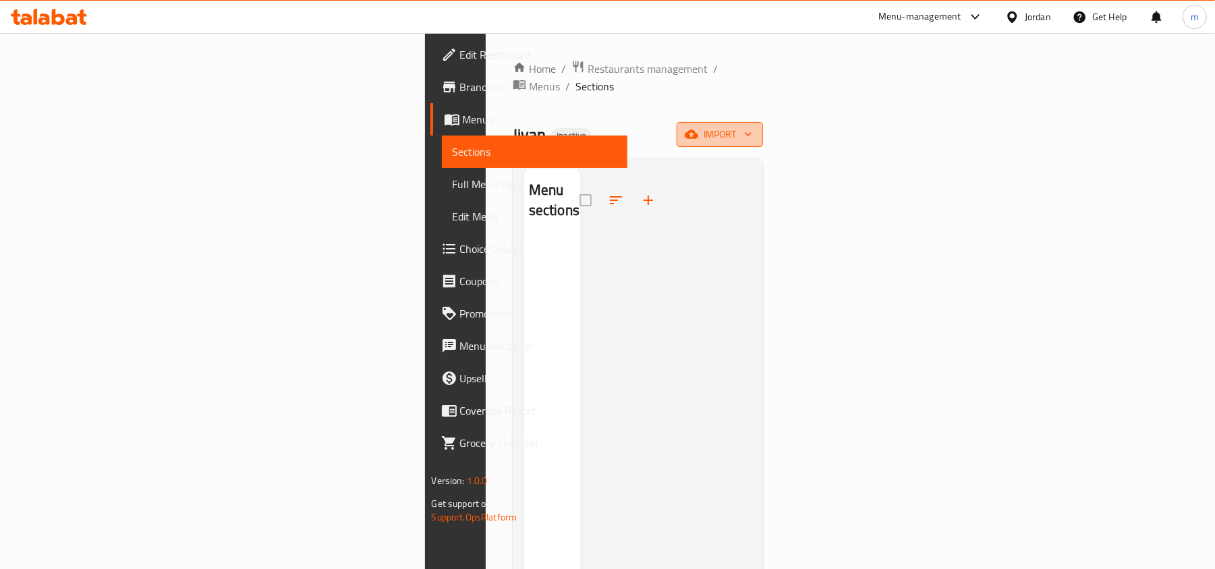
click at [752, 126] on span "import" at bounding box center [720, 134] width 65 height 17
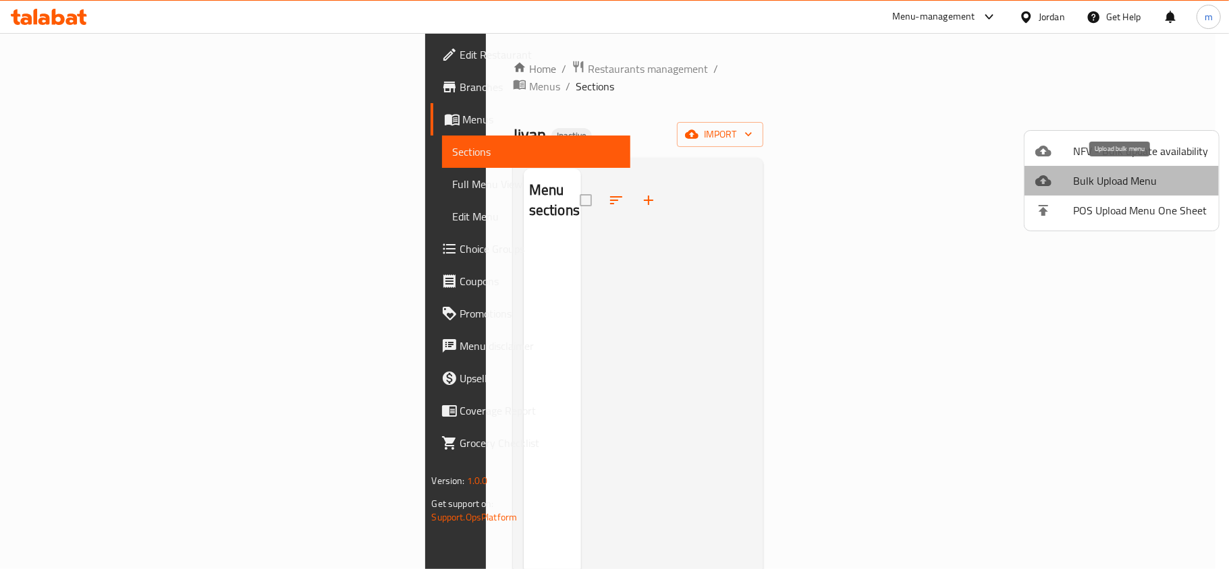
click at [1127, 173] on span "Bulk Upload Menu" at bounding box center [1140, 181] width 135 height 16
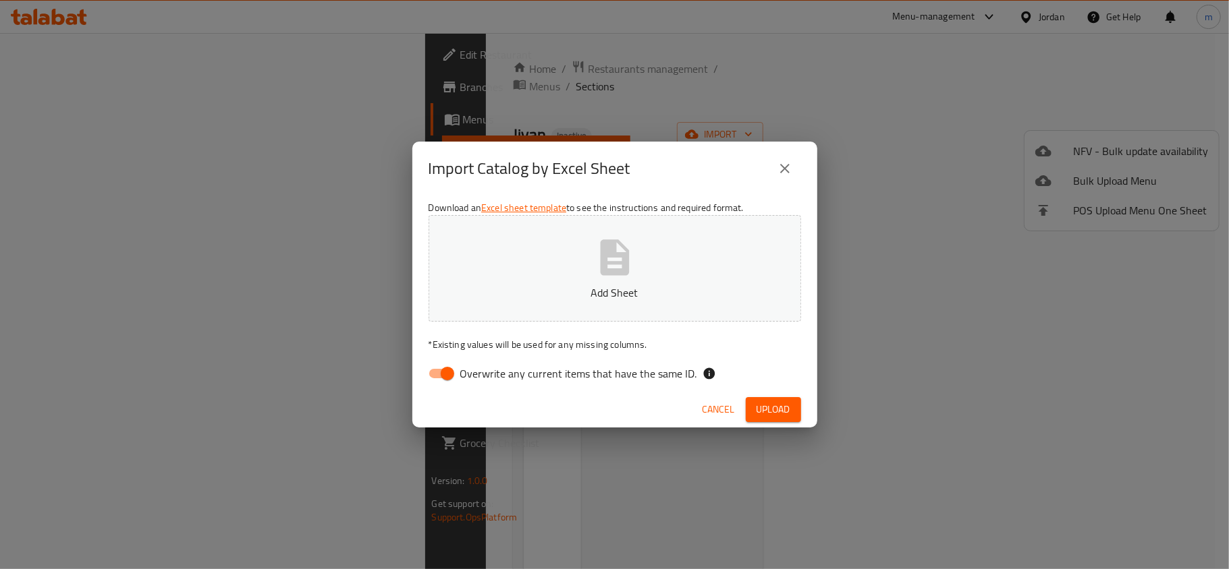
click at [439, 371] on input "Overwrite any current items that have the same ID." at bounding box center [447, 374] width 77 height 26
checkbox input "false"
click at [513, 287] on p "Add Sheet" at bounding box center [614, 293] width 331 height 16
click at [780, 411] on span "Upload" at bounding box center [773, 409] width 34 height 17
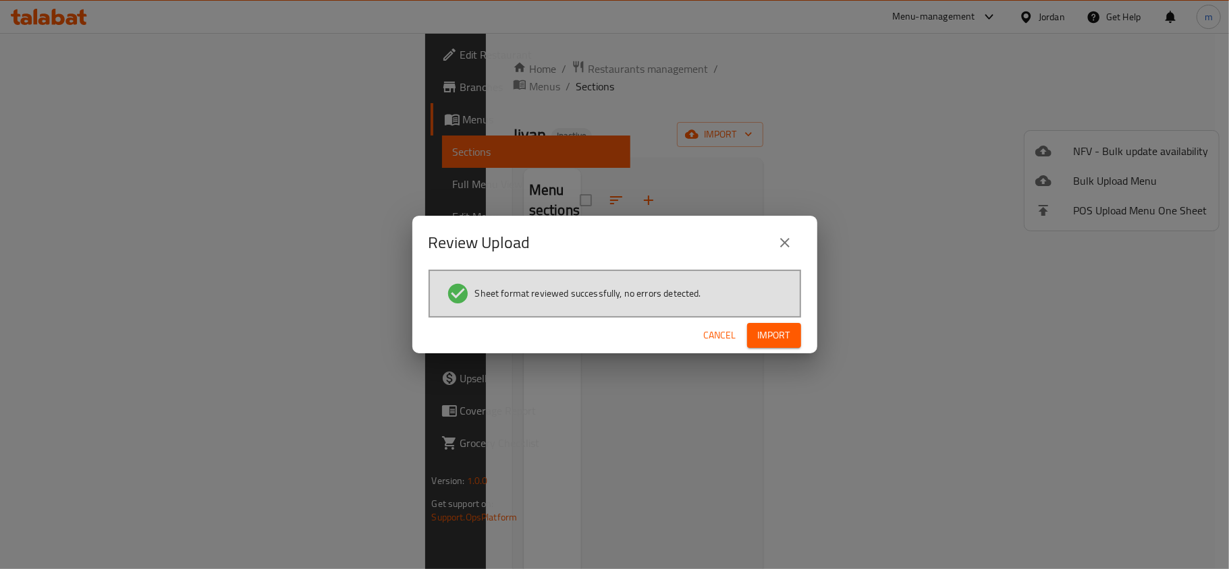
click at [769, 335] on span "Import" at bounding box center [774, 335] width 32 height 17
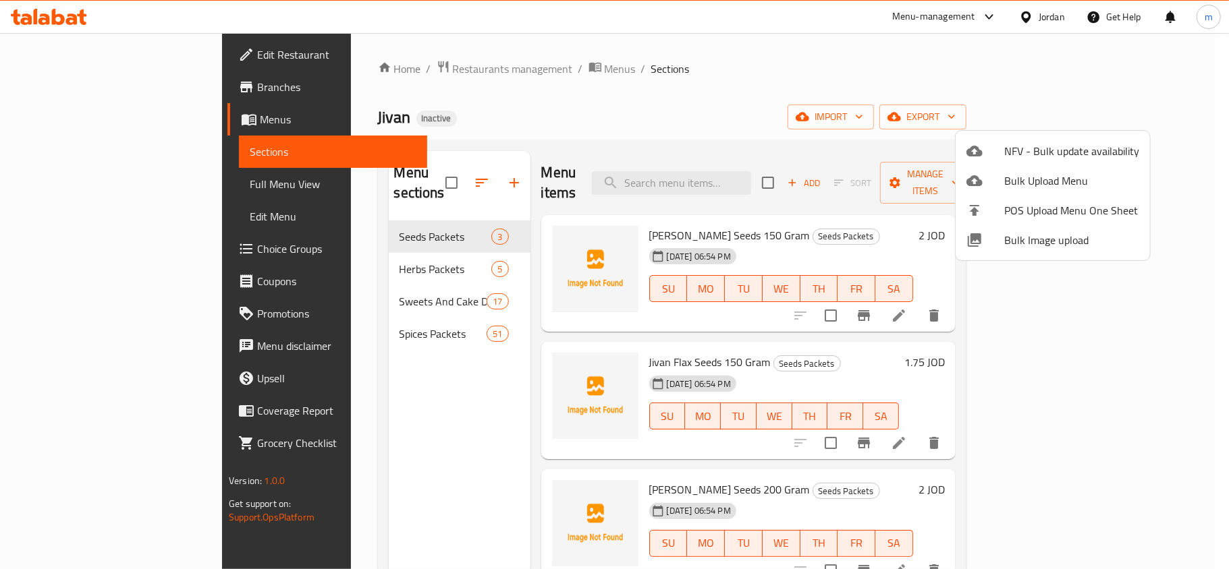
click at [55, 184] on div at bounding box center [614, 284] width 1229 height 569
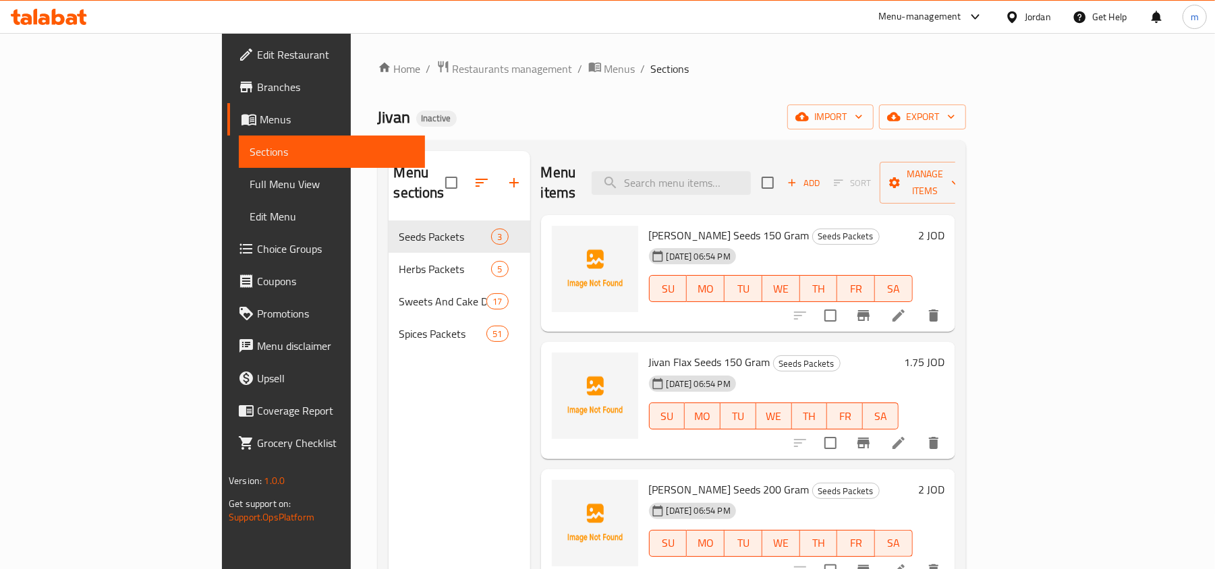
click at [250, 184] on span "Full Menu View" at bounding box center [332, 184] width 165 height 16
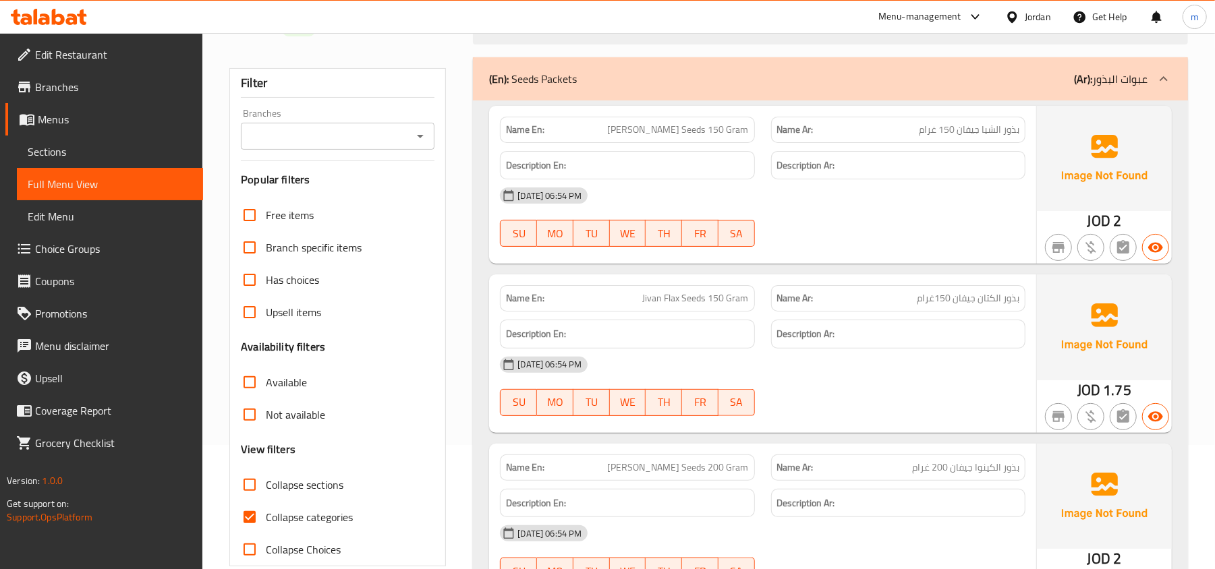
scroll to position [270, 0]
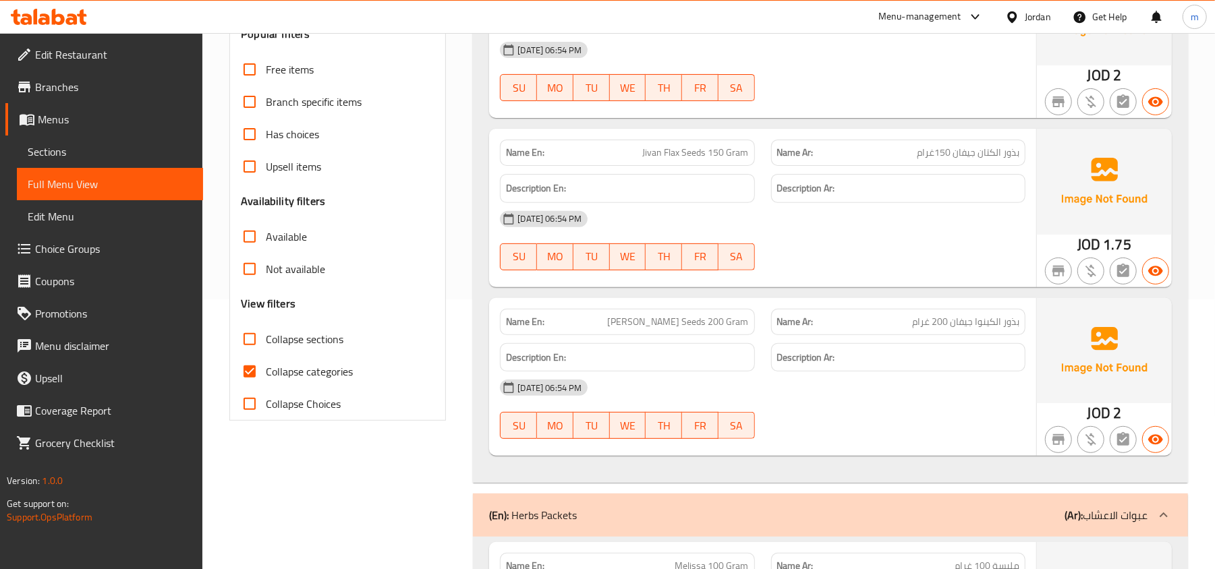
click at [312, 339] on span "Collapse sections" at bounding box center [305, 339] width 78 height 16
click at [266, 339] on input "Collapse sections" at bounding box center [249, 339] width 32 height 32
checkbox input "true"
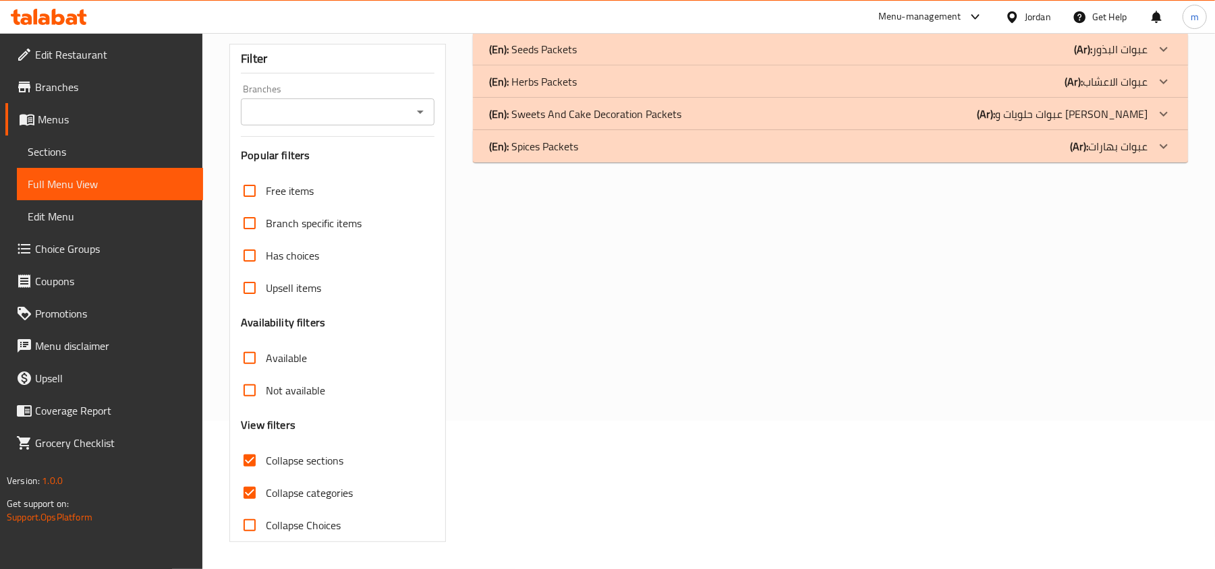
scroll to position [150, 0]
click at [1126, 146] on p "(Ar): عبوات بهارات" at bounding box center [1109, 146] width 78 height 16
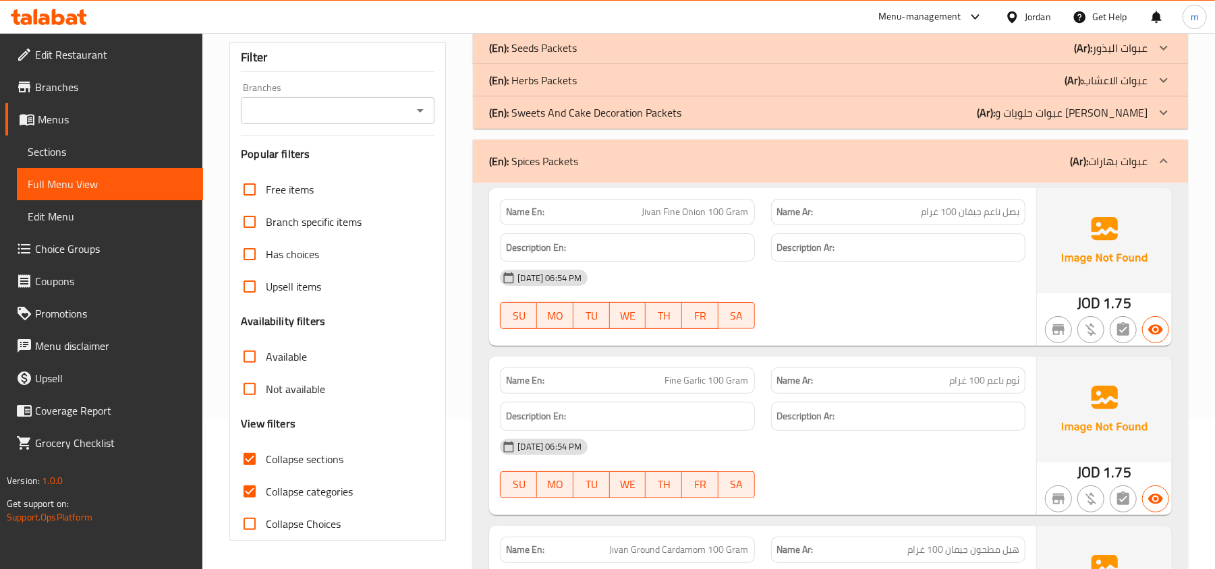
click at [1162, 111] on icon at bounding box center [1164, 113] width 16 height 16
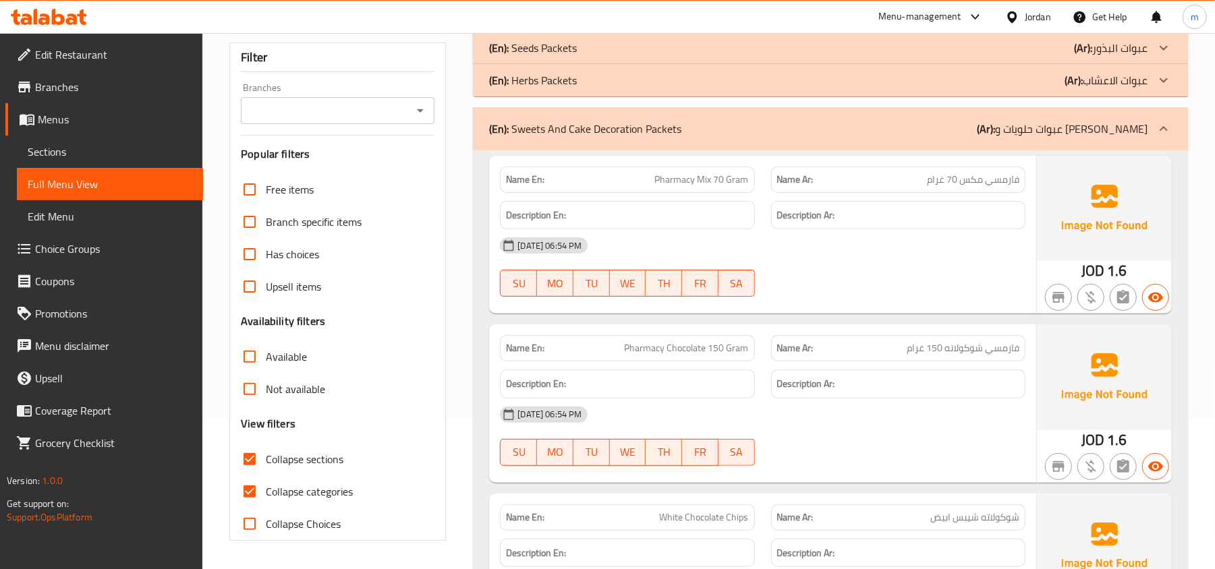
click at [1166, 82] on icon at bounding box center [1164, 80] width 16 height 16
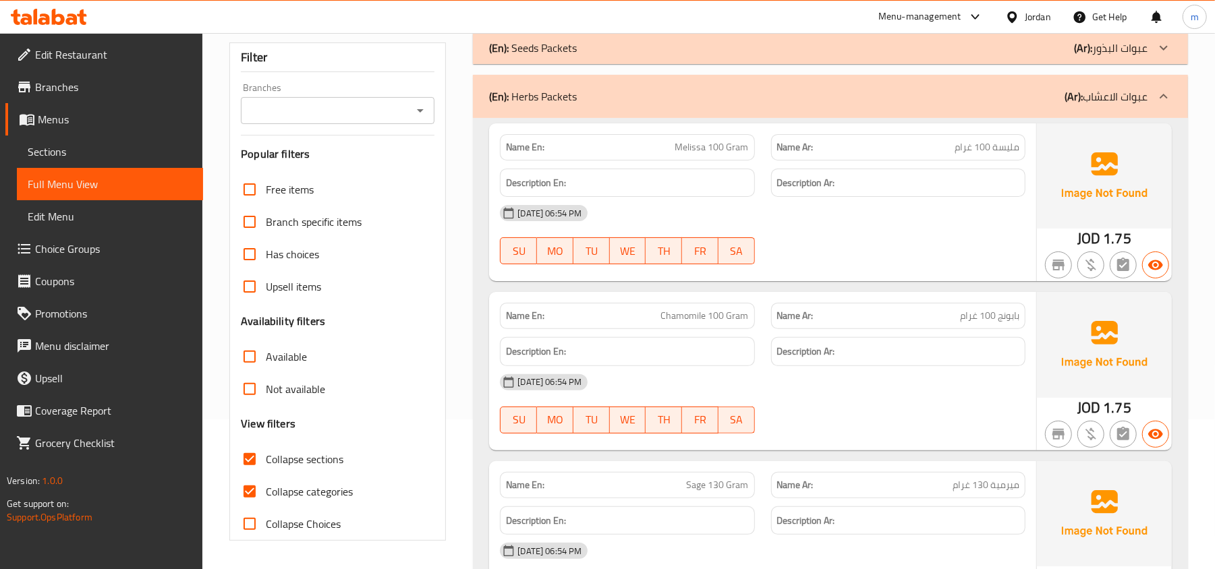
click at [1166, 50] on icon at bounding box center [1164, 48] width 16 height 16
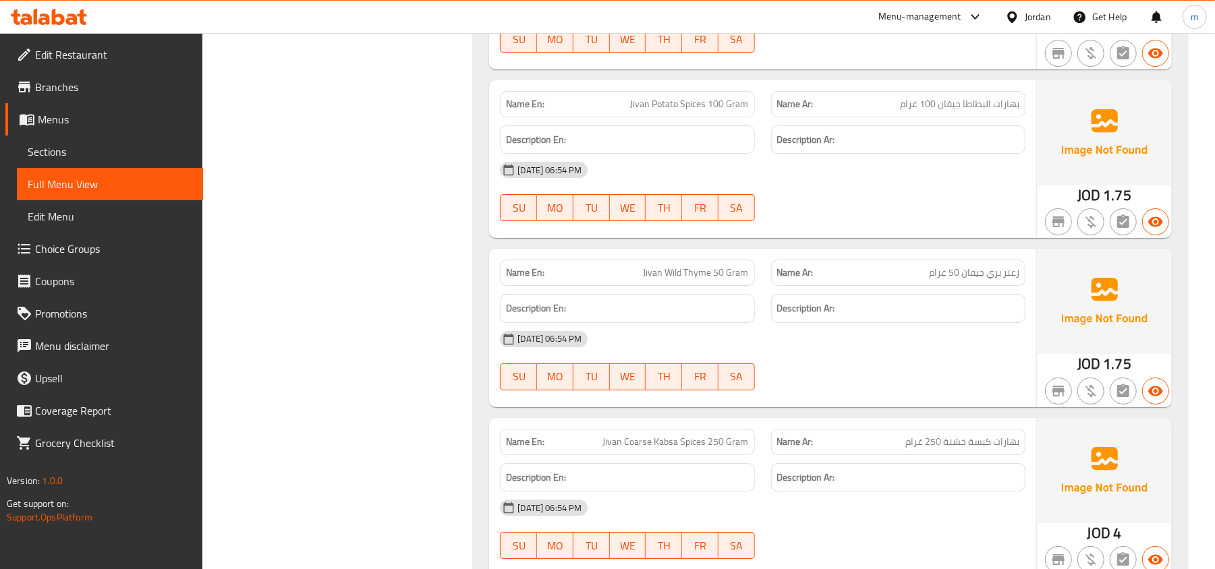
scroll to position [10544, 0]
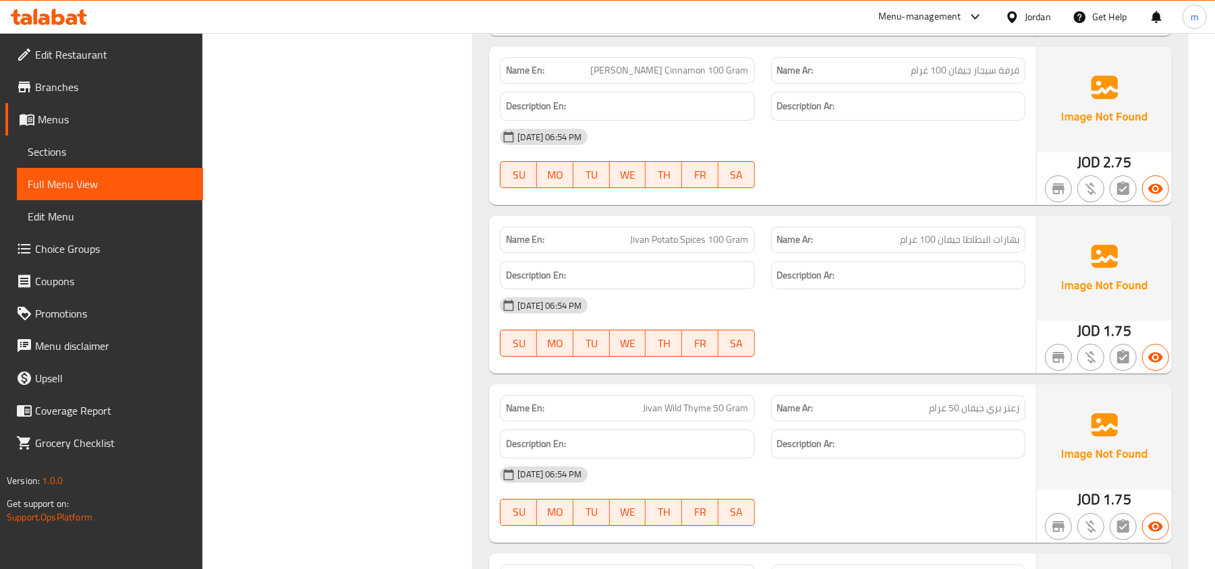
click at [68, 117] on span "Menus" at bounding box center [115, 119] width 155 height 16
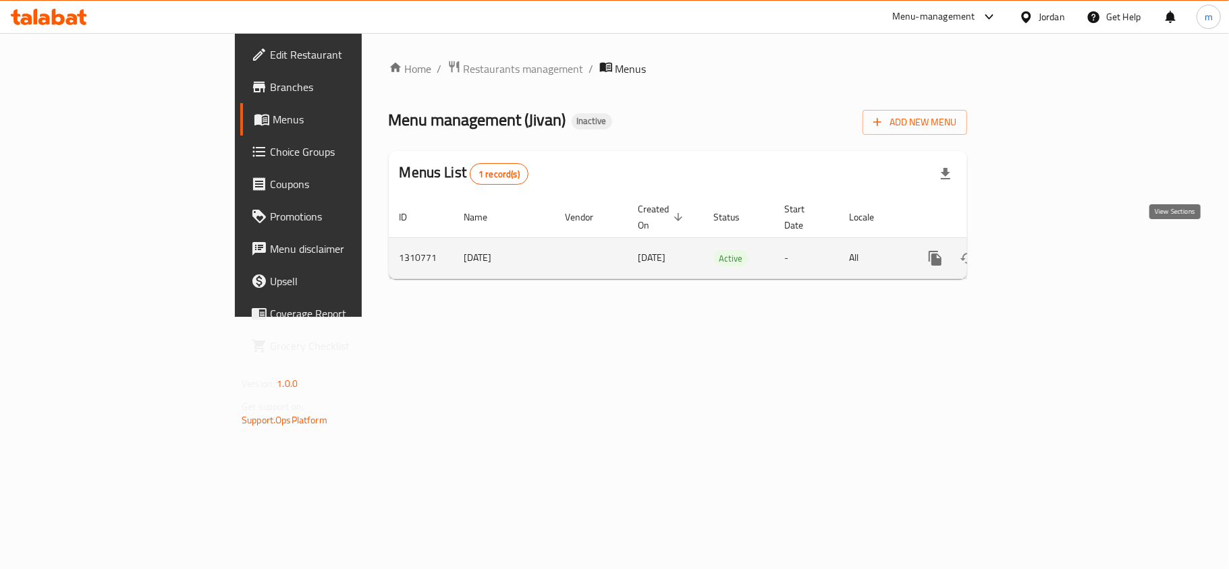
click at [1040, 250] on icon "enhanced table" at bounding box center [1032, 258] width 16 height 16
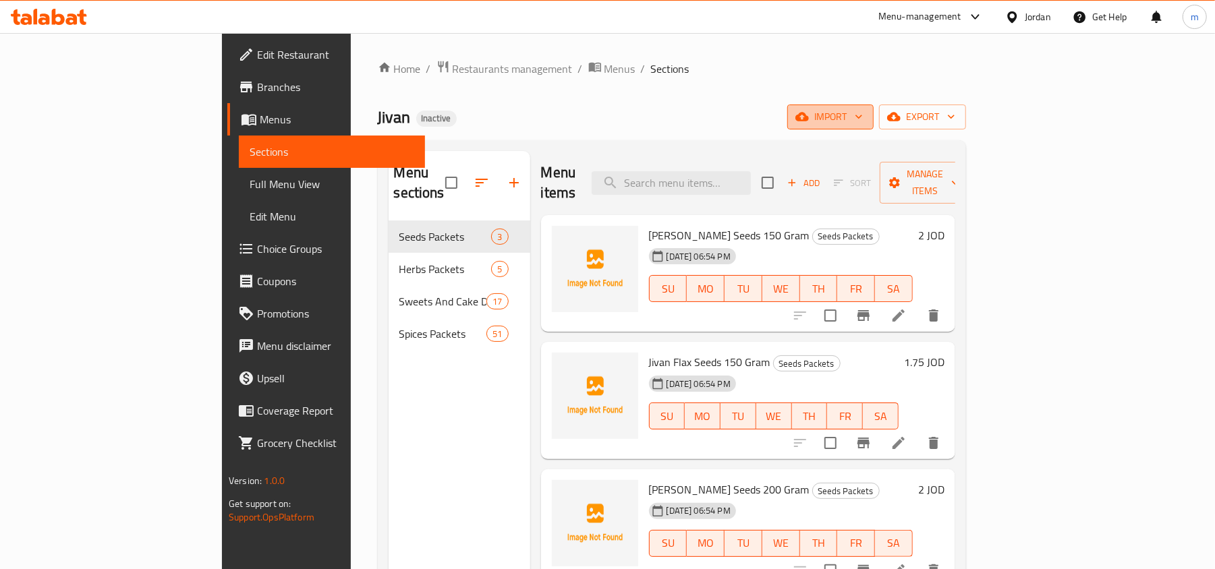
click at [863, 117] on span "import" at bounding box center [830, 117] width 65 height 17
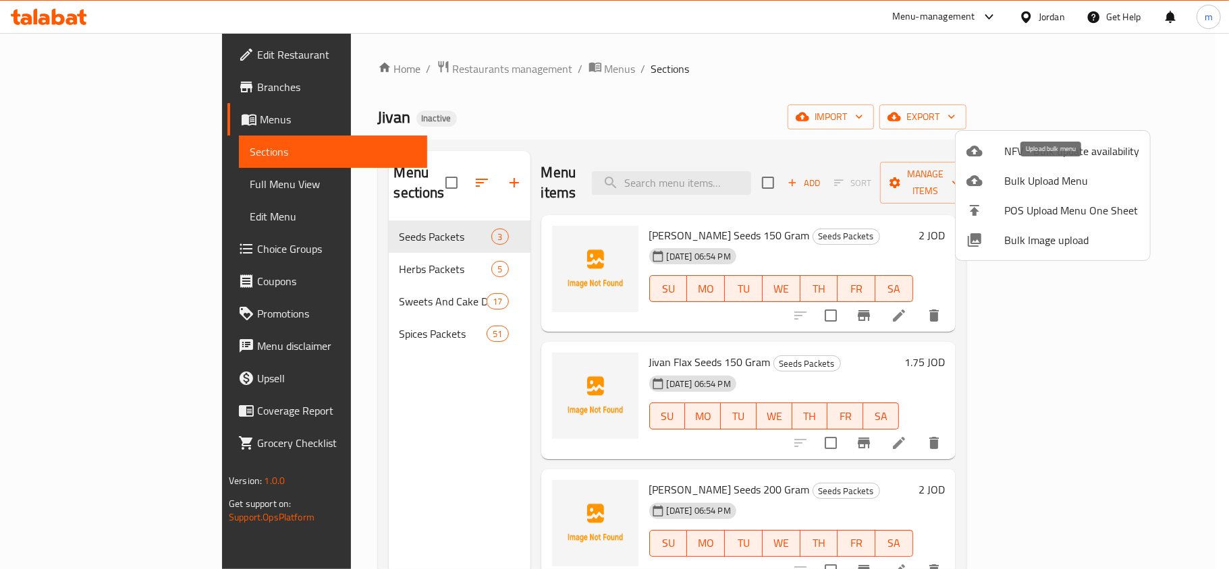
click at [1038, 176] on span "Bulk Upload Menu" at bounding box center [1071, 181] width 135 height 16
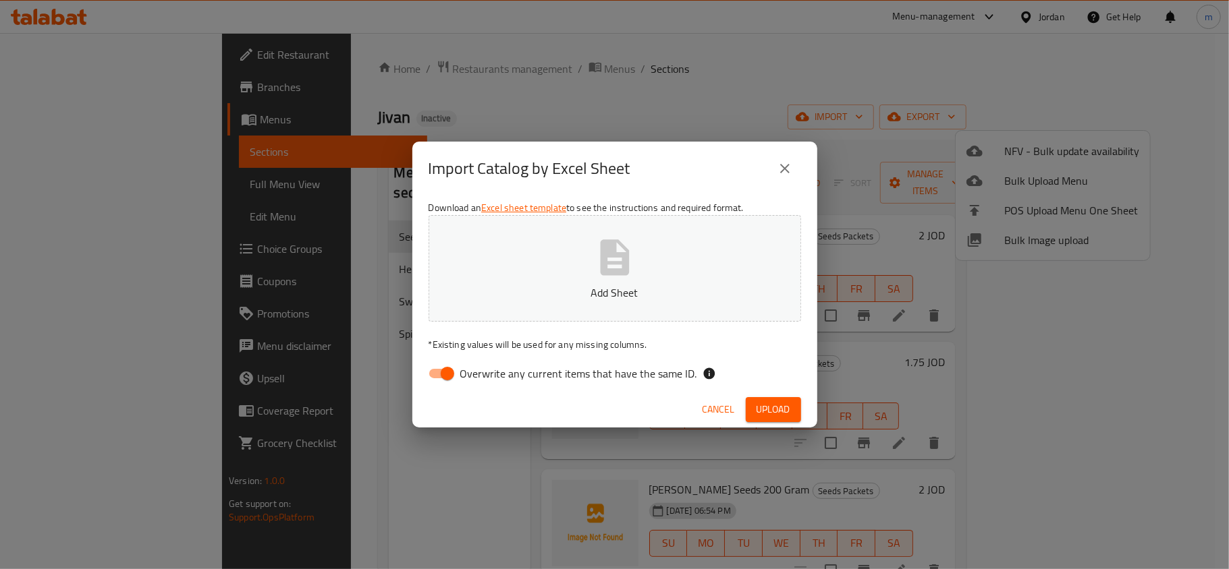
click at [451, 376] on input "Overwrite any current items that have the same ID." at bounding box center [447, 374] width 77 height 26
checkbox input "false"
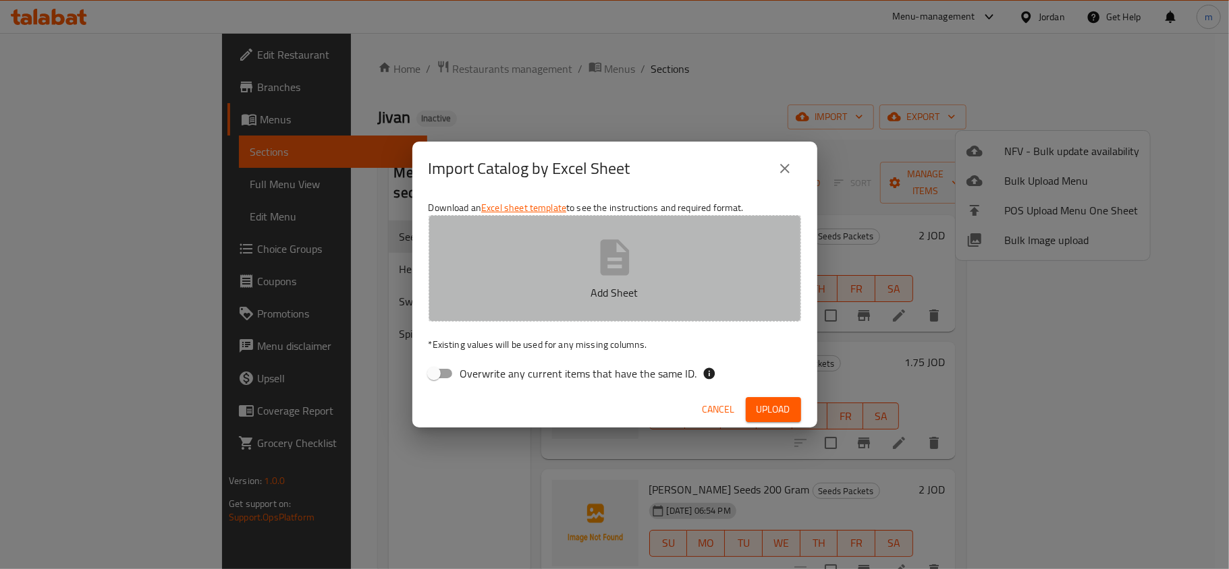
click at [522, 282] on button "Add Sheet" at bounding box center [614, 268] width 372 height 107
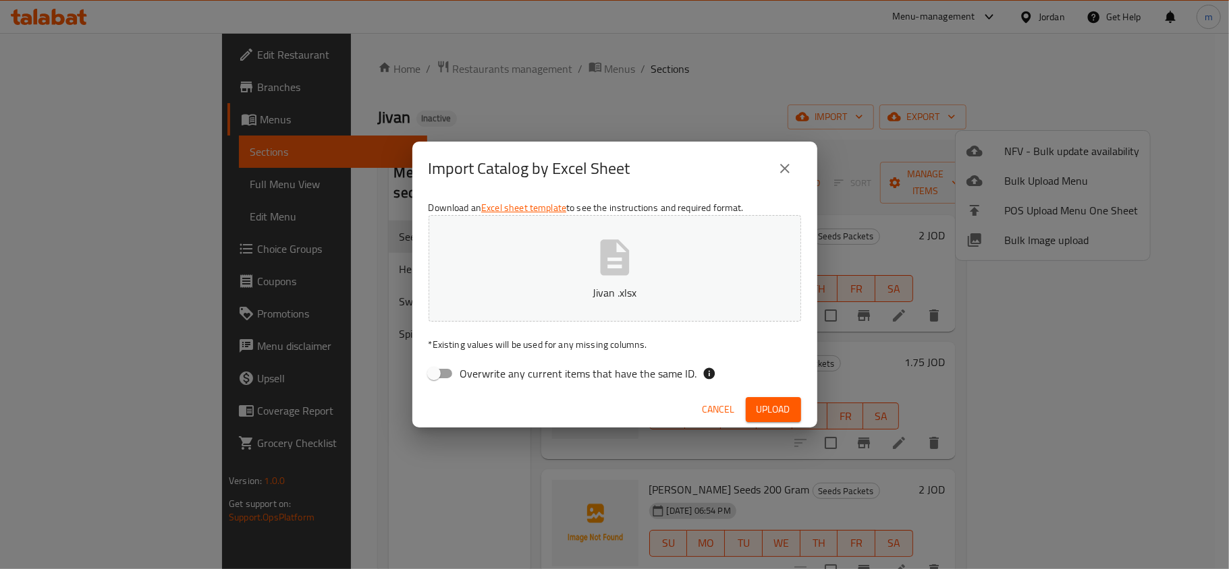
click at [778, 411] on span "Upload" at bounding box center [773, 409] width 34 height 17
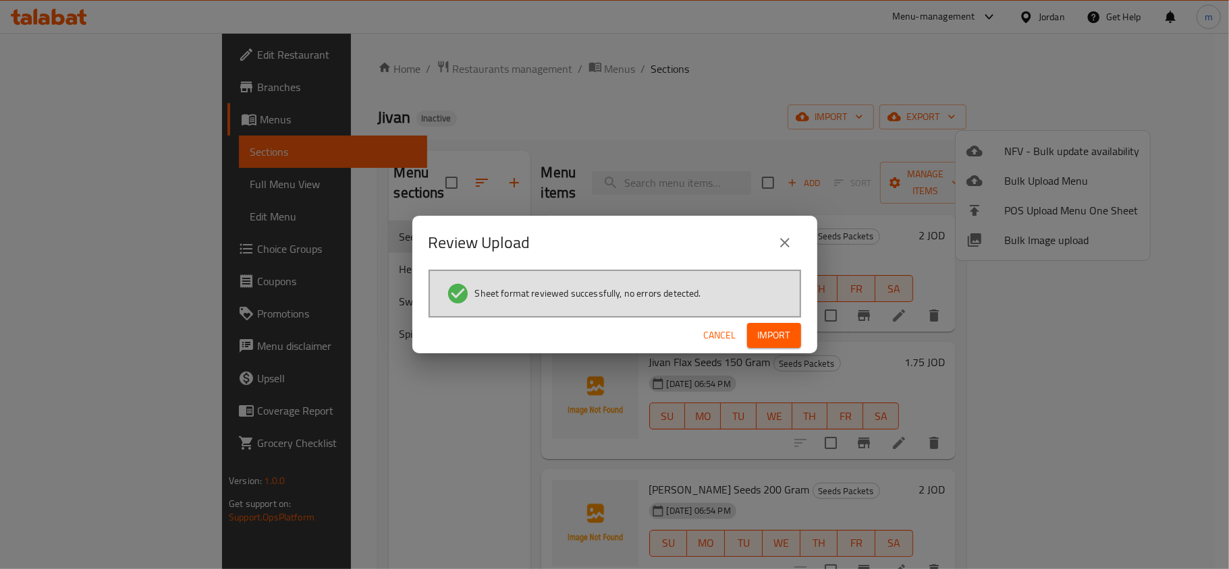
click at [777, 339] on span "Import" at bounding box center [774, 335] width 32 height 17
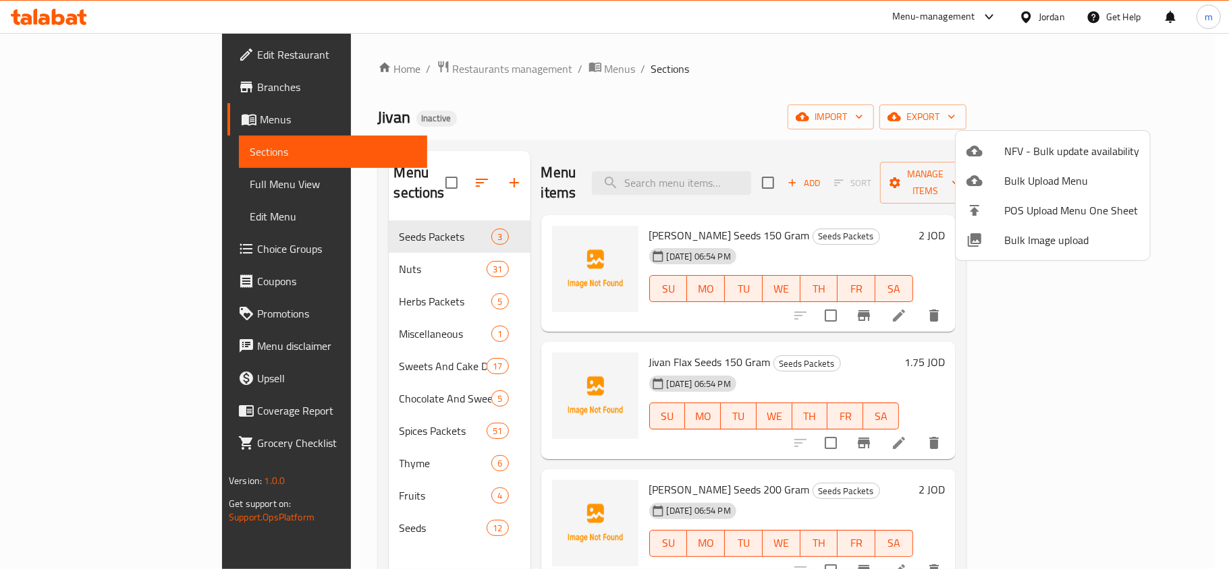
click at [65, 184] on div at bounding box center [614, 284] width 1229 height 569
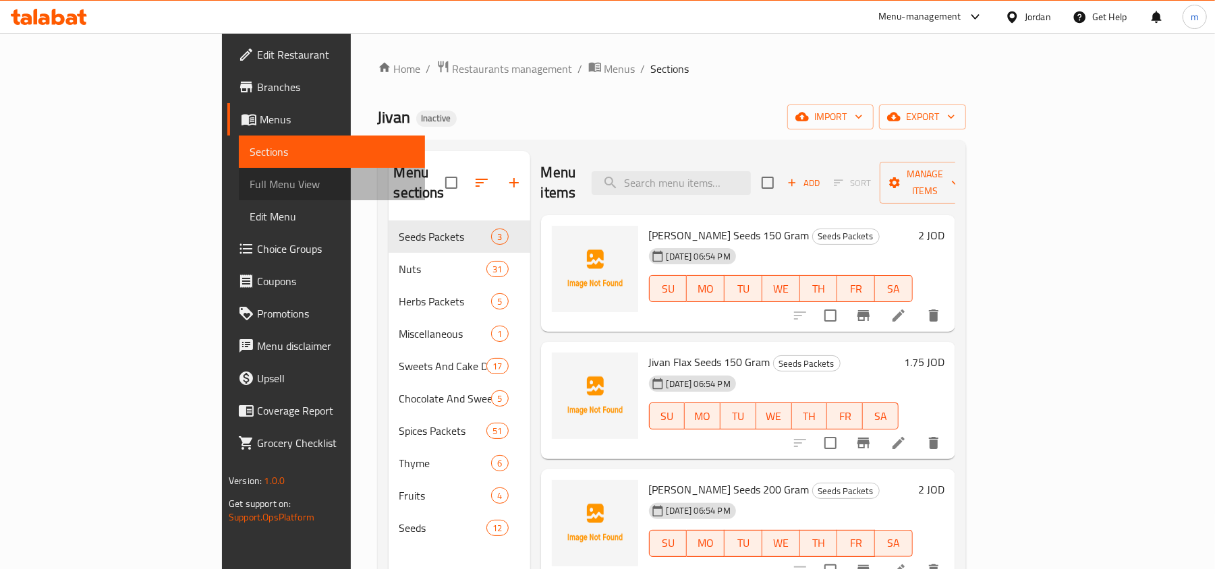
click at [250, 185] on span "Full Menu View" at bounding box center [332, 184] width 165 height 16
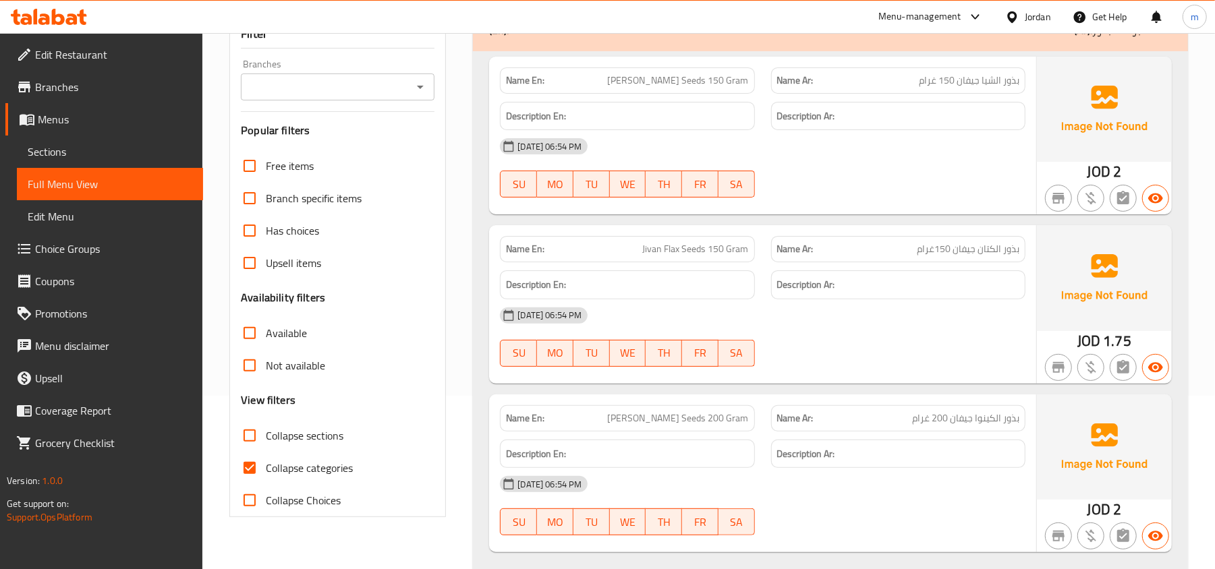
scroll to position [179, 0]
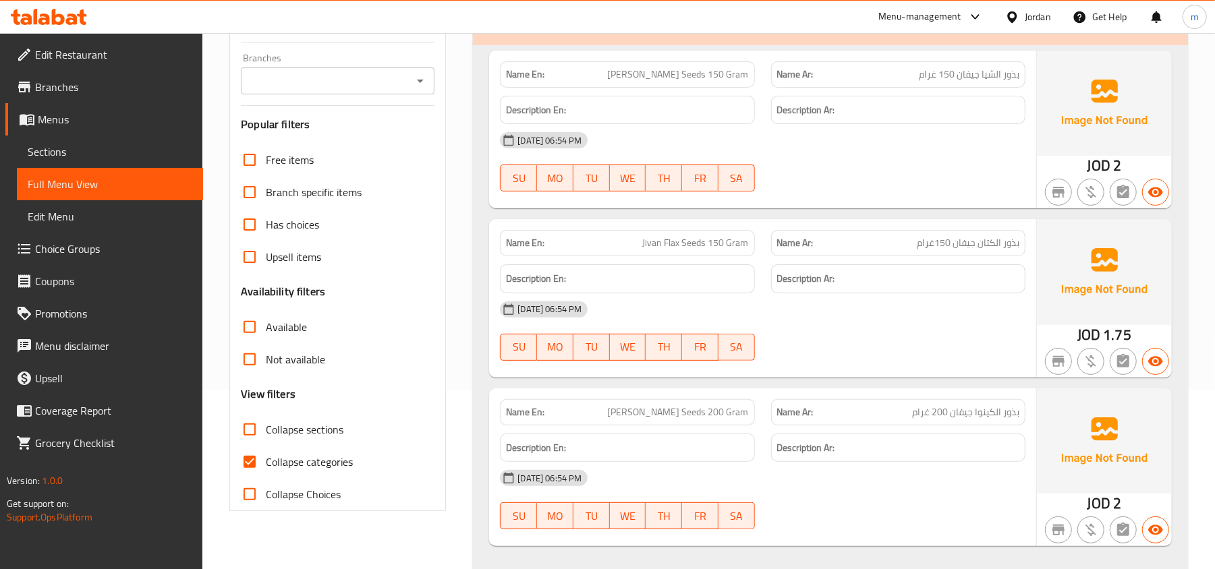
click at [281, 435] on span "Collapse sections" at bounding box center [305, 430] width 78 height 16
click at [266, 435] on input "Collapse sections" at bounding box center [249, 430] width 32 height 32
checkbox input "true"
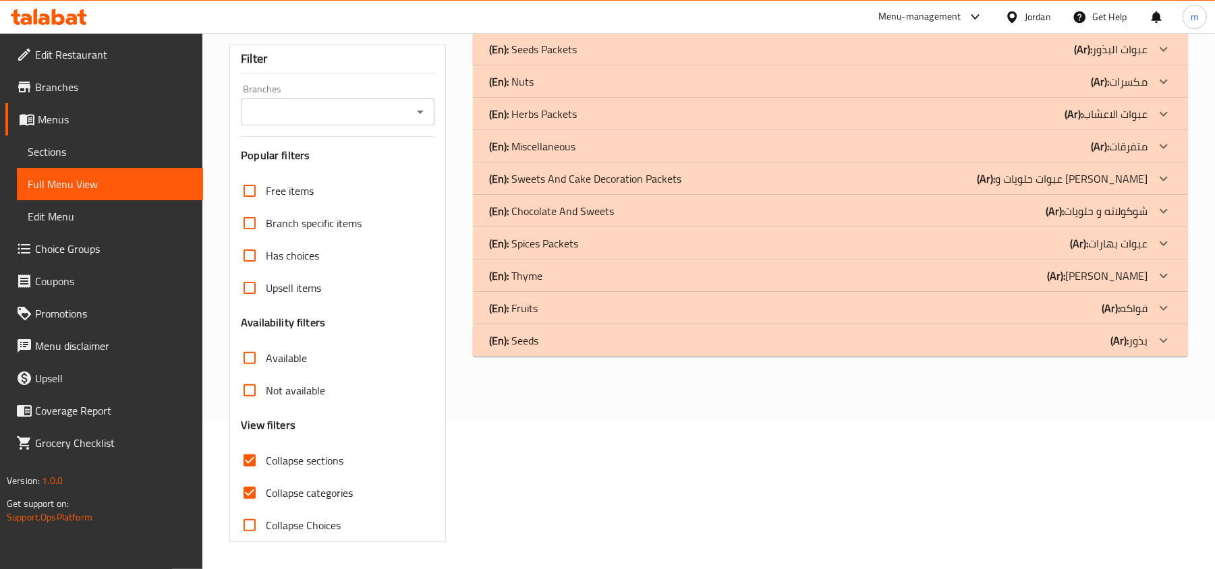
scroll to position [150, 0]
click at [1166, 79] on icon at bounding box center [1164, 82] width 16 height 16
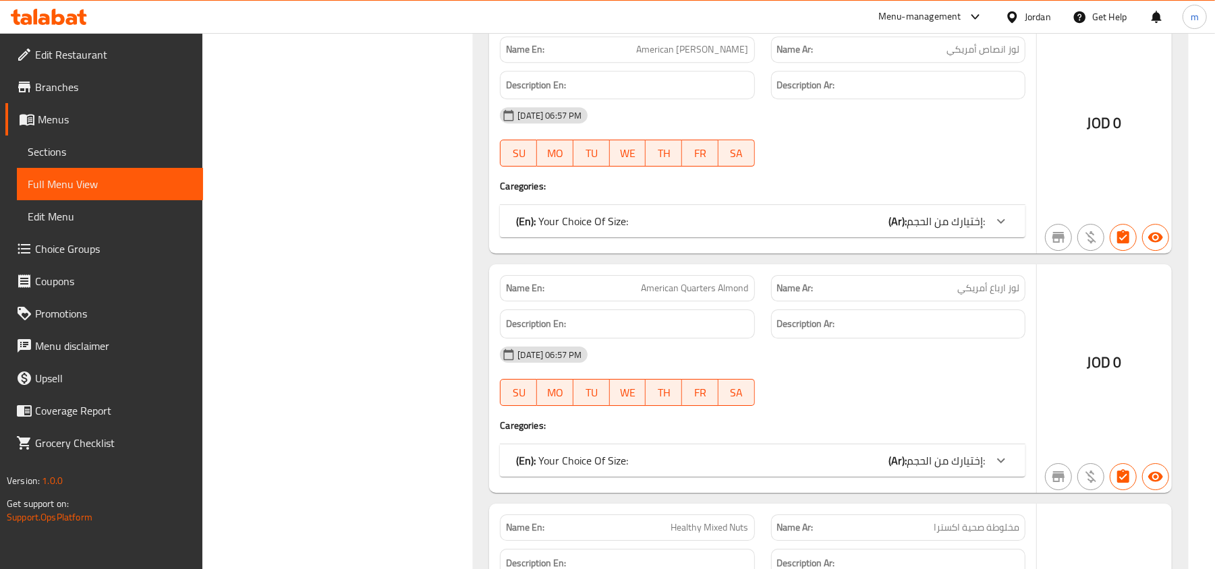
scroll to position [7465, 0]
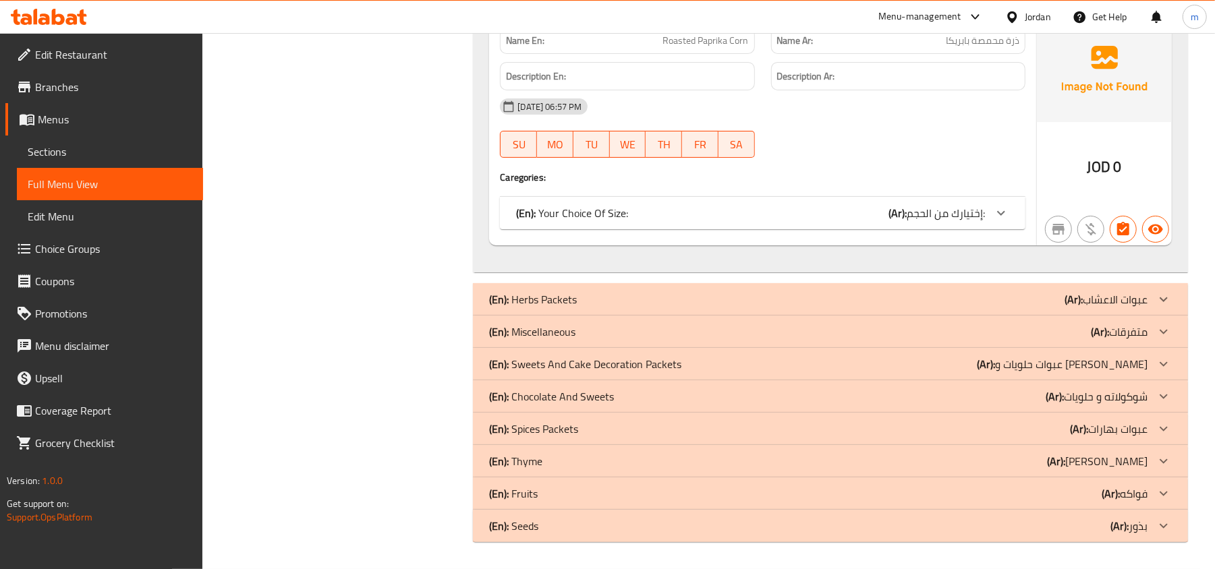
click at [1145, 524] on p "(Ar): بذور" at bounding box center [1129, 526] width 37 height 16
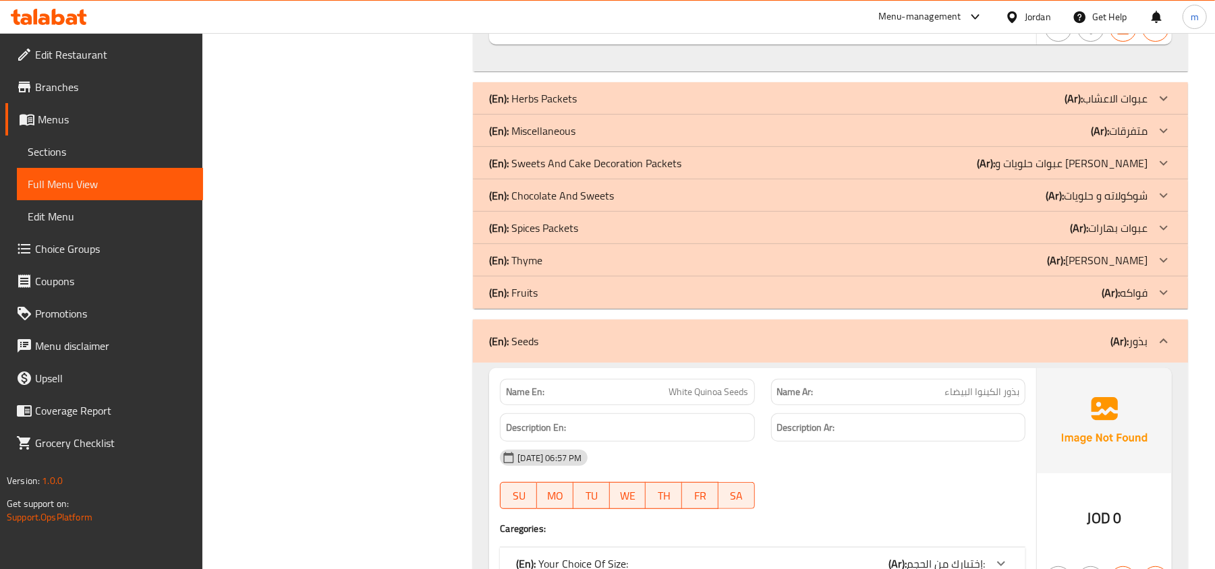
scroll to position [7644, 0]
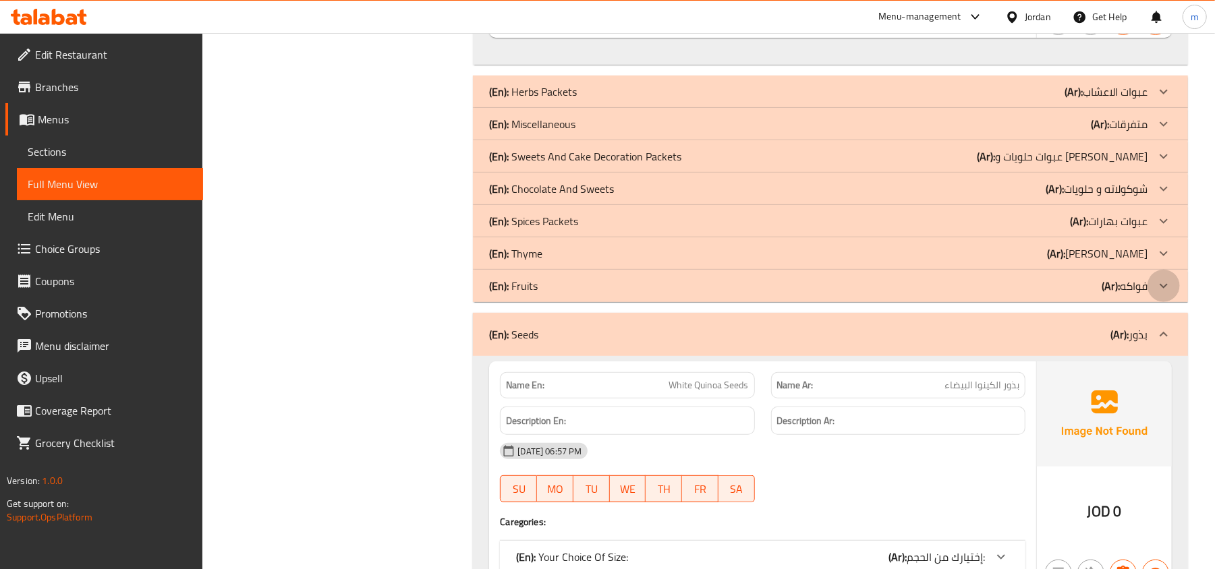
click at [1167, 288] on icon at bounding box center [1164, 285] width 8 height 5
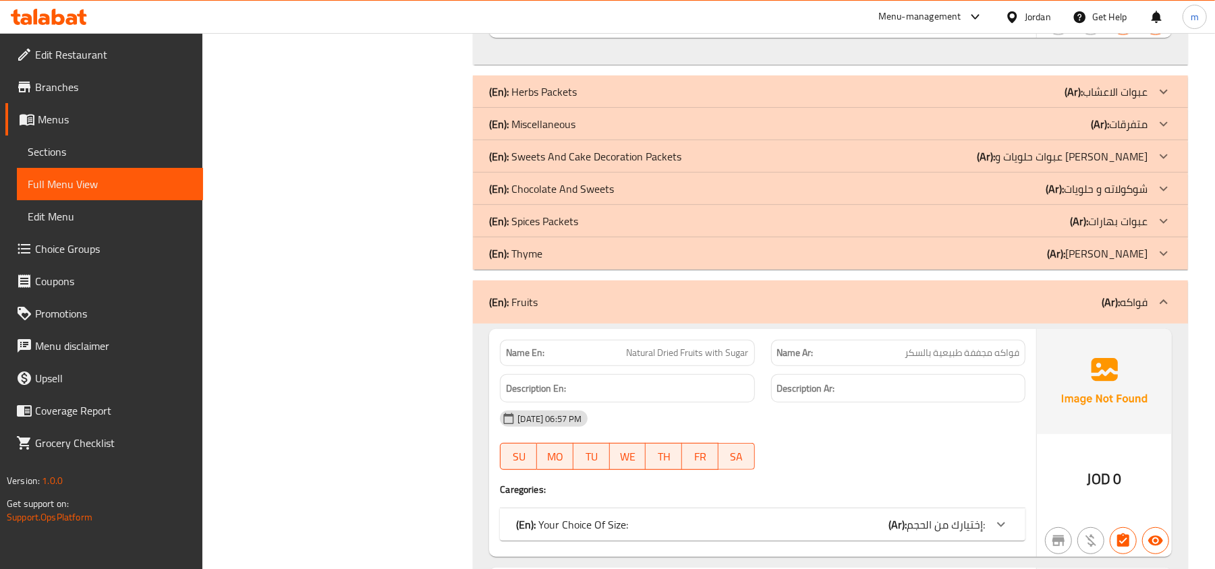
click at [1163, 262] on icon at bounding box center [1164, 254] width 16 height 16
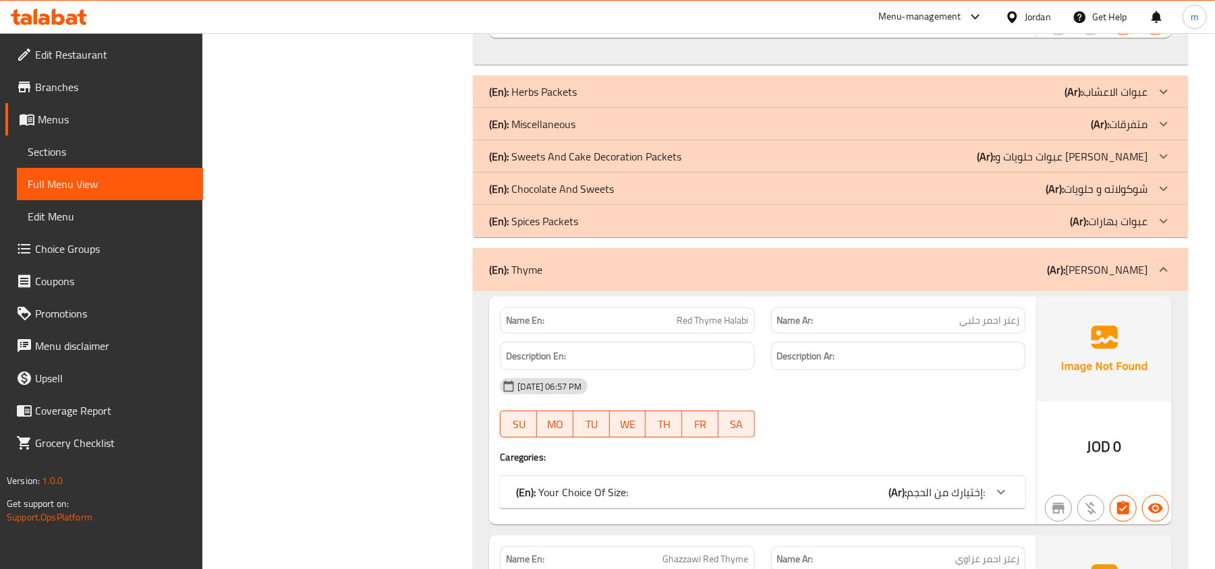
click at [1165, 191] on icon at bounding box center [1164, 188] width 8 height 5
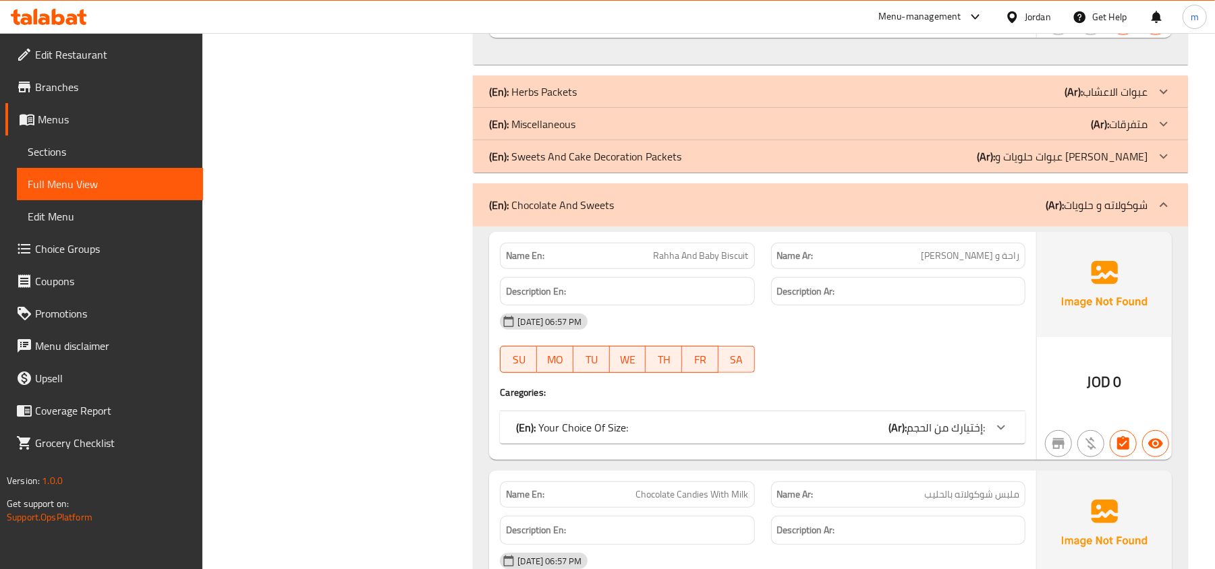
click at [1163, 132] on icon at bounding box center [1164, 124] width 16 height 16
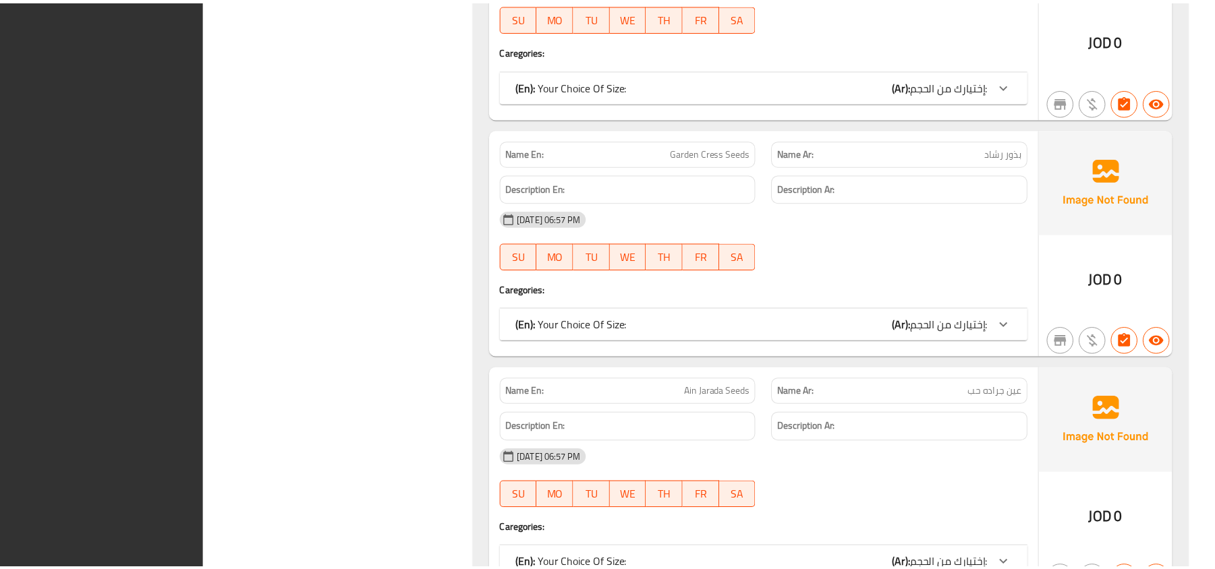
scroll to position [14428, 0]
